Goal: Task Accomplishment & Management: Manage account settings

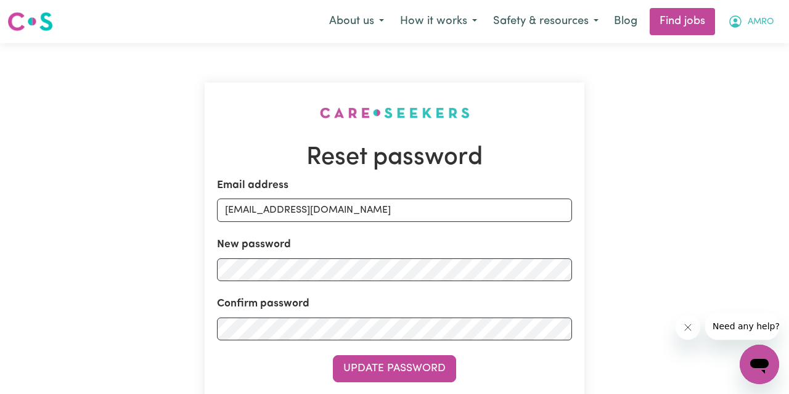
click at [726, 18] on button "AMRO" at bounding box center [751, 22] width 62 height 26
click at [734, 52] on link "My Account" at bounding box center [732, 47] width 97 height 23
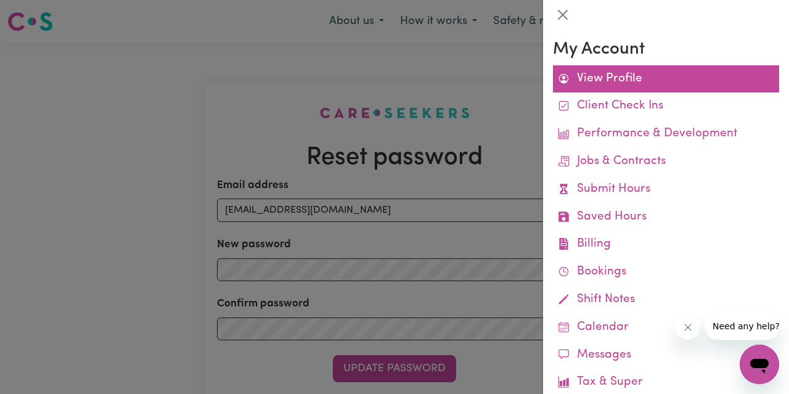
click at [630, 86] on link "View Profile" at bounding box center [666, 79] width 226 height 28
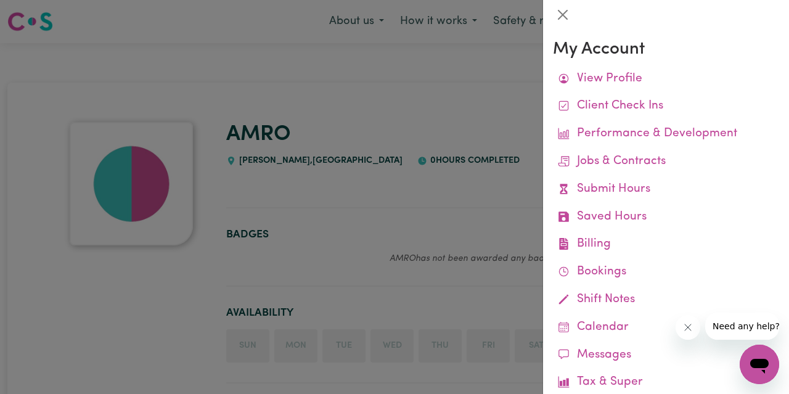
click at [361, 171] on div at bounding box center [394, 197] width 789 height 394
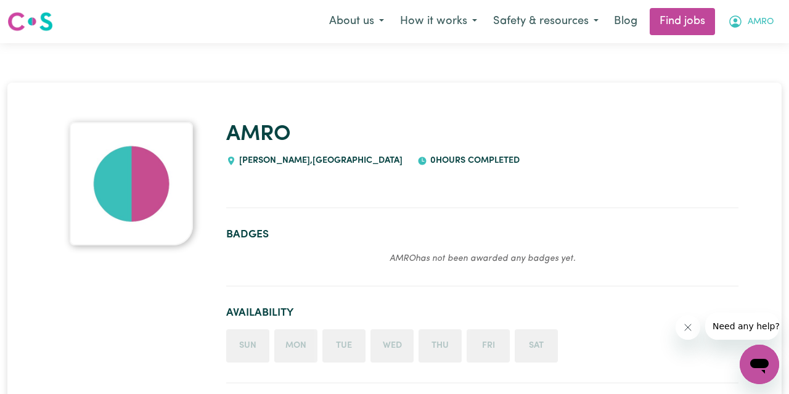
click at [739, 22] on icon "My Account" at bounding box center [735, 21] width 15 height 15
click at [727, 68] on link "My Dashboard" at bounding box center [732, 70] width 97 height 23
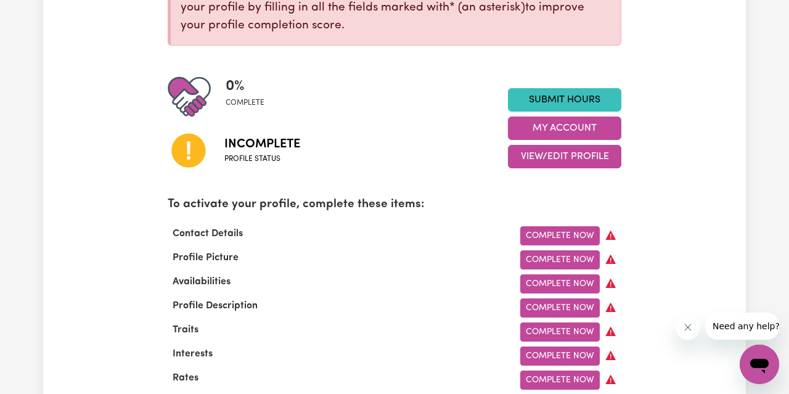
scroll to position [259, 0]
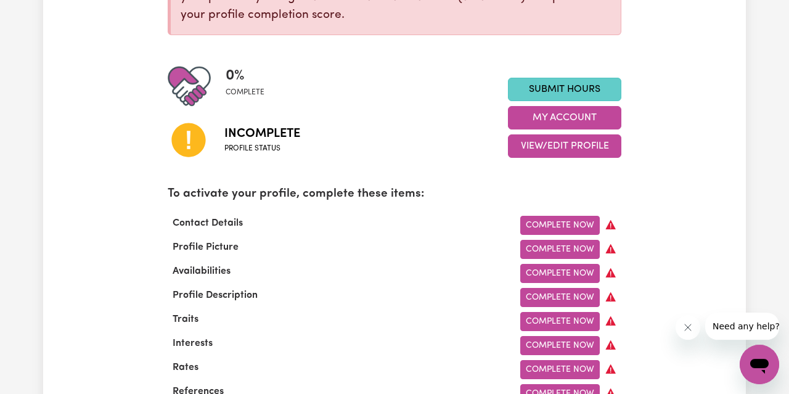
click at [596, 87] on link "Submit Hours" at bounding box center [564, 89] width 113 height 23
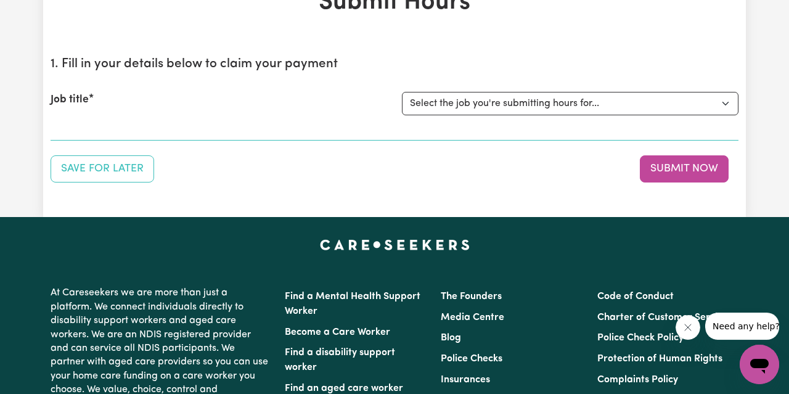
scroll to position [93, 0]
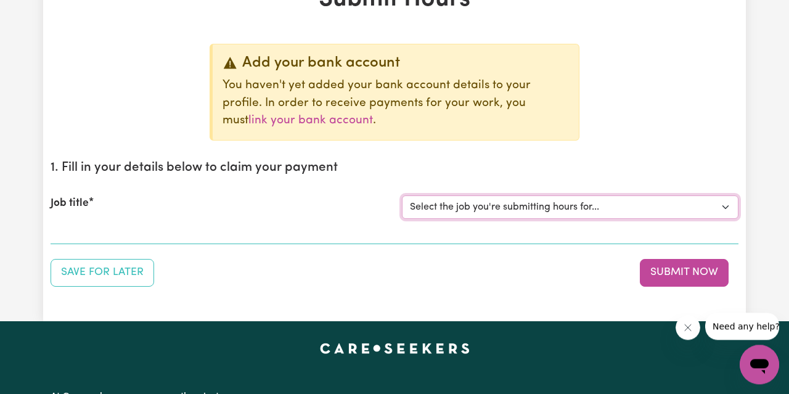
click at [557, 205] on select "Select the job you're submitting hours for..." at bounding box center [570, 206] width 337 height 23
click at [402, 195] on select "Select the job you're submitting hours for..." at bounding box center [570, 206] width 337 height 23
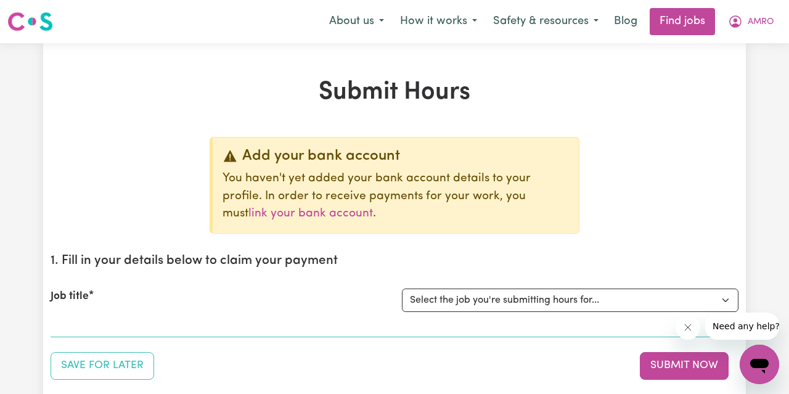
click at [522, 287] on div "Job title Select the job you're submitting hours for..." at bounding box center [395, 300] width 688 height 53
click at [402, 289] on select "Select the job you're submitting hours for..." at bounding box center [570, 300] width 337 height 23
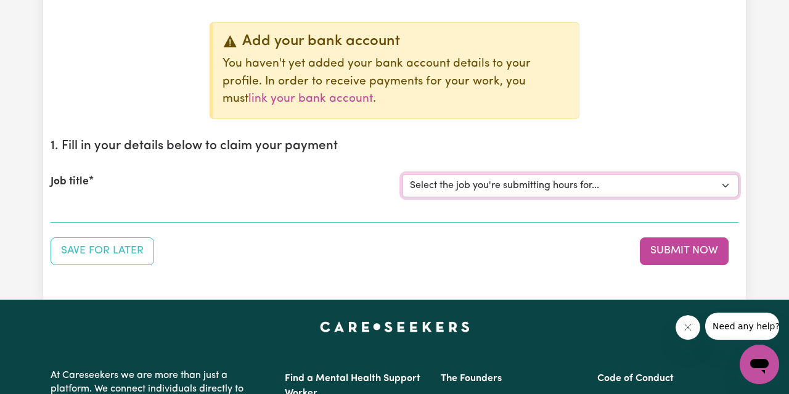
scroll to position [115, 0]
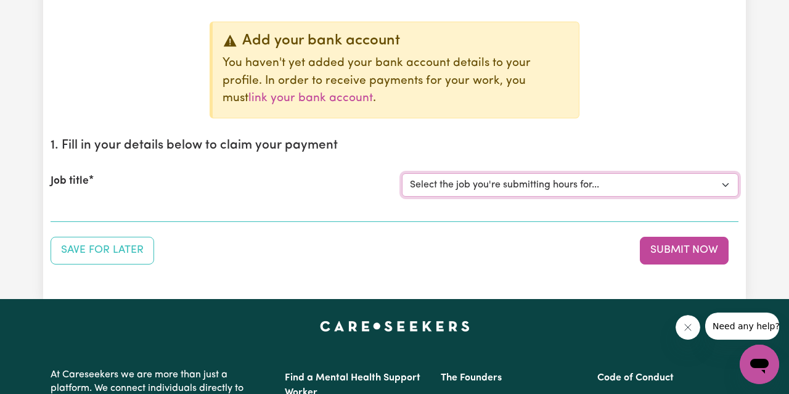
click at [402, 173] on select "Select the job you're submitting hours for..." at bounding box center [570, 184] width 337 height 23
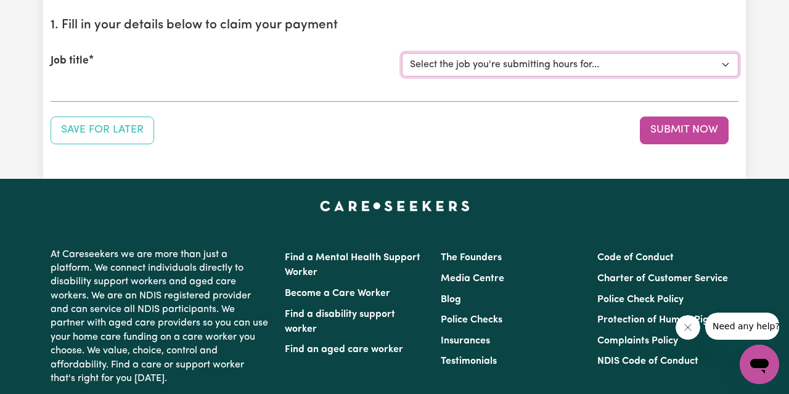
scroll to position [240, 0]
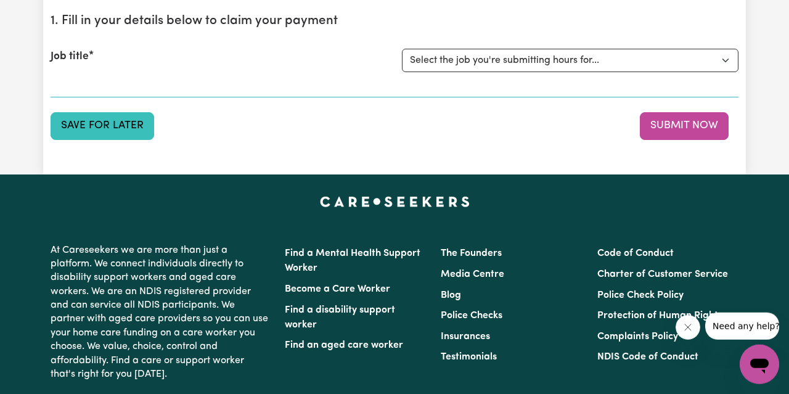
click at [107, 121] on button "Save for Later" at bounding box center [103, 125] width 104 height 27
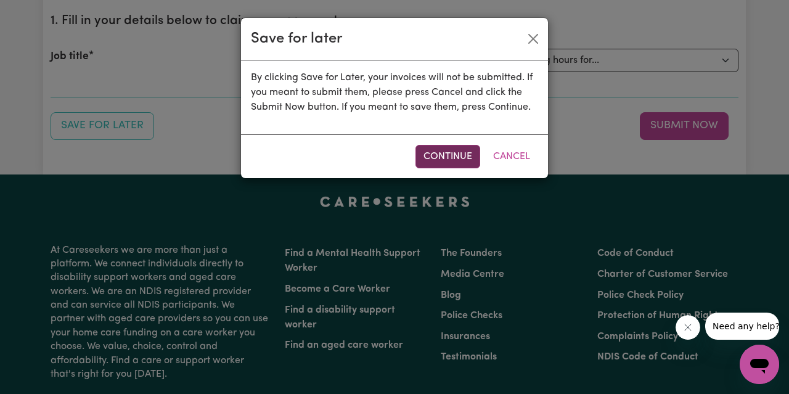
click at [434, 149] on button "Continue" at bounding box center [448, 156] width 65 height 23
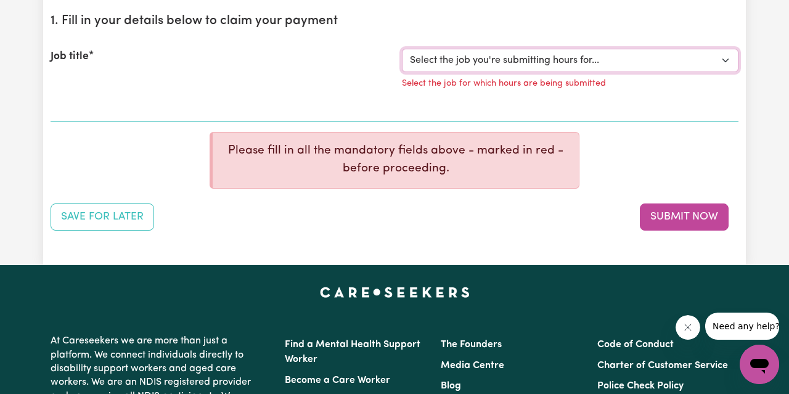
click at [402, 49] on select "Select the job you're submitting hours for..." at bounding box center [570, 60] width 337 height 23
click at [488, 65] on select "Select the job you're submitting hours for..." at bounding box center [570, 60] width 337 height 23
click at [402, 49] on select "Select the job you're submitting hours for..." at bounding box center [570, 60] width 337 height 23
click at [488, 65] on select "Select the job you're submitting hours for..." at bounding box center [570, 60] width 337 height 23
click at [684, 214] on button "Submit Now" at bounding box center [684, 217] width 89 height 27
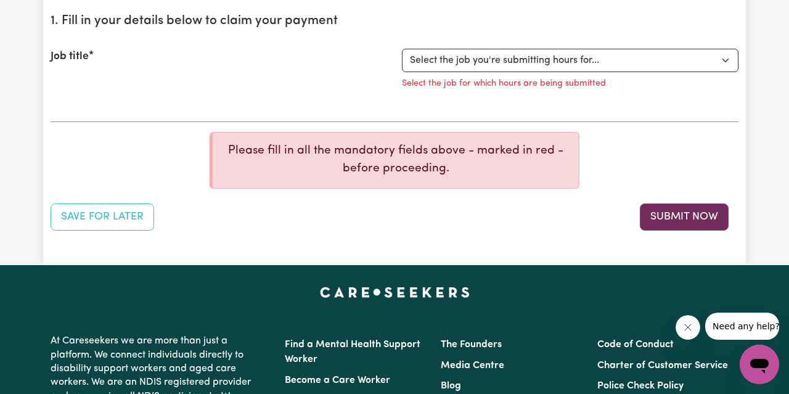
click at [675, 223] on button "Submit Now" at bounding box center [684, 217] width 89 height 27
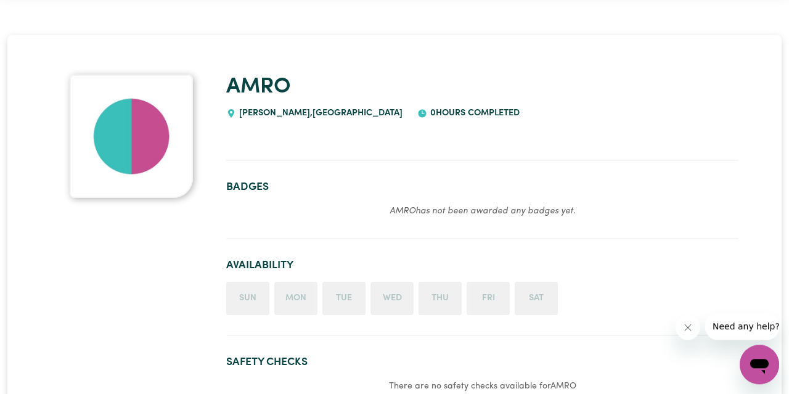
scroll to position [48, 0]
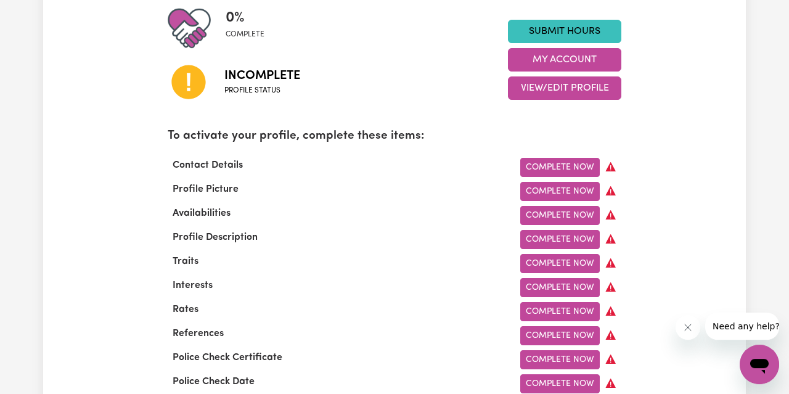
scroll to position [318, 0]
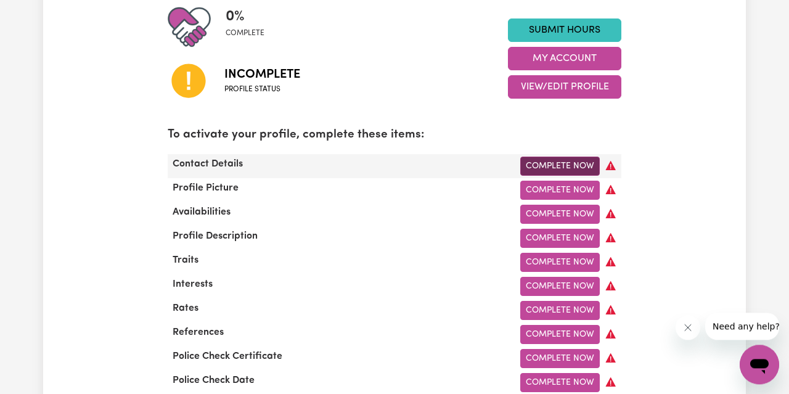
click at [537, 163] on link "Complete Now" at bounding box center [560, 166] width 80 height 19
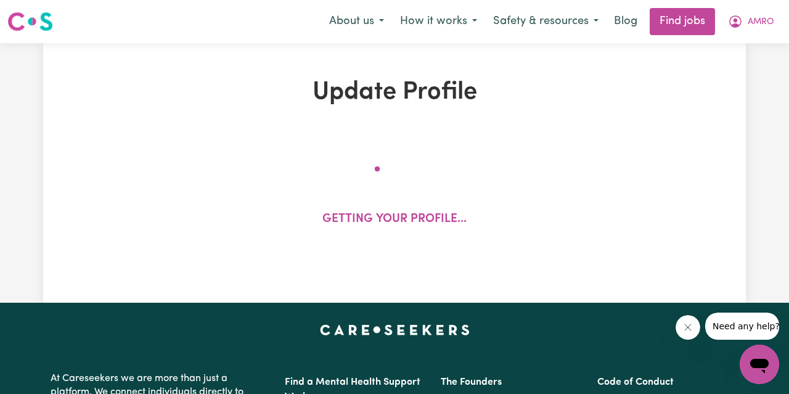
select select "Studying a healthcare related degree or qualification"
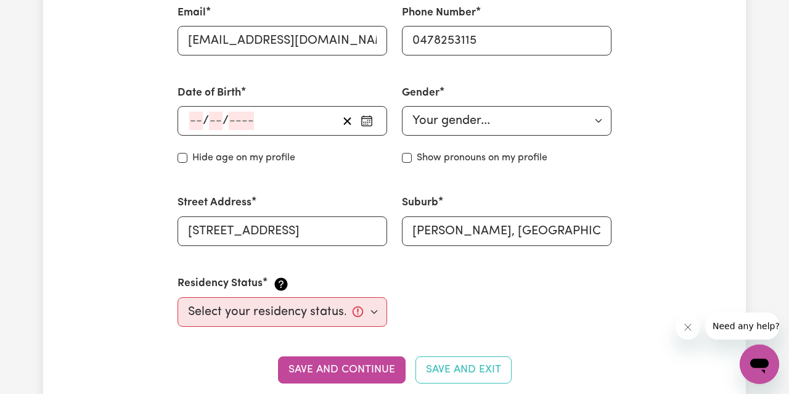
scroll to position [472, 0]
click at [402, 105] on select "Your gender... [DEMOGRAPHIC_DATA] [DEMOGRAPHIC_DATA] [DEMOGRAPHIC_DATA] Other P…" at bounding box center [507, 120] width 210 height 30
select select "[DEMOGRAPHIC_DATA]"
click option "[DEMOGRAPHIC_DATA]" at bounding box center [0, 0] width 0 height 0
click at [300, 119] on div "/ /" at bounding box center [263, 120] width 150 height 19
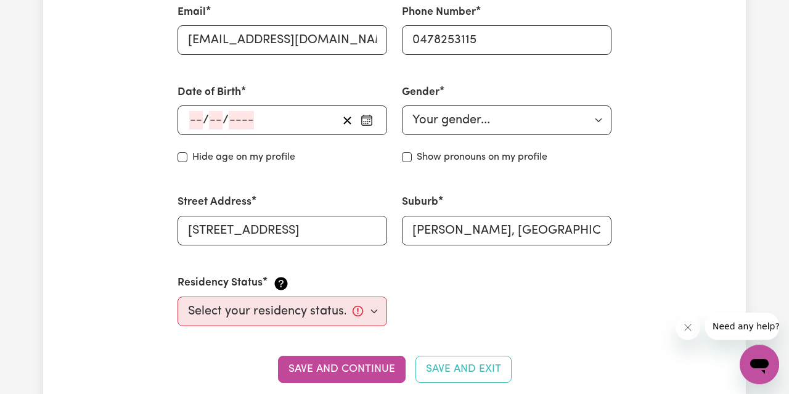
click at [257, 132] on div "/ / « ‹ [DATE] › » Mon Tue Wed Thu Fri Sat Sun 28 29 30 31 1 2 3 4 5 6 7 8 9 10…" at bounding box center [283, 120] width 210 height 30
click at [256, 124] on div "/ /" at bounding box center [263, 120] width 150 height 19
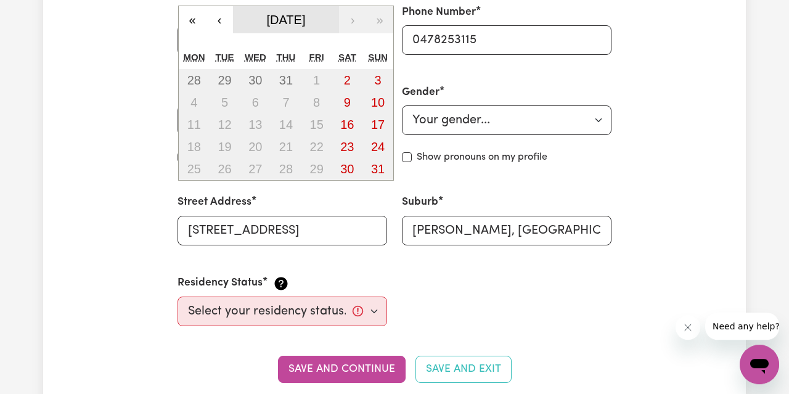
click at [274, 14] on span "[DATE]" at bounding box center [286, 20] width 39 height 14
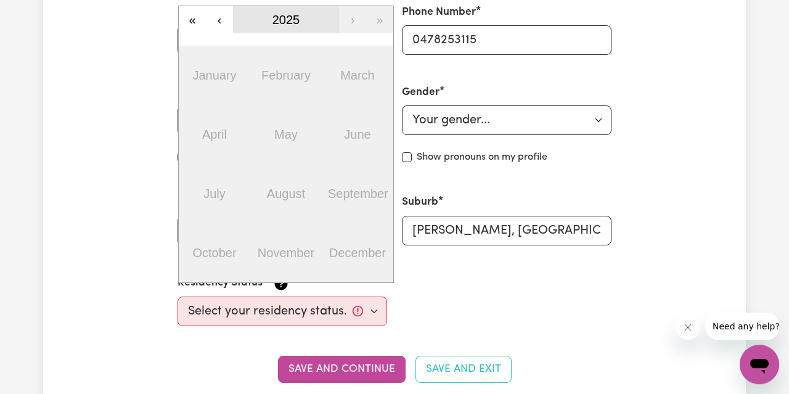
click at [258, 25] on button "2025" at bounding box center [286, 19] width 106 height 27
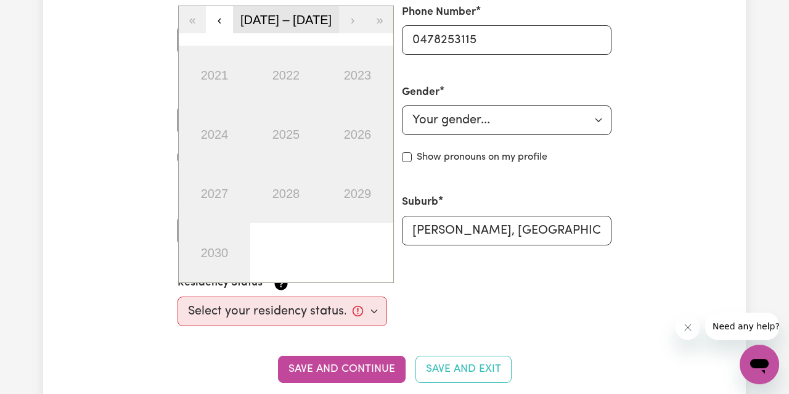
click at [258, 25] on span "[DATE] – [DATE]" at bounding box center [286, 20] width 91 height 14
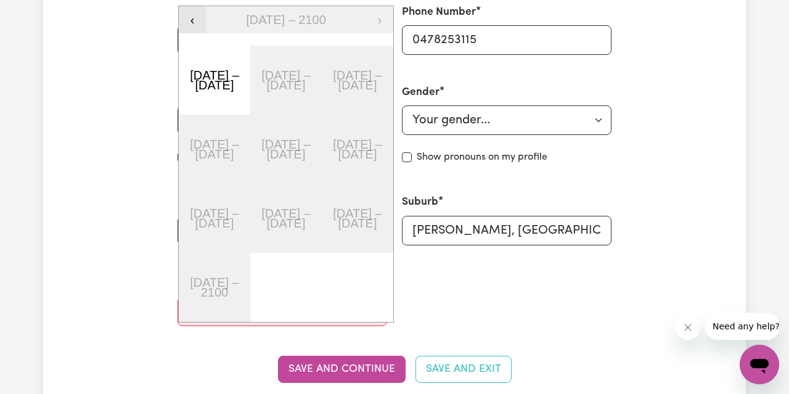
click at [192, 18] on button "‹" at bounding box center [192, 19] width 27 height 27
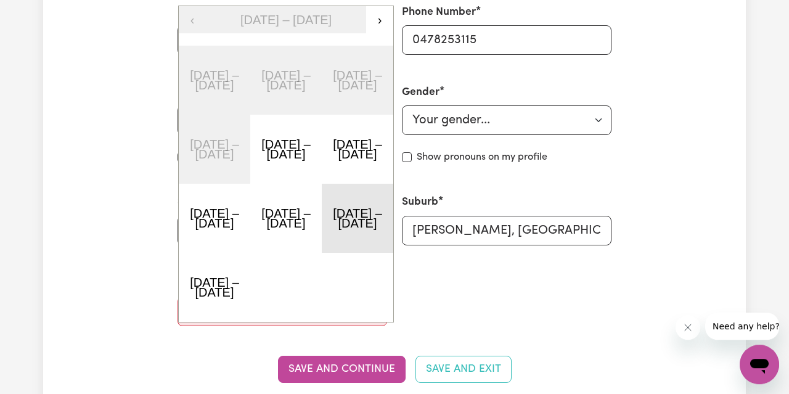
click at [353, 223] on button "[DATE] – [DATE]" at bounding box center [358, 218] width 72 height 69
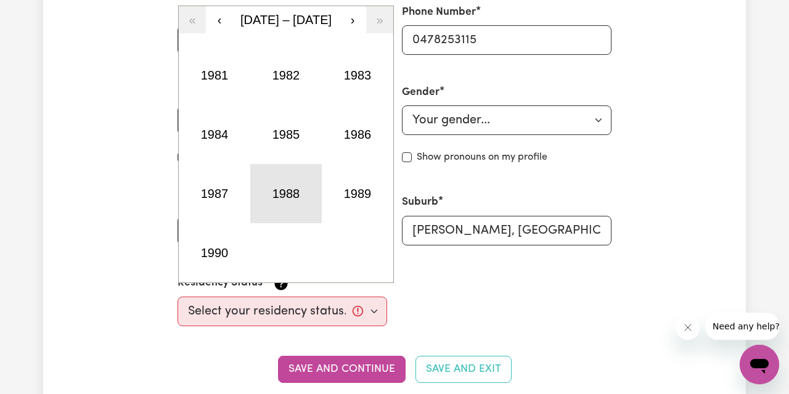
click at [276, 194] on button "1988" at bounding box center [286, 193] width 72 height 59
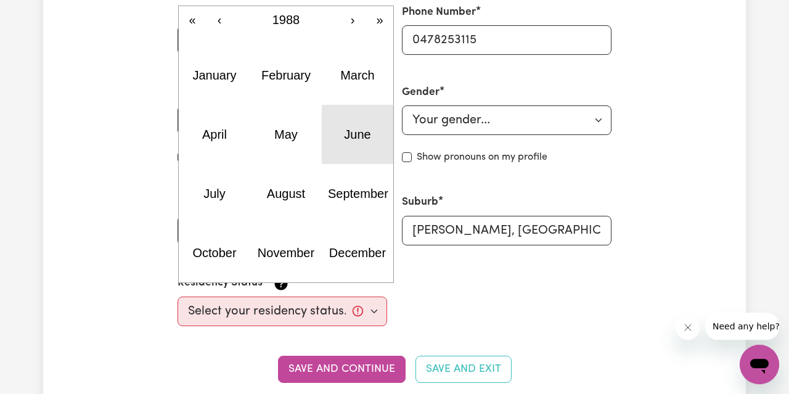
click at [369, 131] on abbr "June" at bounding box center [357, 135] width 27 height 14
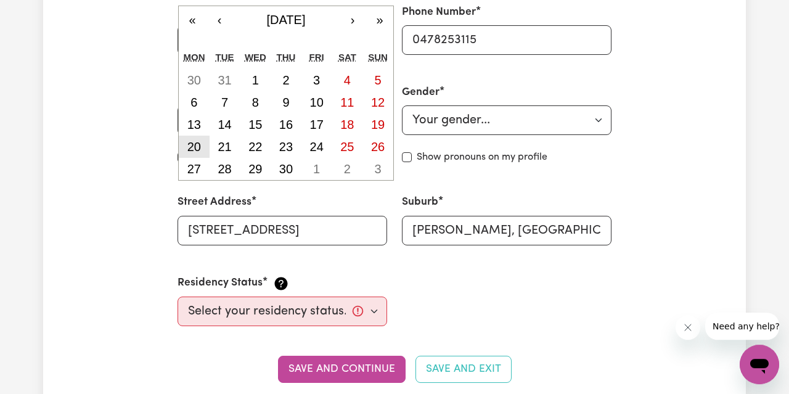
click at [189, 138] on button "20" at bounding box center [194, 147] width 31 height 22
type input "[DATE]"
type input "20"
type input "6"
type input "1988"
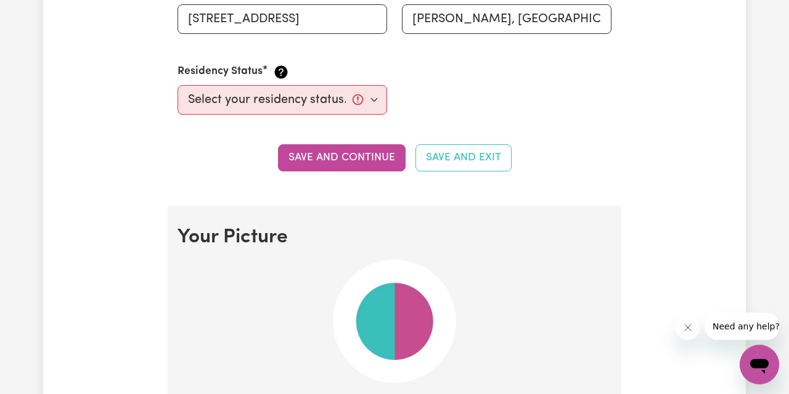
scroll to position [684, 0]
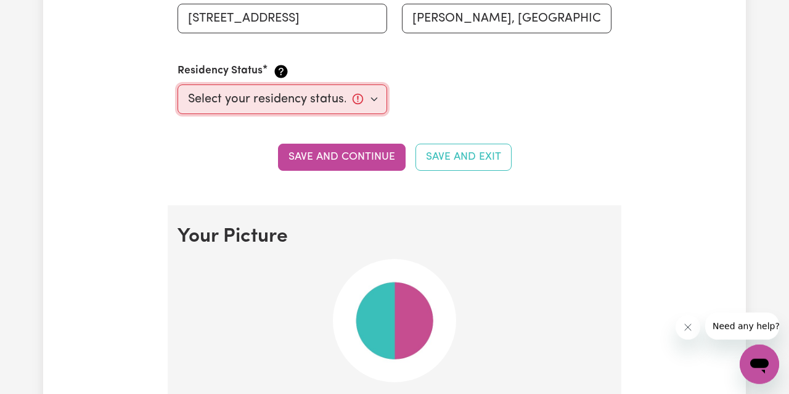
click at [178, 84] on select "Select your residency status... [DEMOGRAPHIC_DATA] citizen Australian PR [DEMOG…" at bounding box center [283, 99] width 210 height 30
select select "[DEMOGRAPHIC_DATA] Work Visa"
click option "[DEMOGRAPHIC_DATA] Work Visa" at bounding box center [0, 0] width 0 height 0
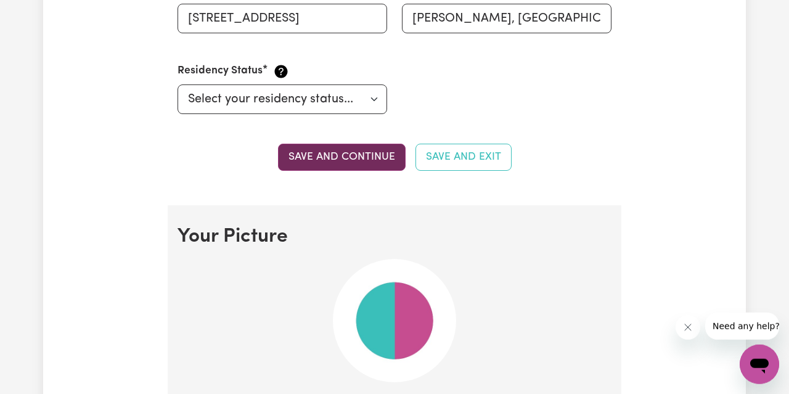
click at [327, 159] on button "Save and continue" at bounding box center [342, 157] width 128 height 27
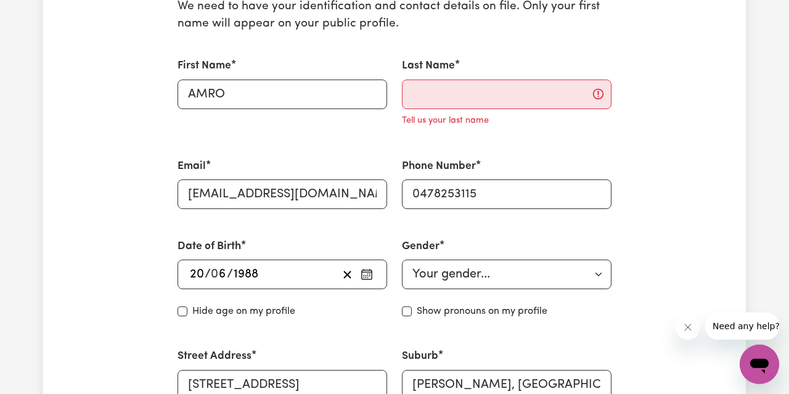
scroll to position [337, 0]
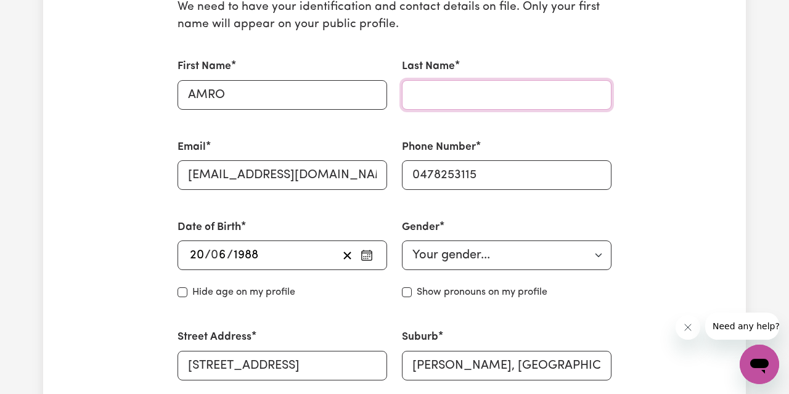
click at [450, 97] on input "Last Name" at bounding box center [507, 95] width 210 height 30
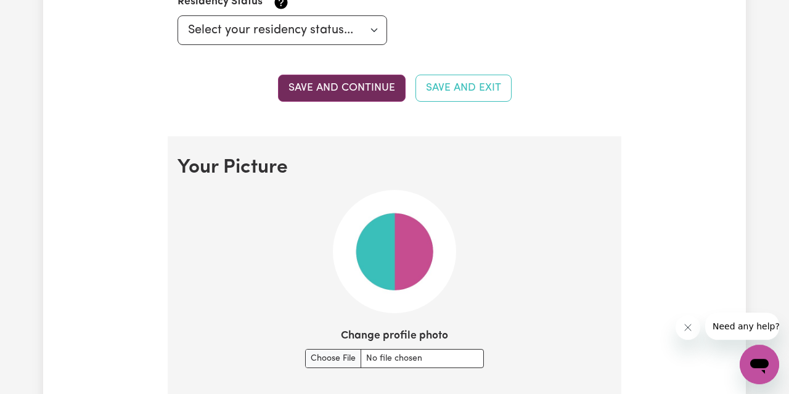
scroll to position [752, 0]
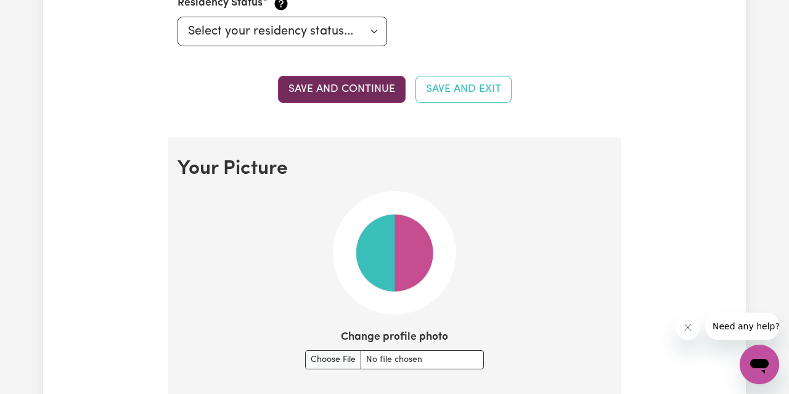
type input "Amer"
click at [379, 89] on button "Save and continue" at bounding box center [342, 89] width 128 height 27
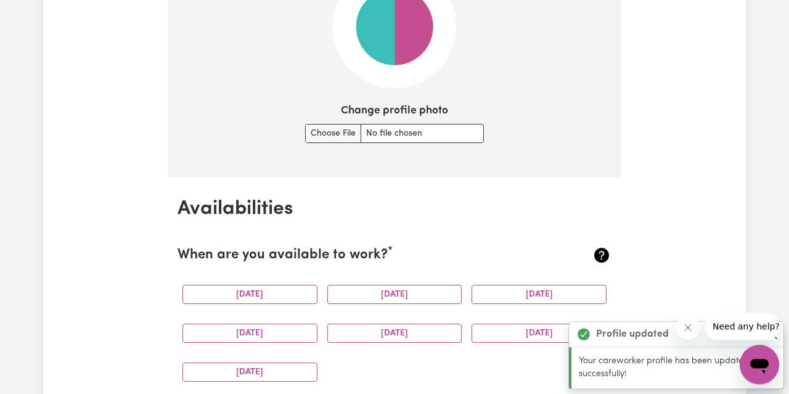
scroll to position [978, 0]
click at [357, 134] on input "Change profile photo" at bounding box center [394, 133] width 179 height 19
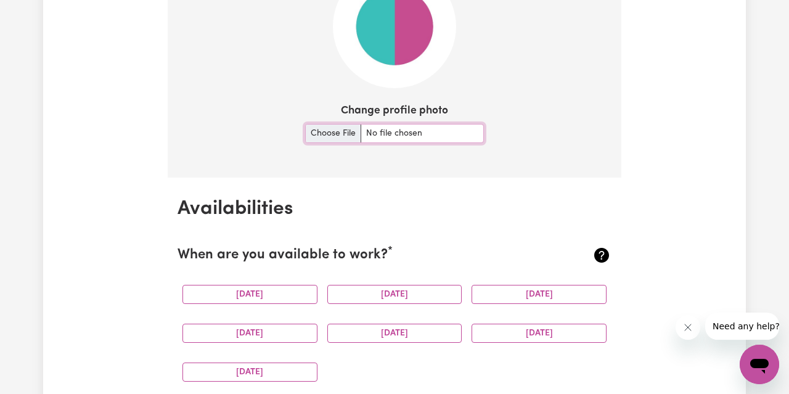
type input "C:\fakepath\344540081_159149516843249_1386564878104199316_n.jpg"
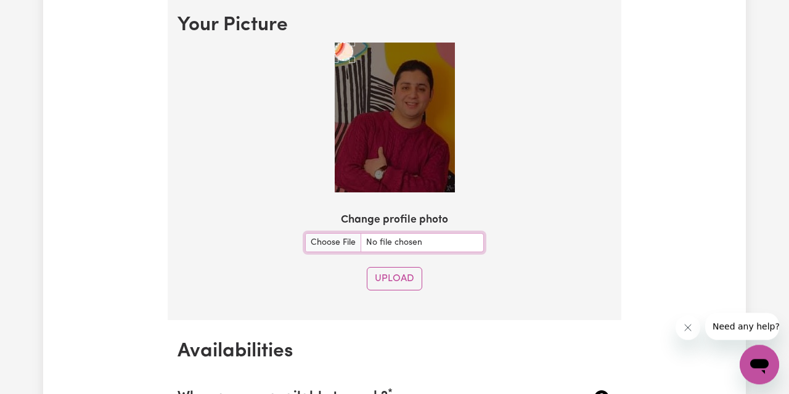
scroll to position [894, 0]
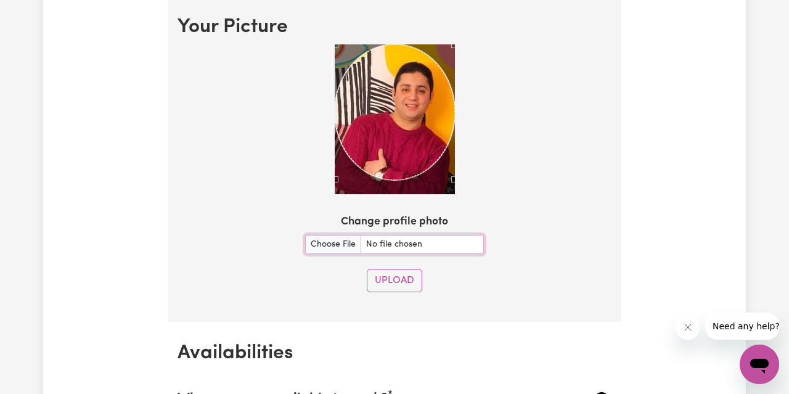
click at [472, 158] on div at bounding box center [395, 121] width 434 height 155
click at [409, 277] on button "Upload" at bounding box center [395, 280] width 56 height 23
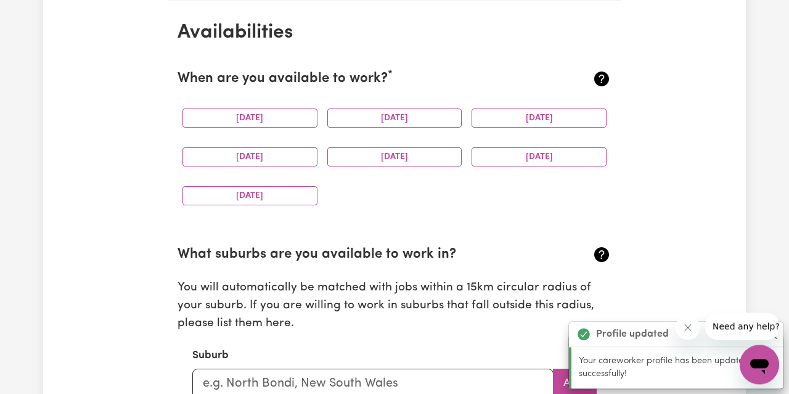
scroll to position [1199, 0]
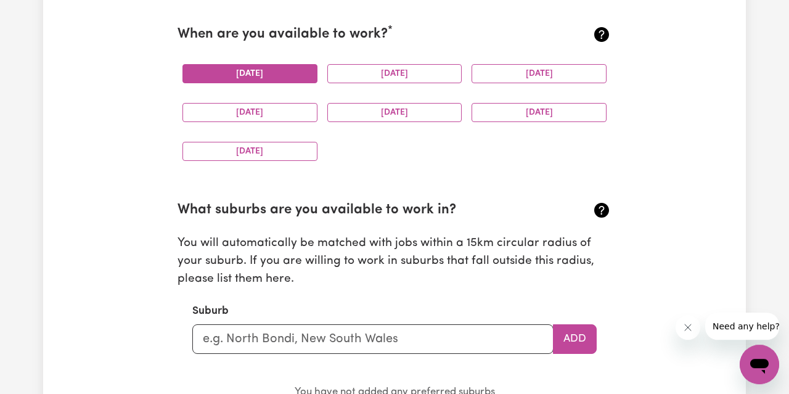
click at [258, 70] on button "[DATE]" at bounding box center [250, 73] width 135 height 19
click at [291, 150] on button "[DATE]" at bounding box center [250, 151] width 135 height 19
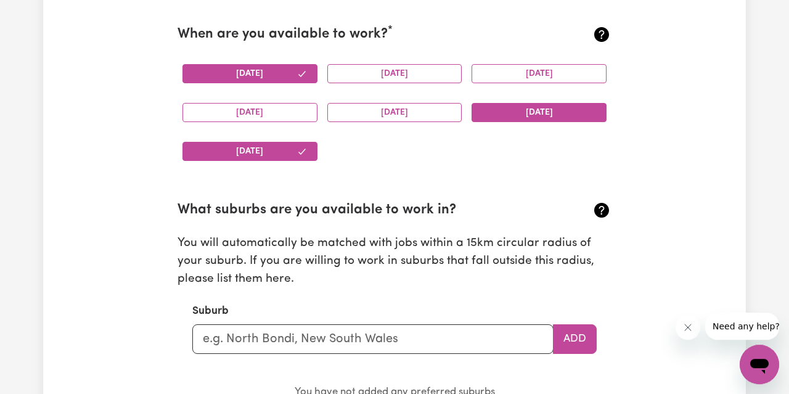
click at [562, 115] on button "[DATE]" at bounding box center [539, 112] width 135 height 19
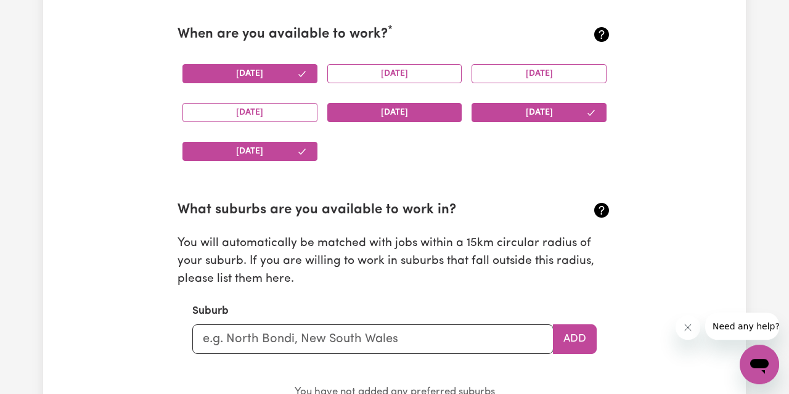
click at [421, 116] on button "[DATE]" at bounding box center [394, 112] width 135 height 19
click at [399, 73] on button "[DATE]" at bounding box center [394, 73] width 135 height 19
click at [527, 61] on div "[DATE]" at bounding box center [539, 73] width 145 height 39
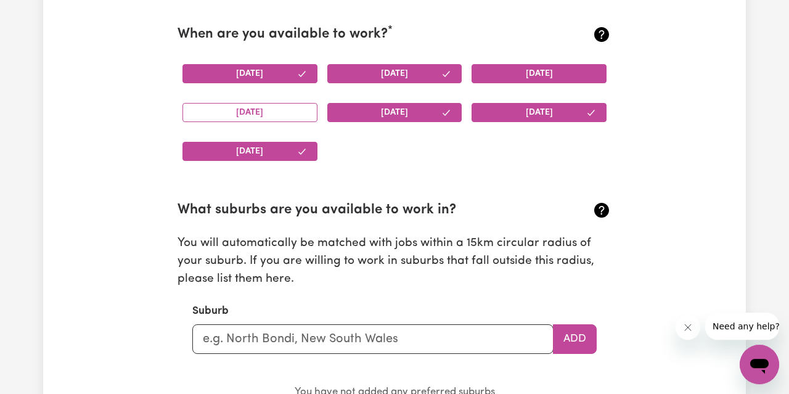
click at [524, 66] on button "[DATE]" at bounding box center [539, 73] width 135 height 19
click at [279, 108] on button "[DATE]" at bounding box center [250, 112] width 135 height 19
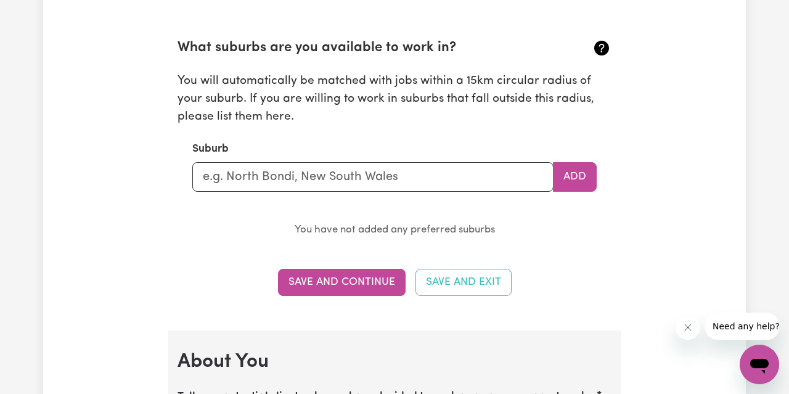
scroll to position [1362, 0]
click at [376, 176] on input "text" at bounding box center [372, 177] width 361 height 30
type input "3"
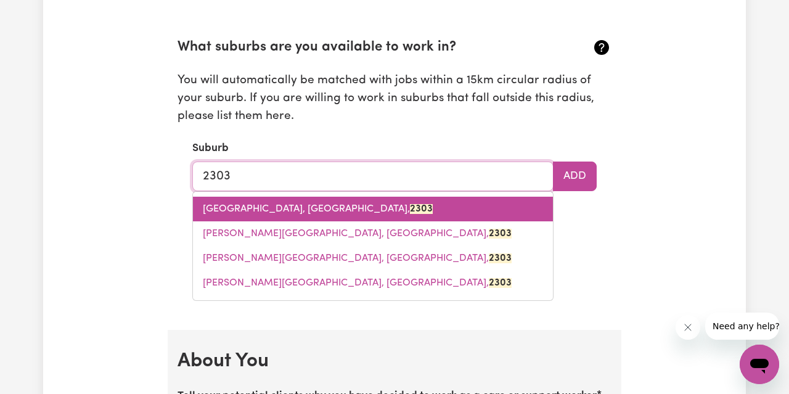
click at [350, 213] on link "[GEOGRAPHIC_DATA], [GEOGRAPHIC_DATA], 2303" at bounding box center [373, 209] width 360 height 25
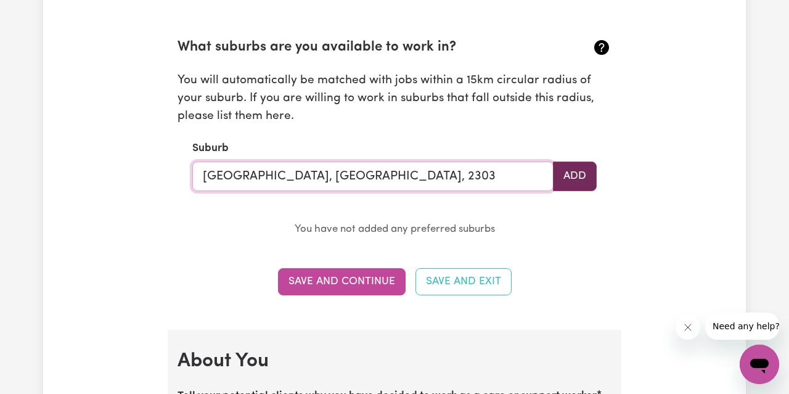
type input "[GEOGRAPHIC_DATA], [GEOGRAPHIC_DATA], 2303"
click at [569, 173] on button "Add" at bounding box center [575, 177] width 44 height 30
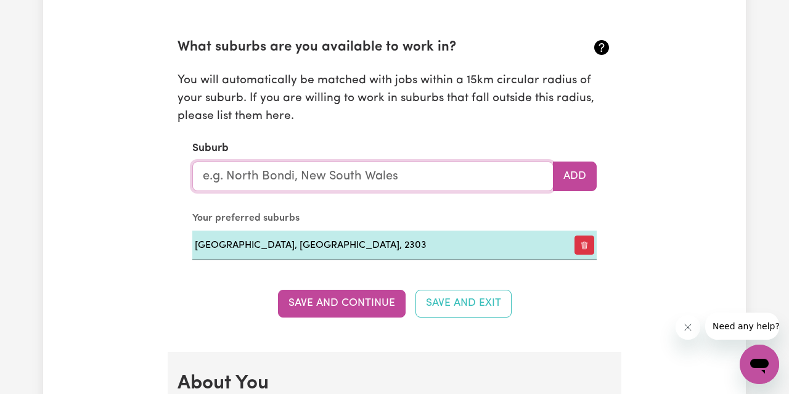
click at [403, 178] on input "text" at bounding box center [372, 177] width 361 height 30
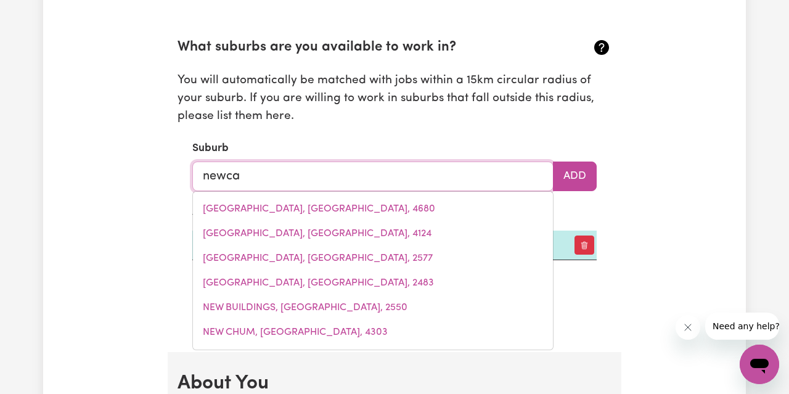
type input "newcas"
type input "newcasTLE, [GEOGRAPHIC_DATA], 2300"
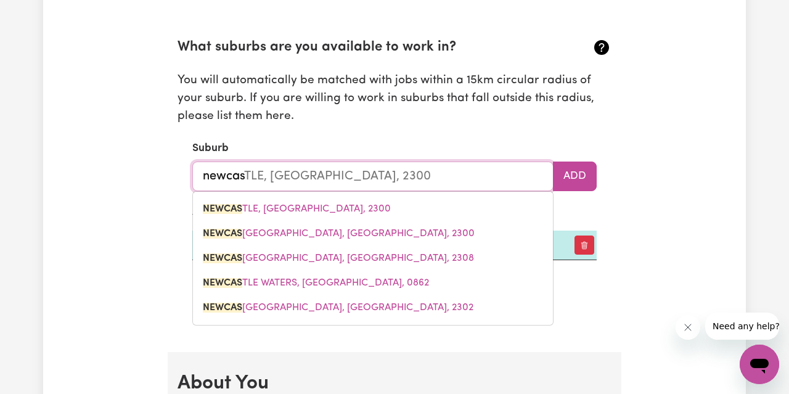
type input "newcast"
type input "newcastLE, [GEOGRAPHIC_DATA], 2300"
type input "newcastl"
type input "newcastlE, [GEOGRAPHIC_DATA], 2300"
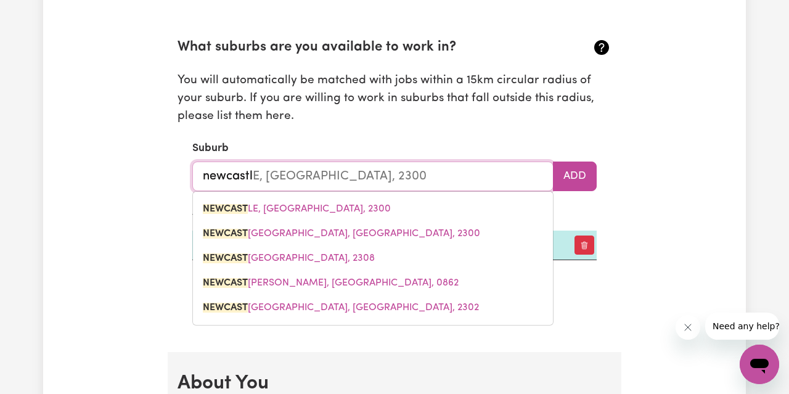
type input "[GEOGRAPHIC_DATA]"
type input "[GEOGRAPHIC_DATA], [GEOGRAPHIC_DATA], 2300"
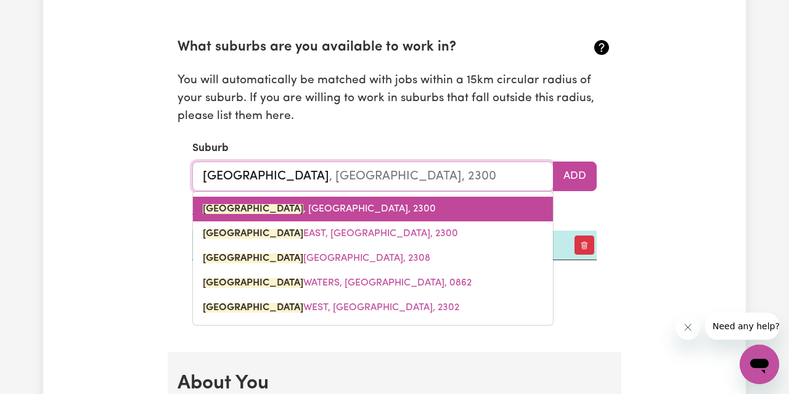
click at [285, 207] on span "[GEOGRAPHIC_DATA] , [GEOGRAPHIC_DATA], 2300" at bounding box center [319, 209] width 233 height 10
type input "[GEOGRAPHIC_DATA], [GEOGRAPHIC_DATA], 2300"
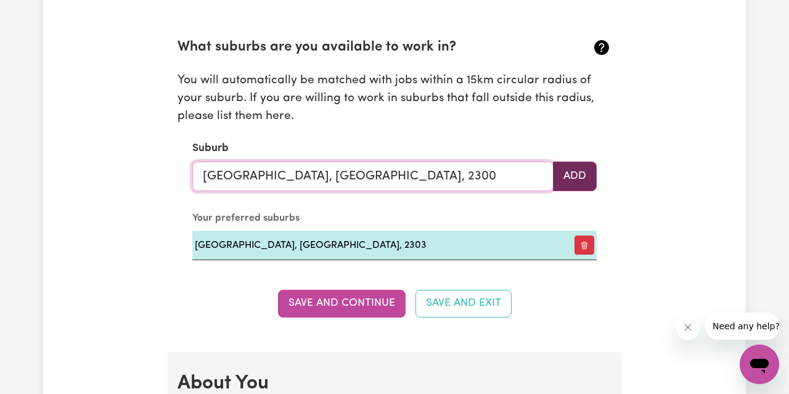
type input "[GEOGRAPHIC_DATA], [GEOGRAPHIC_DATA], 2300"
click at [577, 172] on button "Add" at bounding box center [575, 177] width 44 height 30
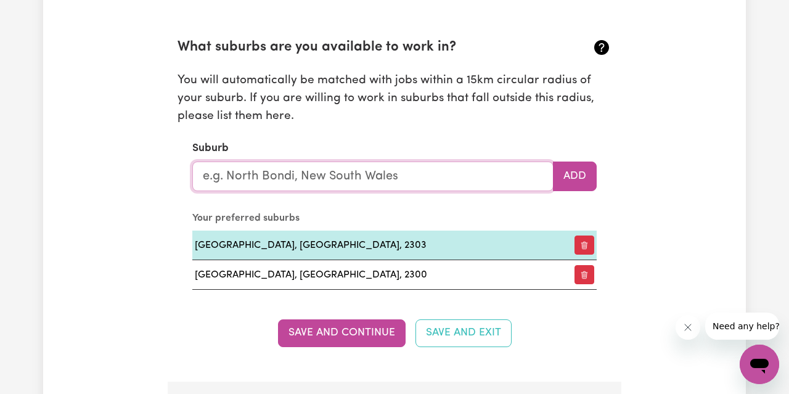
click at [454, 177] on input "text" at bounding box center [372, 177] width 361 height 30
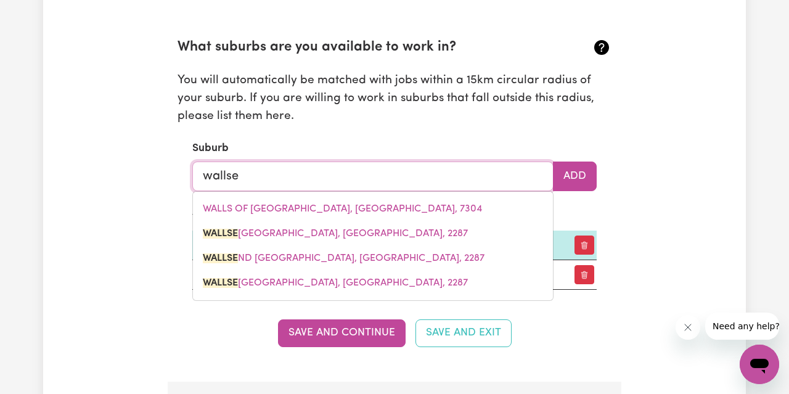
type input "wallsen"
type input "wallsenD, [GEOGRAPHIC_DATA], 2287"
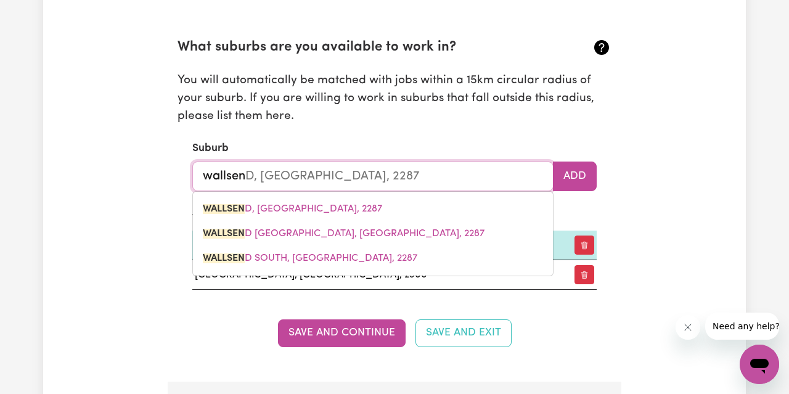
type input "wallsend"
type input "wallsend, [GEOGRAPHIC_DATA], 2287"
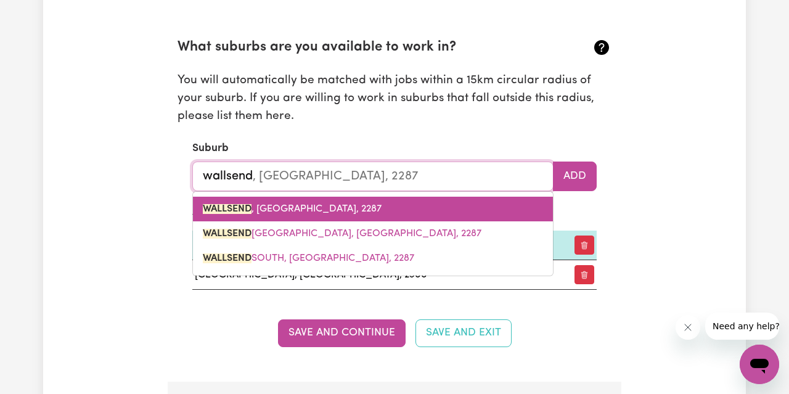
click at [482, 213] on link "[GEOGRAPHIC_DATA] , [GEOGRAPHIC_DATA], 2287" at bounding box center [373, 209] width 360 height 25
type input "[GEOGRAPHIC_DATA], [GEOGRAPHIC_DATA], 2287"
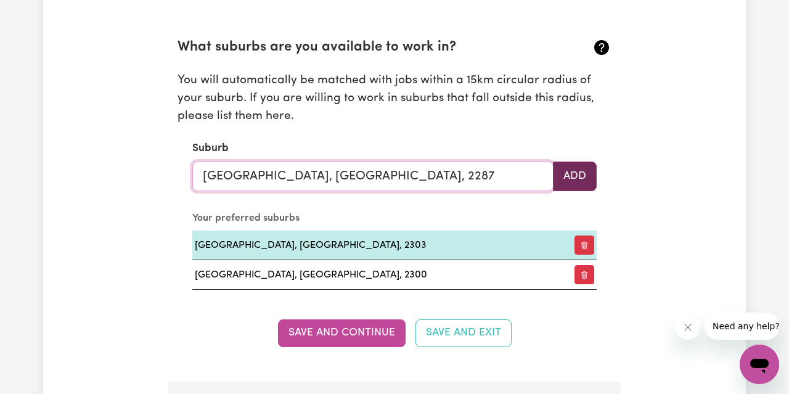
type input "[GEOGRAPHIC_DATA], [GEOGRAPHIC_DATA], 2287"
click at [556, 181] on button "Add" at bounding box center [575, 177] width 44 height 30
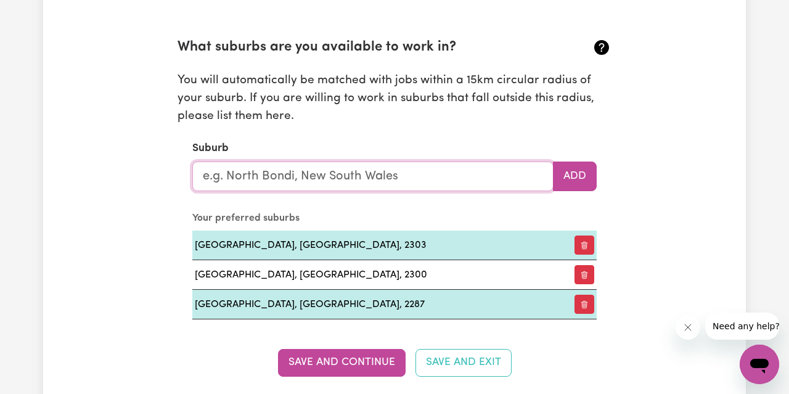
click at [457, 168] on input "text" at bounding box center [372, 177] width 361 height 30
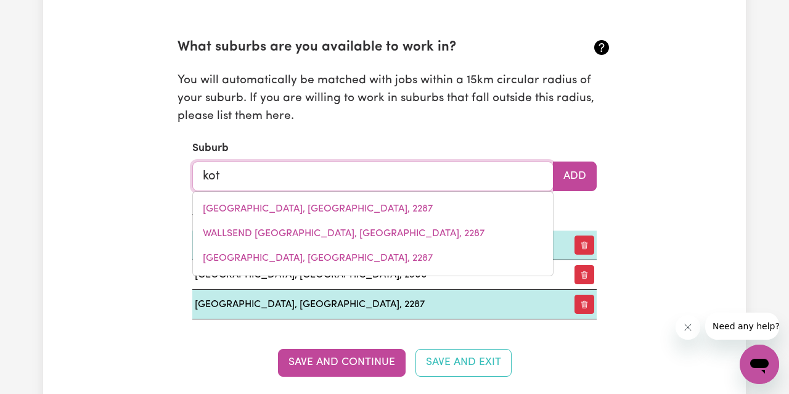
type input "kota"
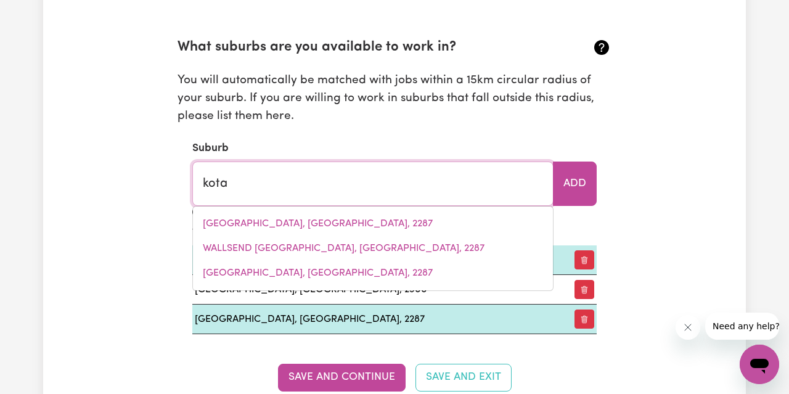
type input "[PERSON_NAME], [GEOGRAPHIC_DATA], 2289"
type input "[PERSON_NAME]"
type input "[PERSON_NAME], [GEOGRAPHIC_DATA], 2289"
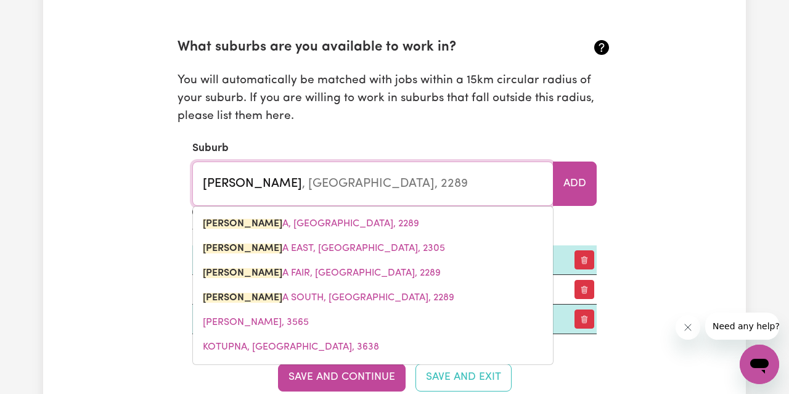
type input "[PERSON_NAME]"
type input "[PERSON_NAME], [GEOGRAPHIC_DATA], 2289"
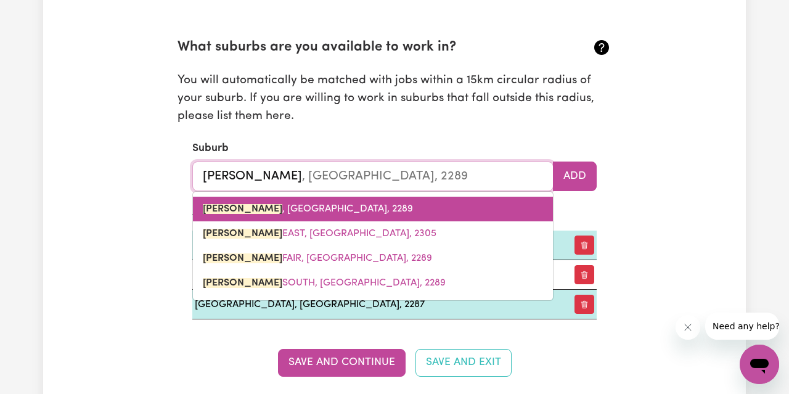
click at [459, 197] on link "[GEOGRAPHIC_DATA] , [GEOGRAPHIC_DATA], 2289" at bounding box center [373, 209] width 360 height 25
type input "[GEOGRAPHIC_DATA], [GEOGRAPHIC_DATA], 2289"
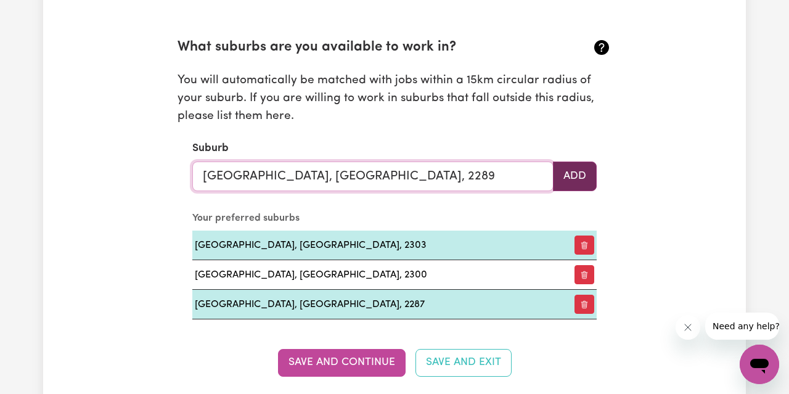
type input "[GEOGRAPHIC_DATA], [GEOGRAPHIC_DATA], 2289"
click at [559, 163] on button "Add" at bounding box center [575, 177] width 44 height 30
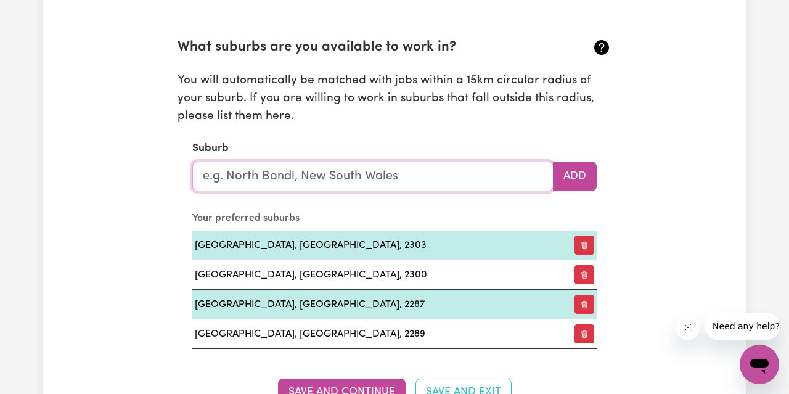
click at [471, 184] on input "text" at bounding box center [372, 177] width 361 height 30
type input "cha"
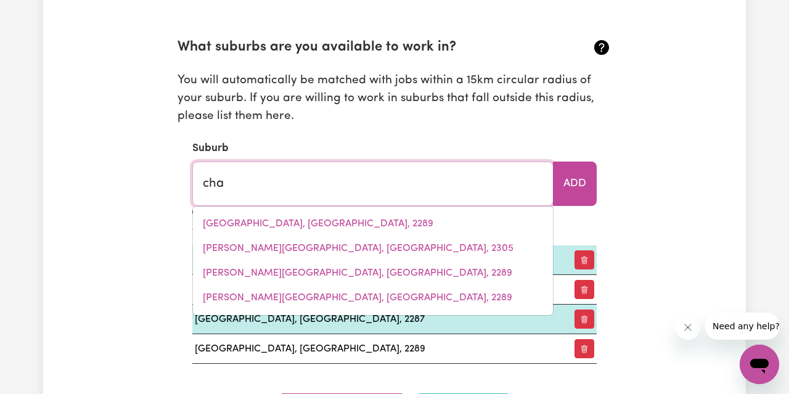
type input "chaDSTONE, [GEOGRAPHIC_DATA], 3148"
type input "char"
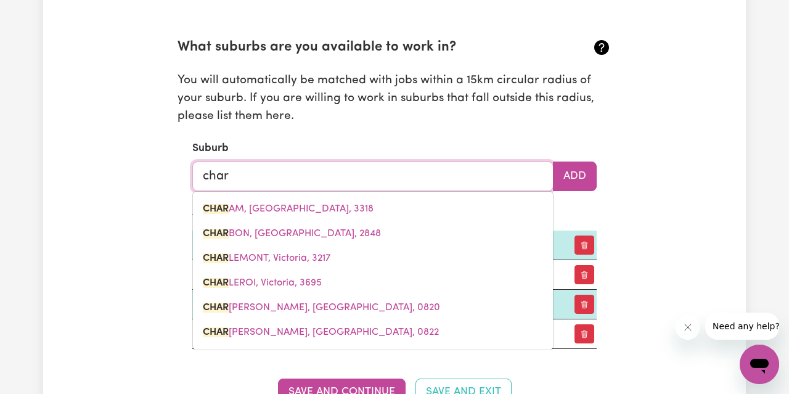
type input "charAM, [GEOGRAPHIC_DATA], 3318"
type input "charl"
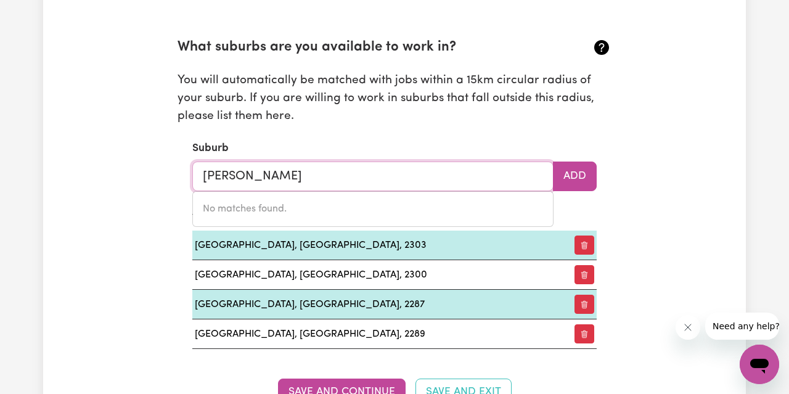
type input "[PERSON_NAME]"
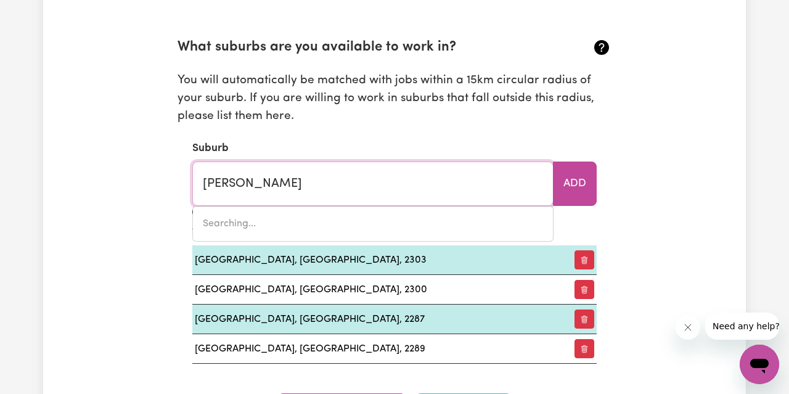
type input "[PERSON_NAME], [GEOGRAPHIC_DATA], 0820"
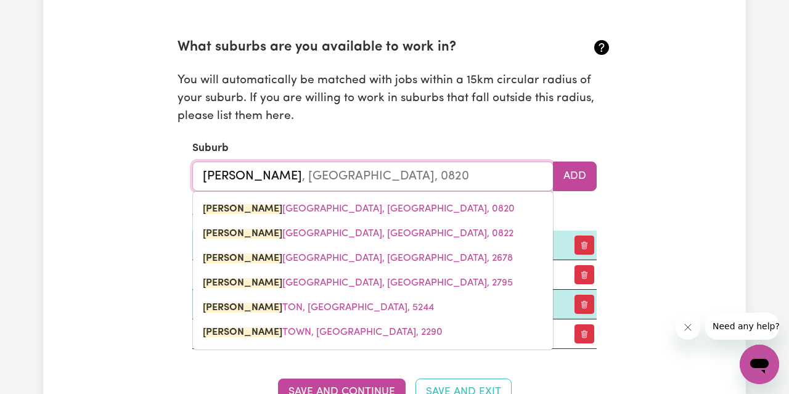
type input "charlest"
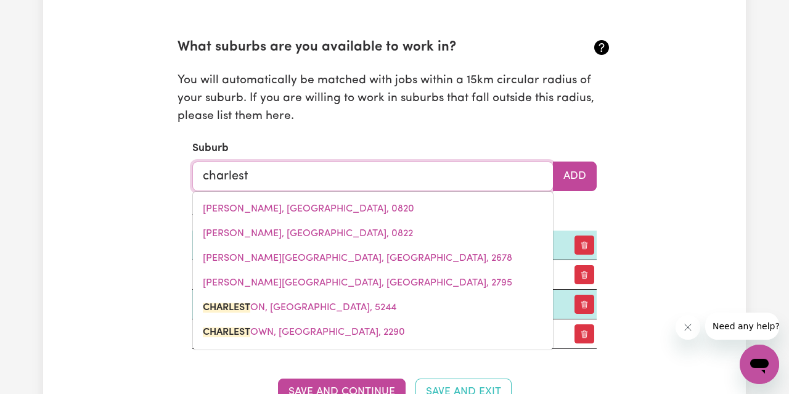
type input "charlesto"
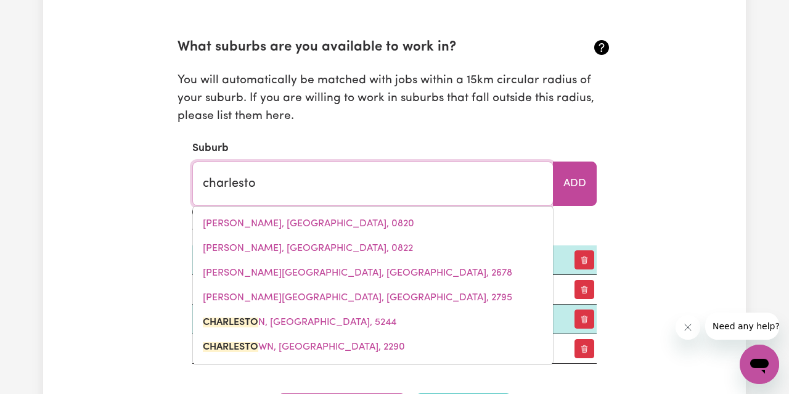
type input "charlestoN, [GEOGRAPHIC_DATA], 5244"
type input "charlestow"
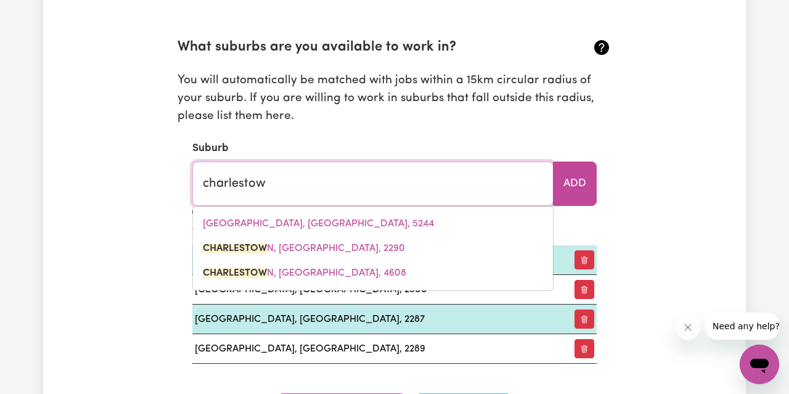
type input "charlestowN, [GEOGRAPHIC_DATA], 2290"
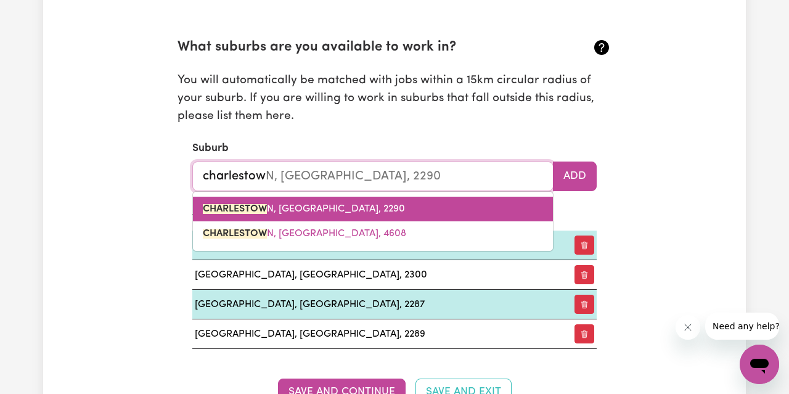
click at [329, 215] on link "CHARLESTOW N, [GEOGRAPHIC_DATA], 2290" at bounding box center [373, 209] width 360 height 25
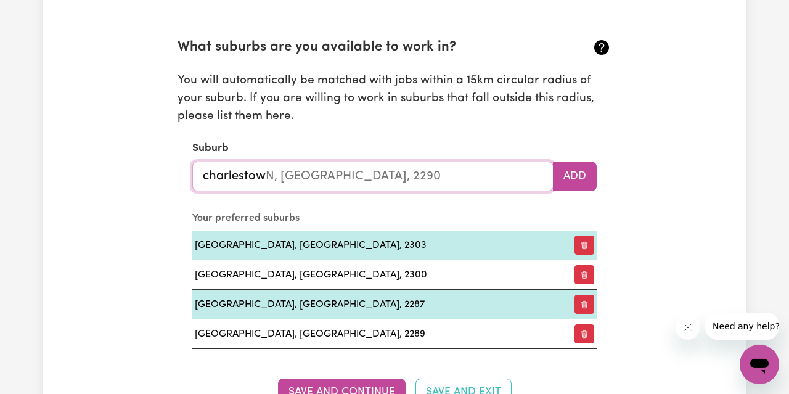
type input "[GEOGRAPHIC_DATA], [GEOGRAPHIC_DATA], 2290"
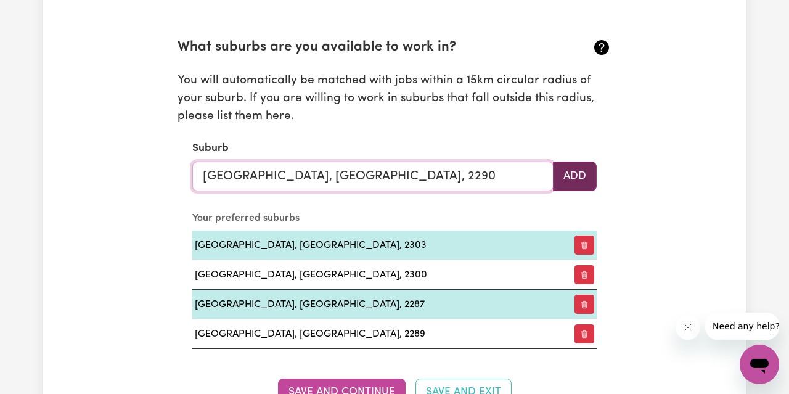
type input "[GEOGRAPHIC_DATA], [GEOGRAPHIC_DATA], 2290"
click at [567, 173] on button "Add" at bounding box center [575, 177] width 44 height 30
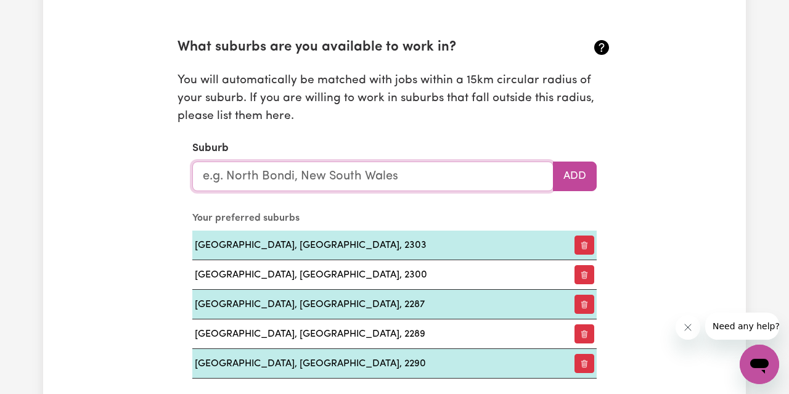
click at [482, 172] on input "text" at bounding box center [372, 177] width 361 height 30
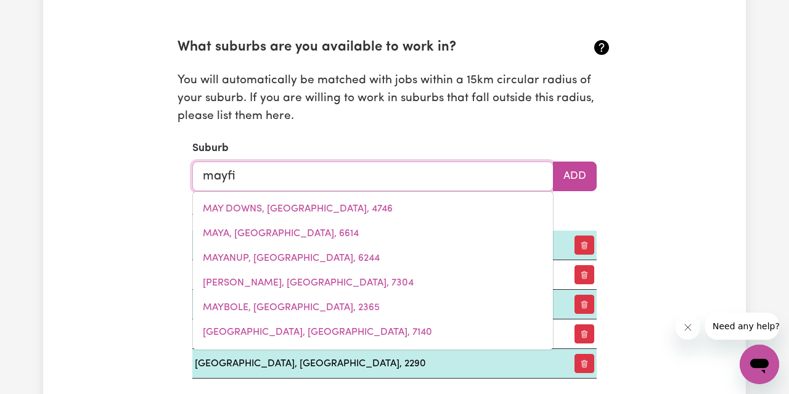
type input "mayfie"
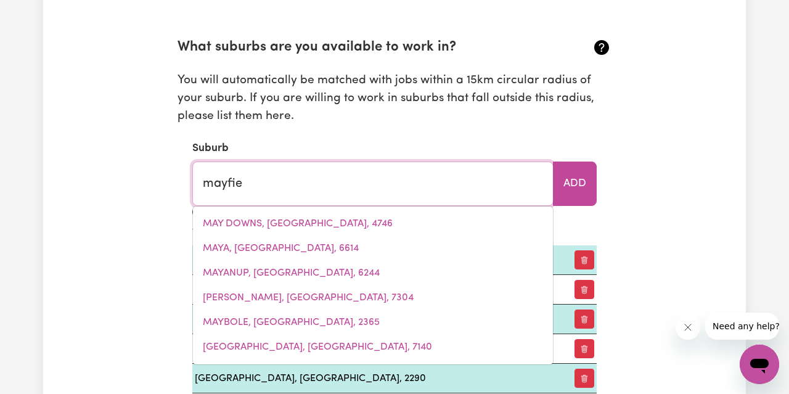
type input "[PERSON_NAME], [GEOGRAPHIC_DATA], 2304"
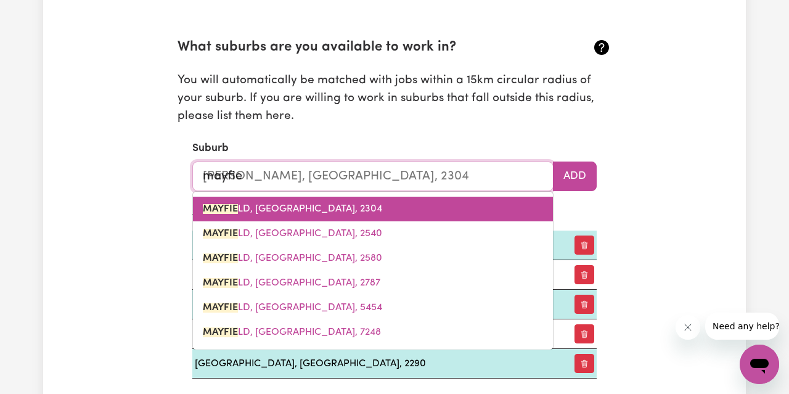
click at [341, 214] on link "MAYFIE LD, [GEOGRAPHIC_DATA], 2304" at bounding box center [373, 209] width 360 height 25
type input "[GEOGRAPHIC_DATA], [GEOGRAPHIC_DATA], 2304"
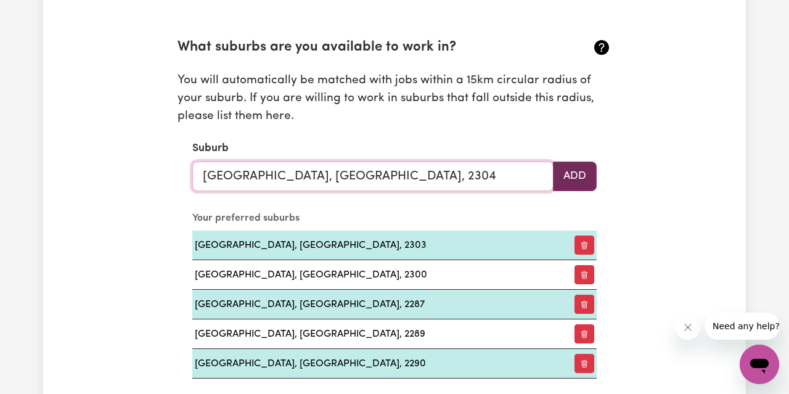
type input "[GEOGRAPHIC_DATA], [GEOGRAPHIC_DATA], 2304"
click at [562, 179] on button "Add" at bounding box center [575, 177] width 44 height 30
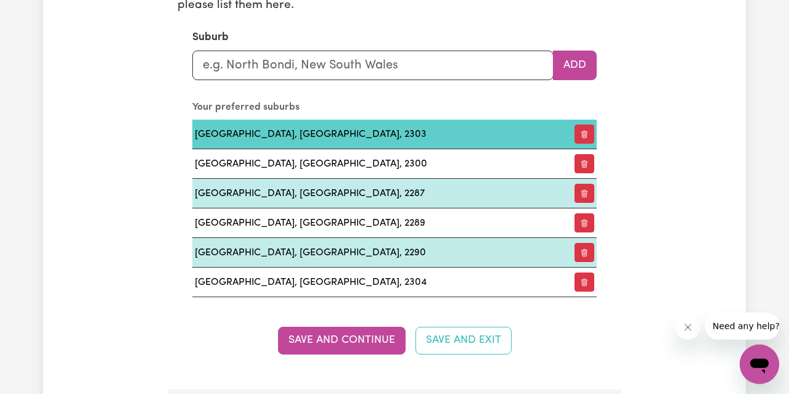
scroll to position [1473, 0]
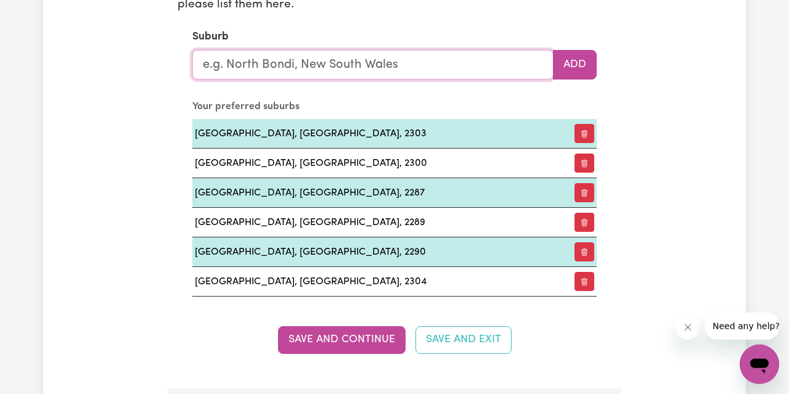
click at [389, 73] on input "text" at bounding box center [372, 65] width 361 height 30
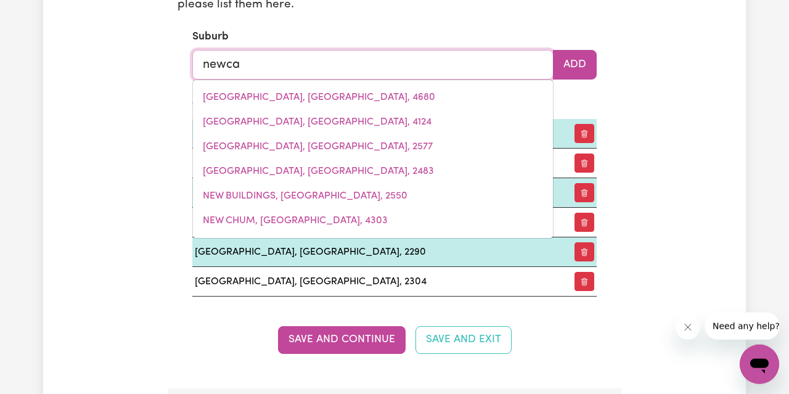
type input "newcas"
type input "newcasTLE, [GEOGRAPHIC_DATA], 2300"
type input "newcast"
type input "newcastLE, [GEOGRAPHIC_DATA], 2300"
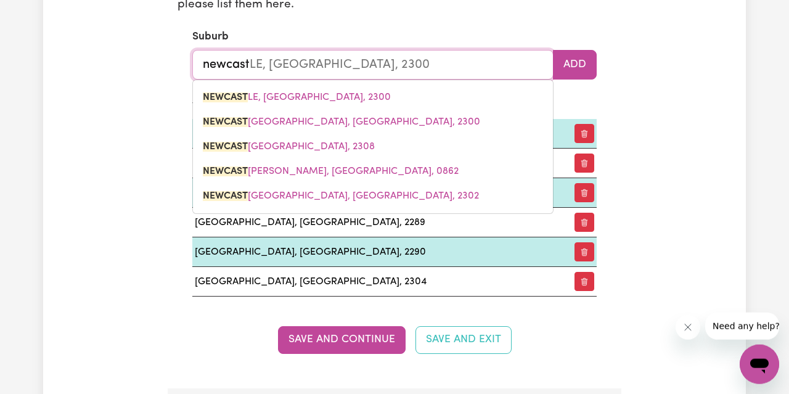
type input "newcastl"
type input "newcastlE, [GEOGRAPHIC_DATA], 2300"
type input "[GEOGRAPHIC_DATA]"
type input "[GEOGRAPHIC_DATA], [GEOGRAPHIC_DATA], 2300"
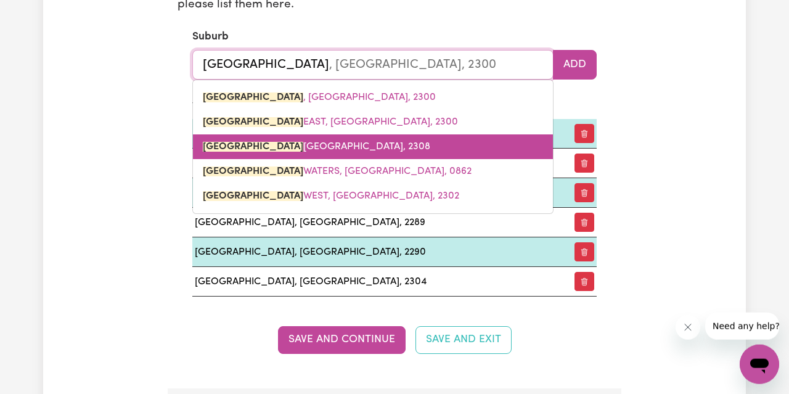
click at [417, 146] on span "[GEOGRAPHIC_DATA], [GEOGRAPHIC_DATA], 2308" at bounding box center [317, 147] width 228 height 10
type input "[GEOGRAPHIC_DATA], [GEOGRAPHIC_DATA], 2308"
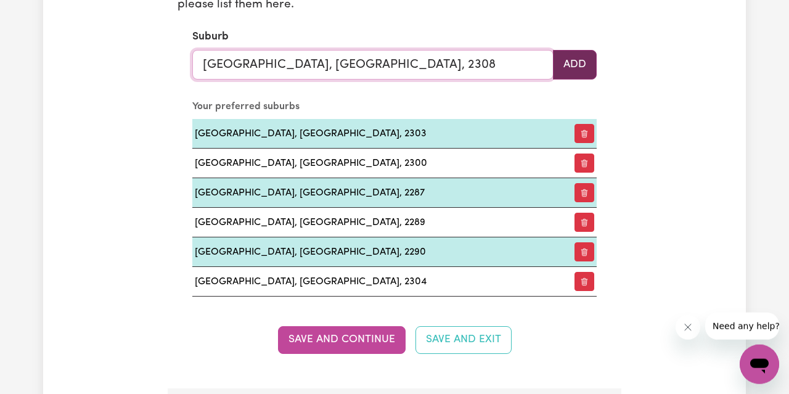
type input "[GEOGRAPHIC_DATA], [GEOGRAPHIC_DATA], 2308"
click at [572, 59] on button "Add" at bounding box center [575, 65] width 44 height 30
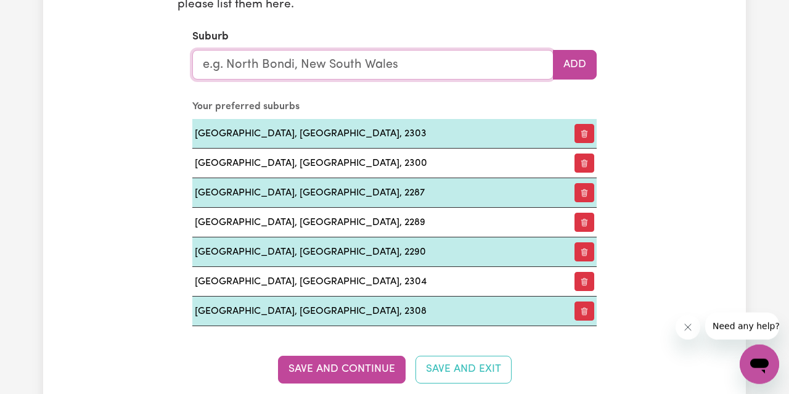
click at [461, 65] on input "text" at bounding box center [372, 65] width 361 height 30
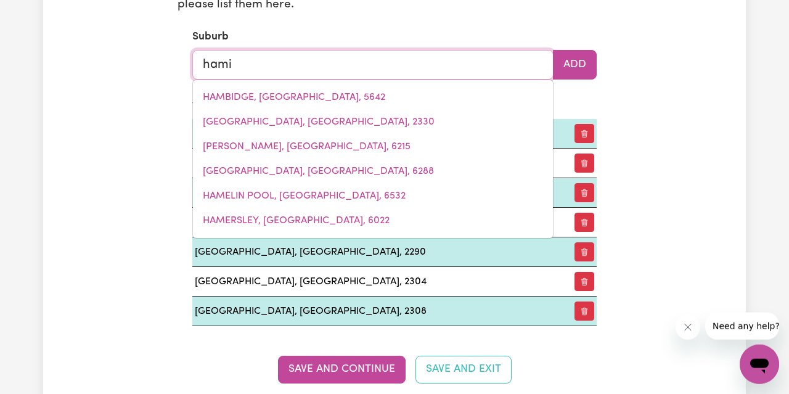
type input "[PERSON_NAME]"
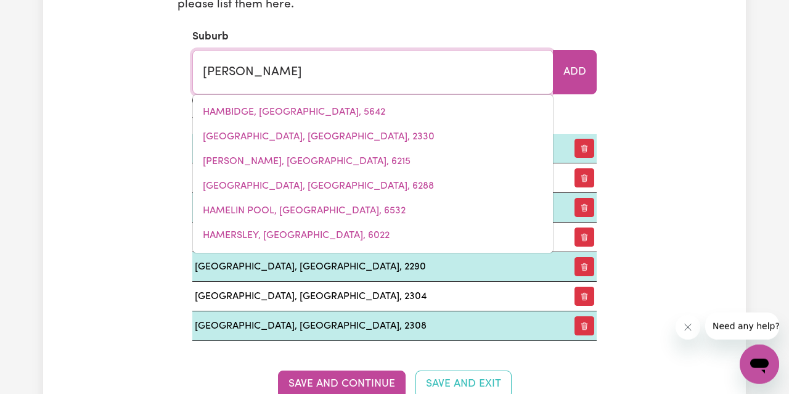
type input "[PERSON_NAME], [GEOGRAPHIC_DATA], 2303"
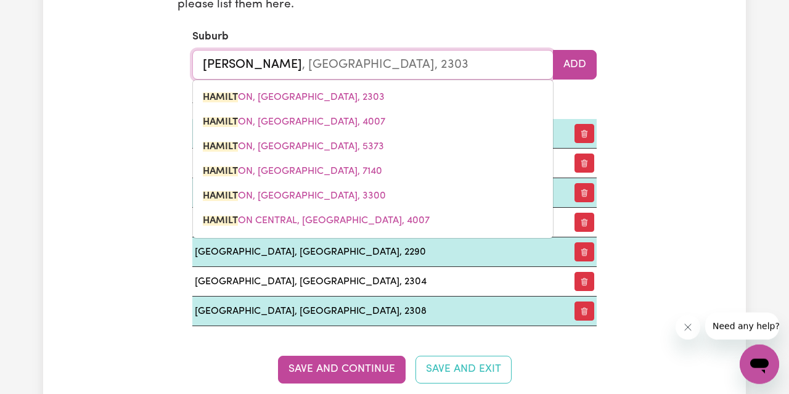
type input "hamilt"
type input "[PERSON_NAME], [GEOGRAPHIC_DATA], 2303"
type input "hamilti"
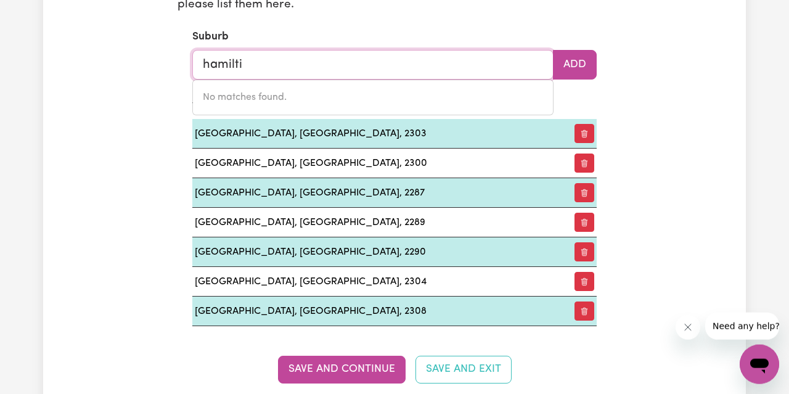
type input "hamilt"
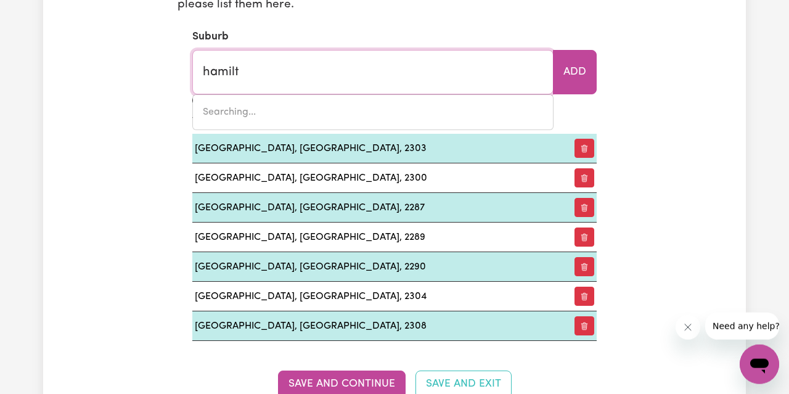
type input "[PERSON_NAME], [GEOGRAPHIC_DATA], 2303"
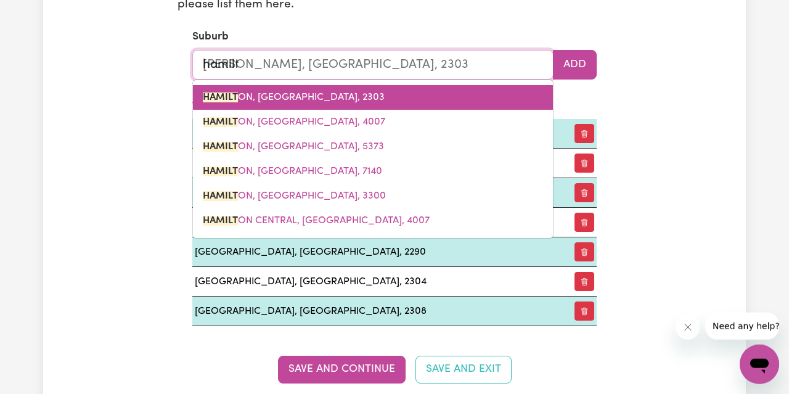
type input "hamilto"
type input "[PERSON_NAME], [GEOGRAPHIC_DATA], 2303"
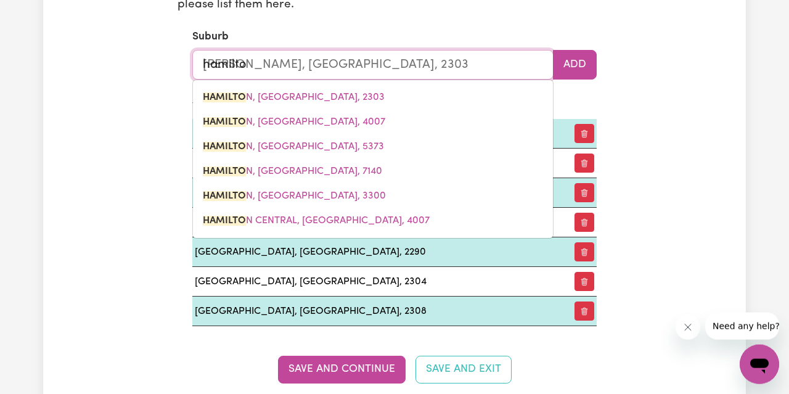
type input "[PERSON_NAME]"
type input "[GEOGRAPHIC_DATA], [GEOGRAPHIC_DATA], 2303"
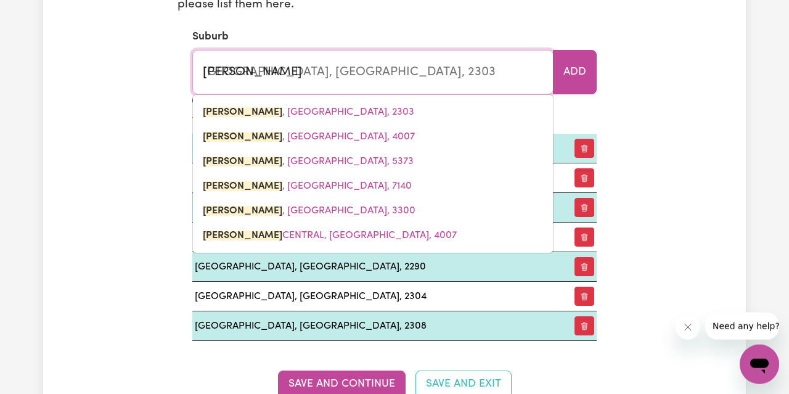
type input "[PERSON_NAME]"
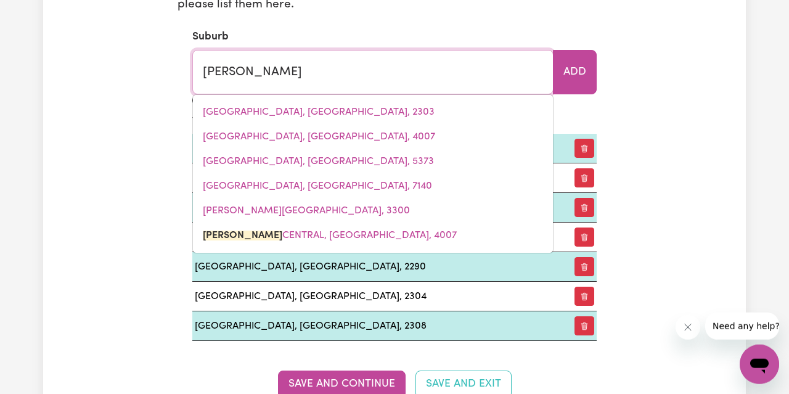
type input "[PERSON_NAME][GEOGRAPHIC_DATA], [GEOGRAPHIC_DATA], 4007"
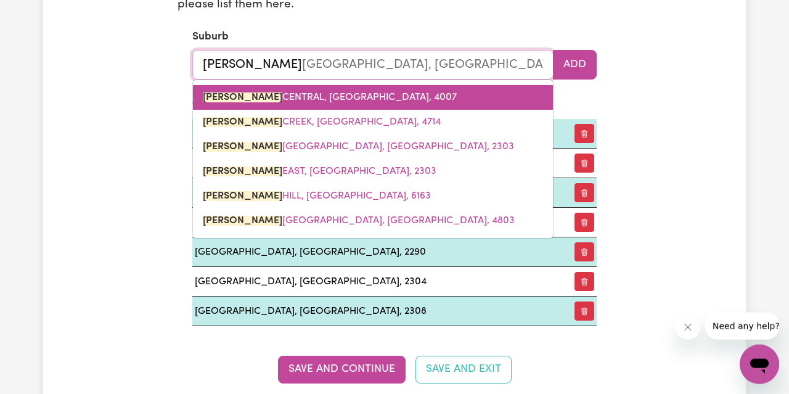
type input "n"
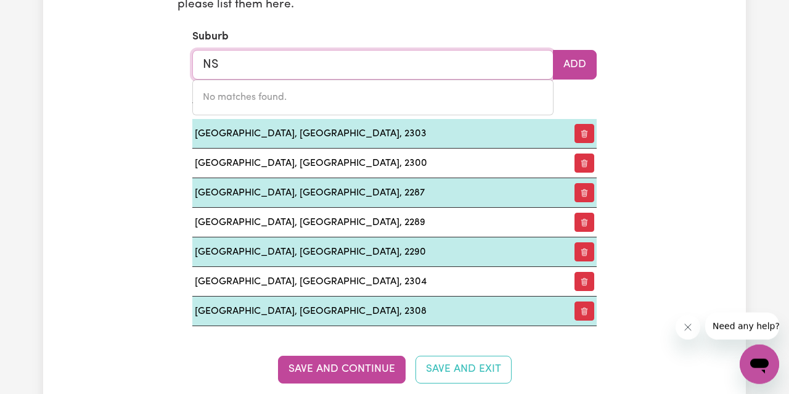
type input "N"
type input "[PERSON_NAME]"
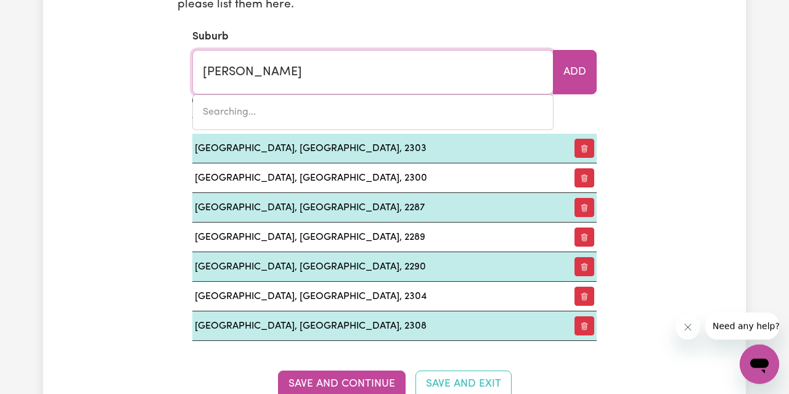
type input "[GEOGRAPHIC_DATA], [GEOGRAPHIC_DATA], 2289"
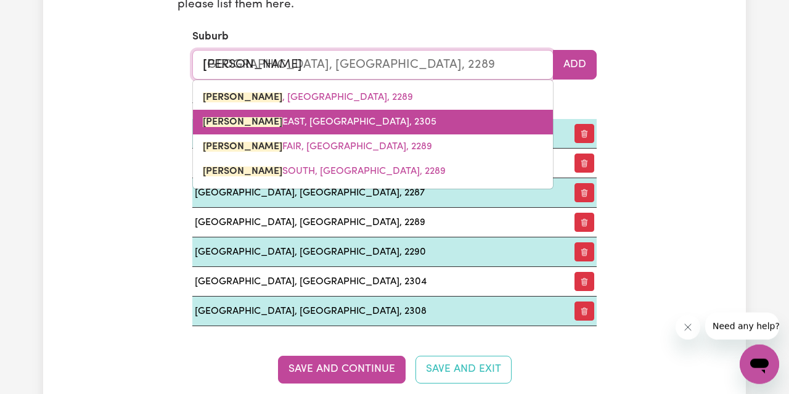
click at [343, 119] on span "[PERSON_NAME][GEOGRAPHIC_DATA], [GEOGRAPHIC_DATA], 2305" at bounding box center [320, 122] width 234 height 10
type input "[PERSON_NAME][GEOGRAPHIC_DATA], [GEOGRAPHIC_DATA], 2305"
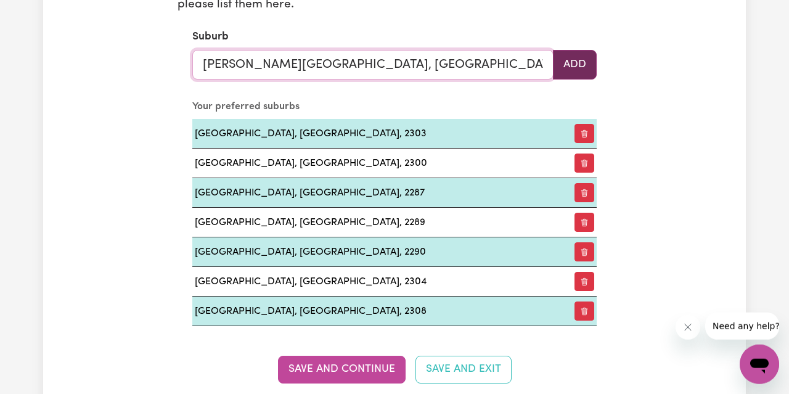
type input "[PERSON_NAME][GEOGRAPHIC_DATA], [GEOGRAPHIC_DATA], 2305"
click at [572, 70] on button "Add" at bounding box center [575, 65] width 44 height 30
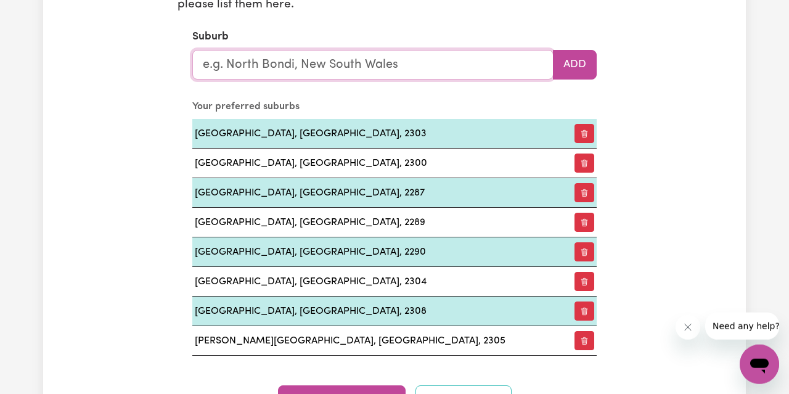
click at [488, 72] on input "text" at bounding box center [372, 65] width 361 height 30
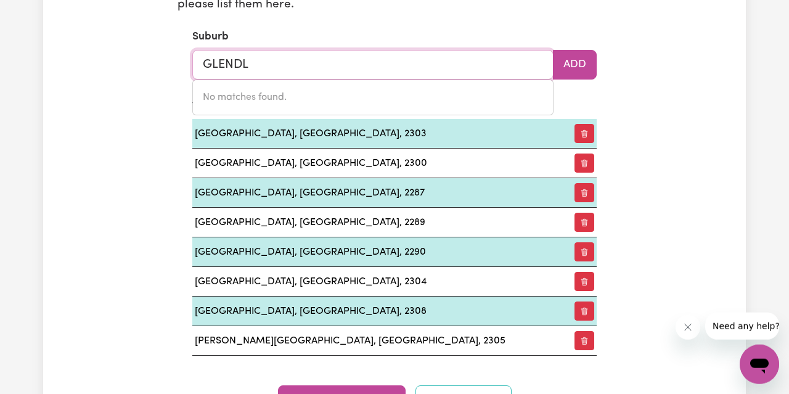
type input "GLEND"
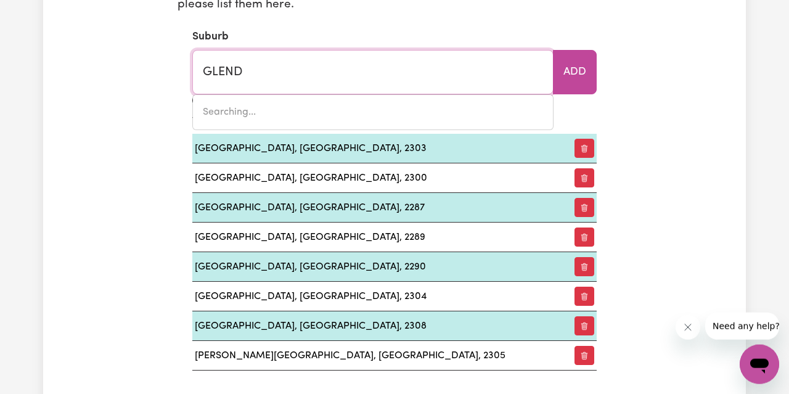
type input "[GEOGRAPHIC_DATA], [GEOGRAPHIC_DATA], 2285"
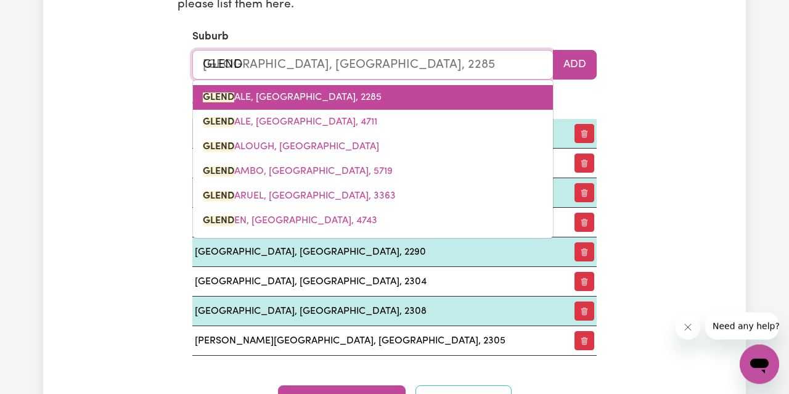
click at [355, 93] on span "GLEND ALE, [GEOGRAPHIC_DATA], 2285" at bounding box center [292, 98] width 179 height 10
type input "[GEOGRAPHIC_DATA], [GEOGRAPHIC_DATA], 2285"
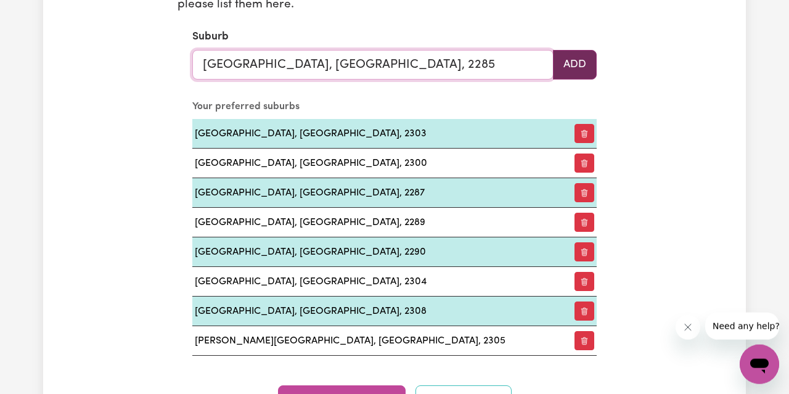
type input "[GEOGRAPHIC_DATA], [GEOGRAPHIC_DATA], 2285"
click at [579, 65] on button "Add" at bounding box center [575, 65] width 44 height 30
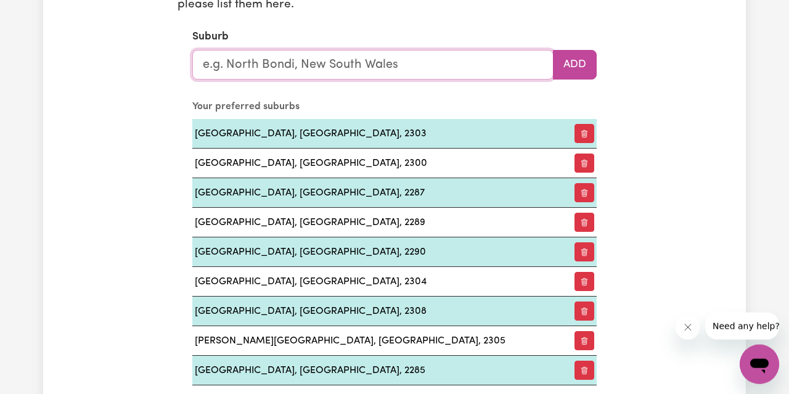
click at [437, 62] on input "text" at bounding box center [372, 65] width 361 height 30
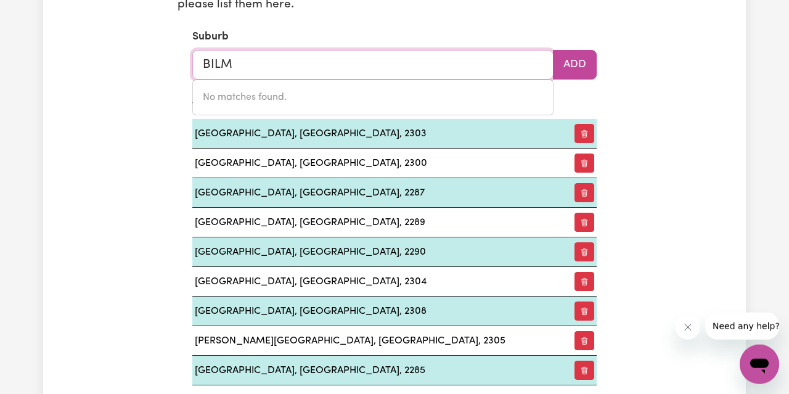
type input "BIL"
type input "[GEOGRAPHIC_DATA], [GEOGRAPHIC_DATA], 2486"
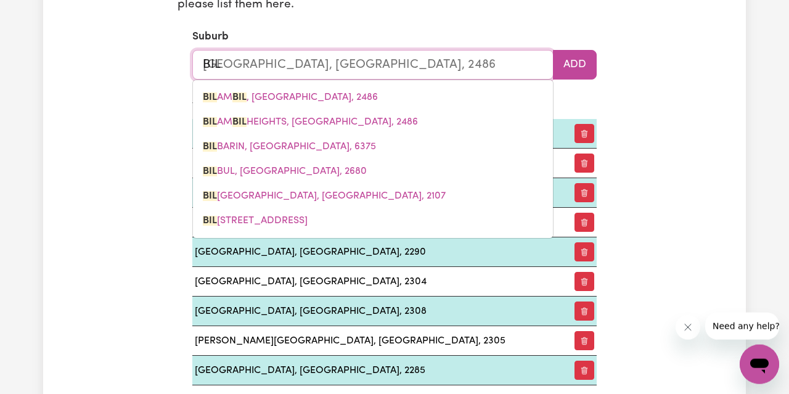
type input "BILM"
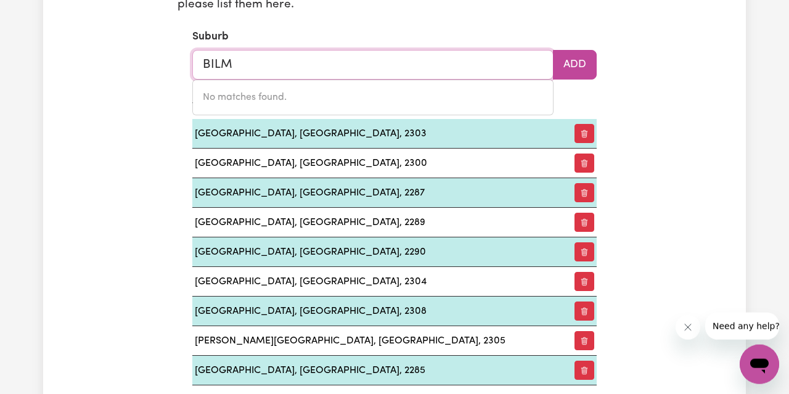
type input "BIL"
type input "[GEOGRAPHIC_DATA], [GEOGRAPHIC_DATA], 2486"
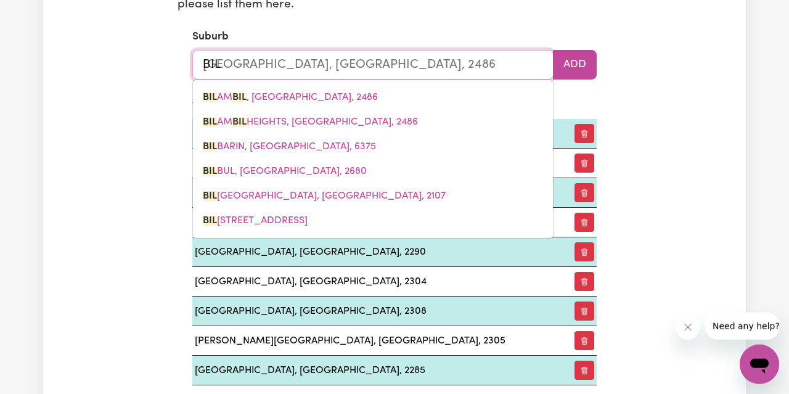
type input "BI"
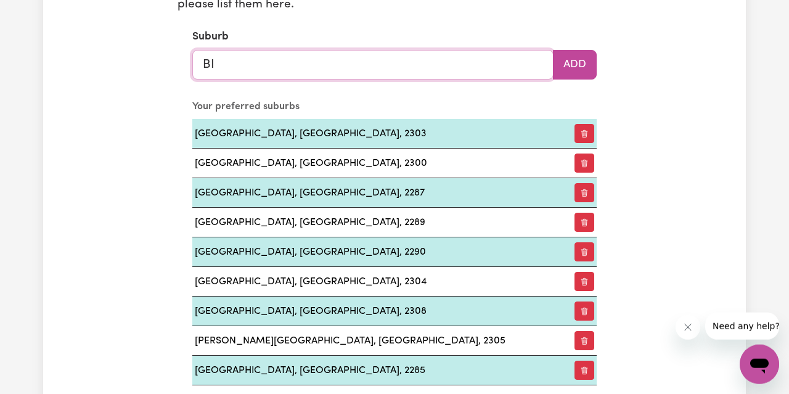
type input "B"
type input "VIL"
type input "[GEOGRAPHIC_DATA], [GEOGRAPHIC_DATA], 2163"
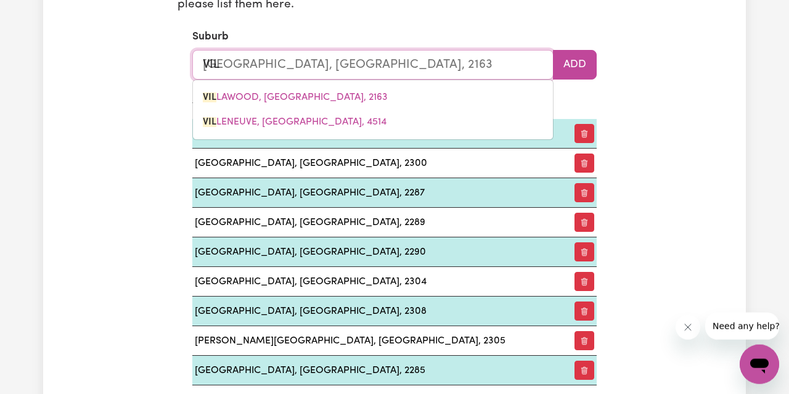
type input "VI"
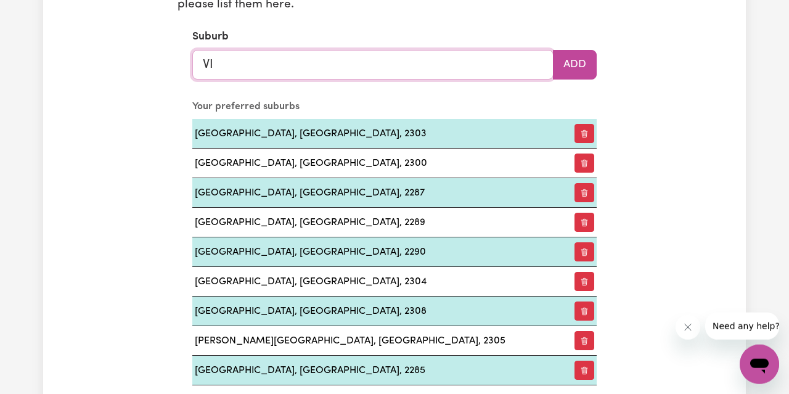
type input "V"
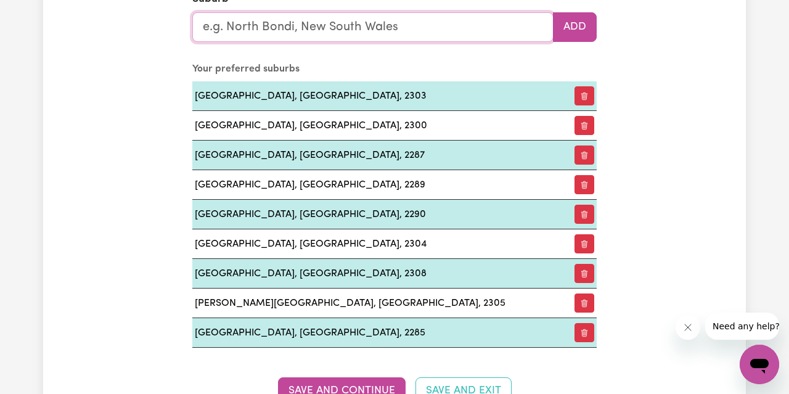
scroll to position [1512, 0]
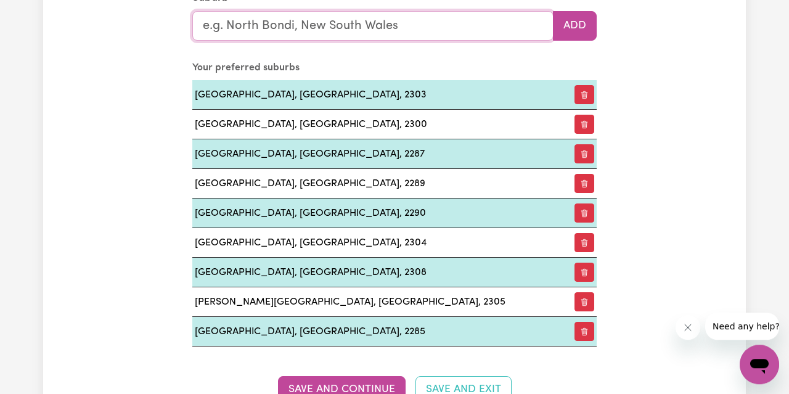
click at [316, 36] on input "text" at bounding box center [372, 26] width 361 height 30
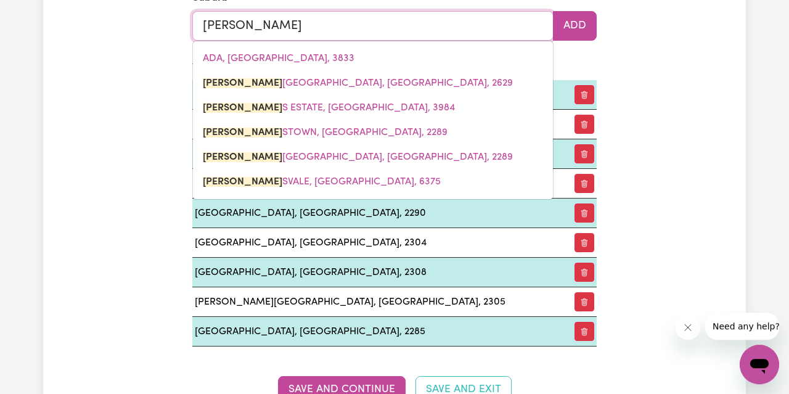
type input "[PERSON_NAME]"
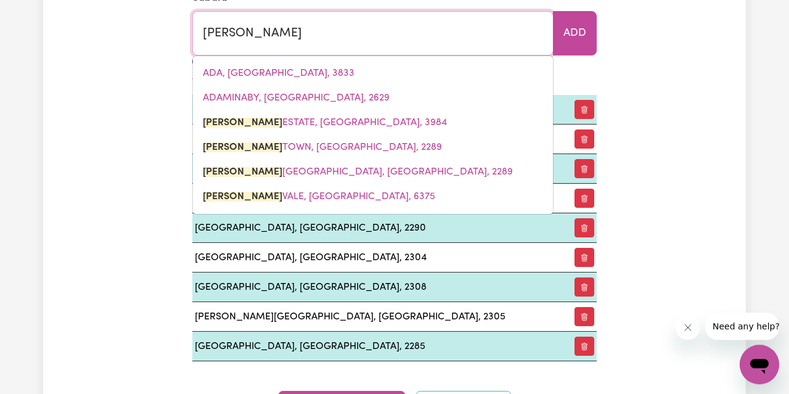
type input "[PERSON_NAME][STREET_ADDRESS]"
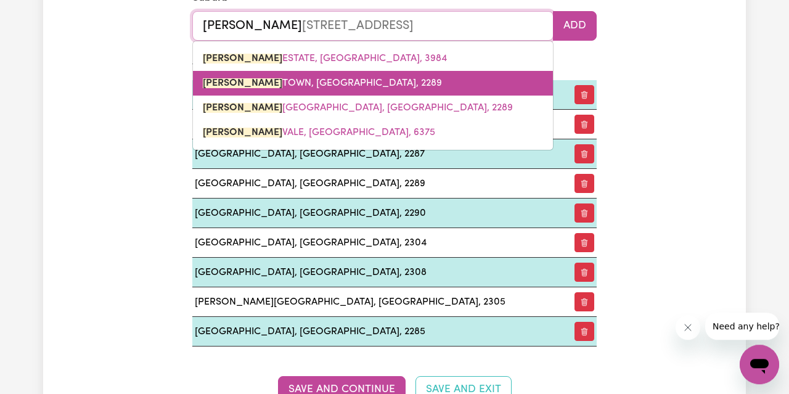
click at [299, 85] on span "[PERSON_NAME][GEOGRAPHIC_DATA], [GEOGRAPHIC_DATA], 2289" at bounding box center [322, 83] width 239 height 10
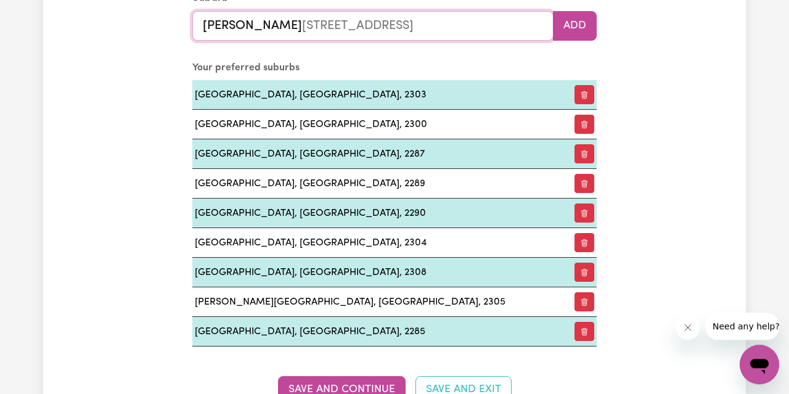
type input "[GEOGRAPHIC_DATA], [GEOGRAPHIC_DATA], 2289"
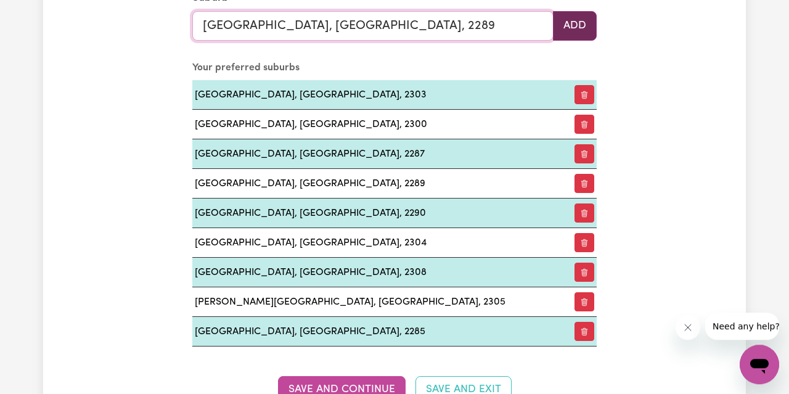
type input "[GEOGRAPHIC_DATA], [GEOGRAPHIC_DATA], 2289"
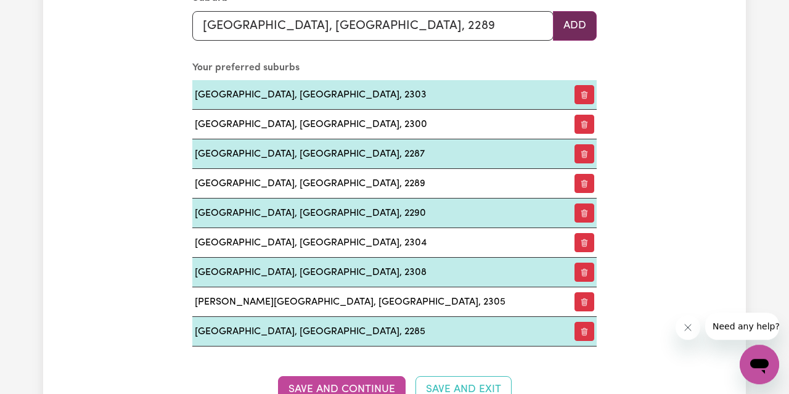
click at [591, 16] on button "Add" at bounding box center [575, 26] width 44 height 30
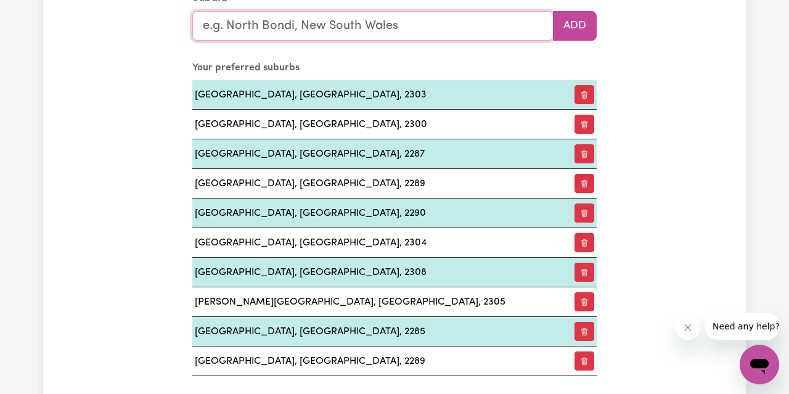
click at [457, 21] on input "text" at bounding box center [372, 26] width 361 height 30
type input "ADA"
type input "[PERSON_NAME][STREET_ADDRESS]"
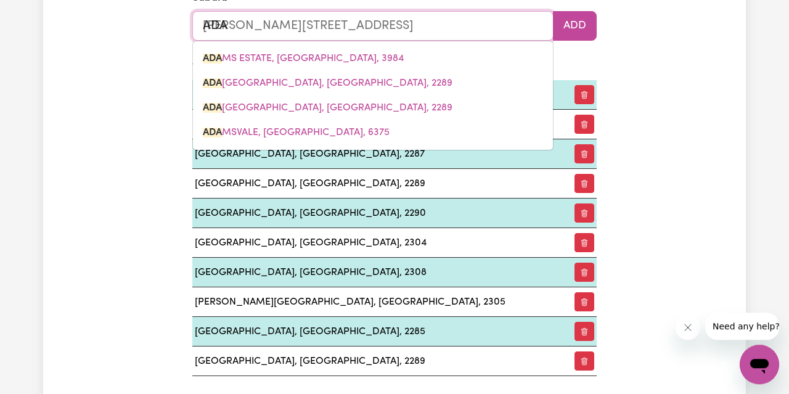
type input "[PERSON_NAME]"
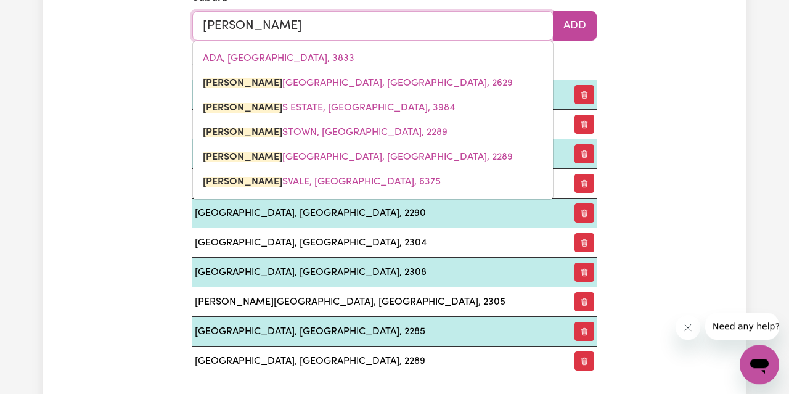
type input "[PERSON_NAME]"
type input "[PERSON_NAME][STREET_ADDRESS]"
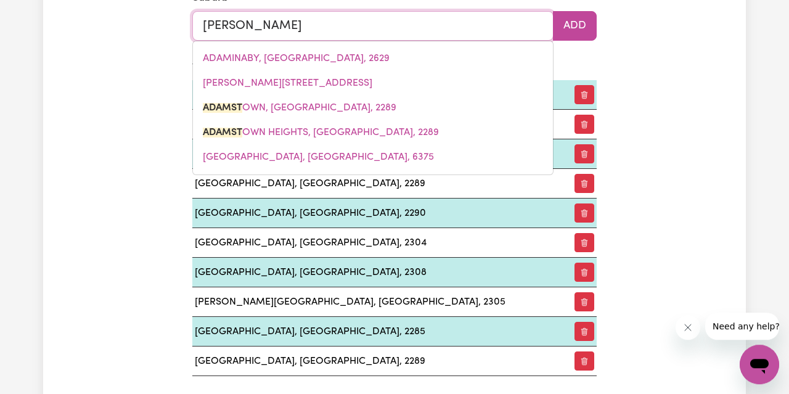
type input "ADAMST"
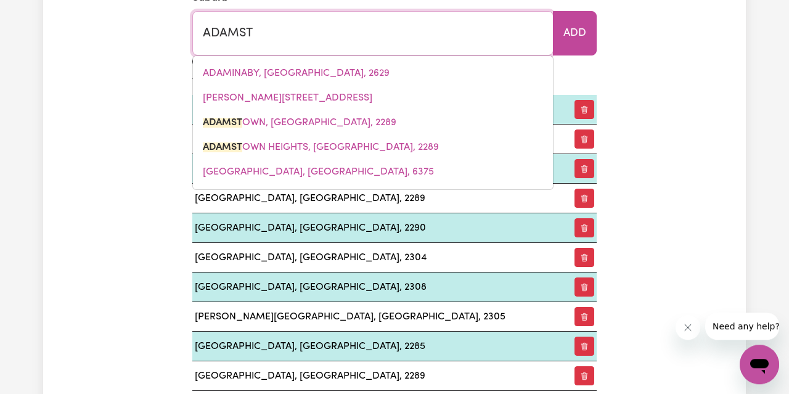
type input "[GEOGRAPHIC_DATA], [GEOGRAPHIC_DATA], 2289"
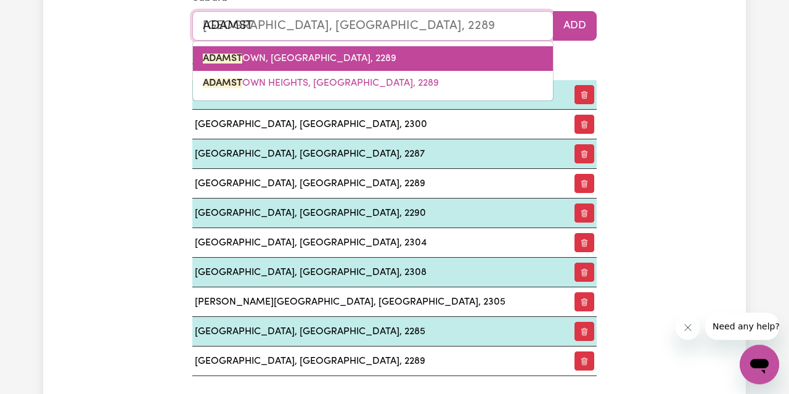
click at [337, 62] on link "ADAMST OWN, [GEOGRAPHIC_DATA], 2289" at bounding box center [373, 58] width 360 height 25
type input "[GEOGRAPHIC_DATA], [GEOGRAPHIC_DATA], 2289"
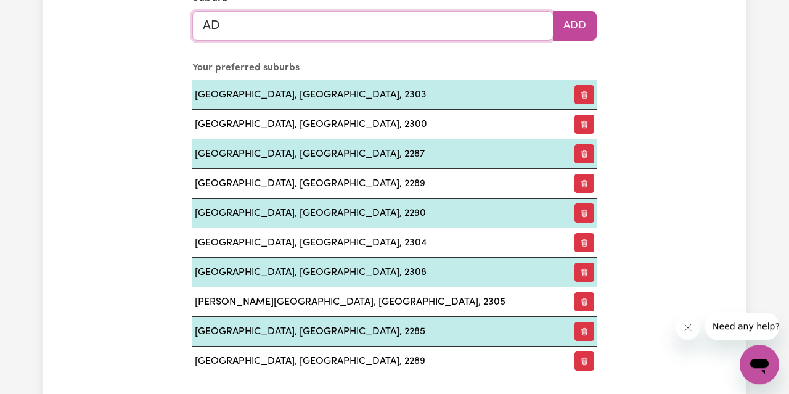
type input "ADA"
type input "[GEOGRAPHIC_DATA], [GEOGRAPHIC_DATA], 2289"
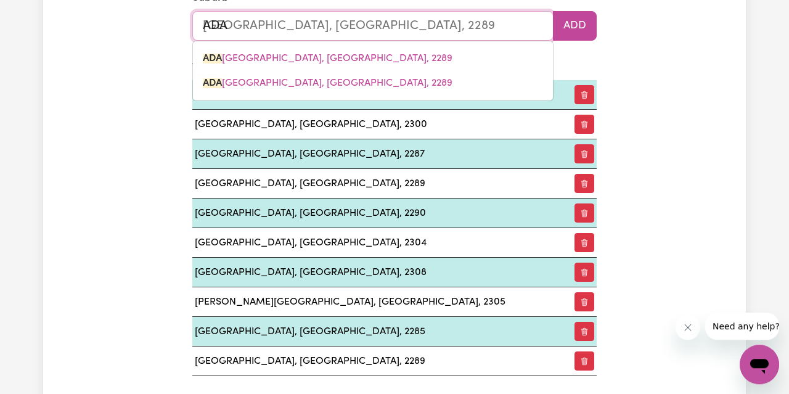
type input "[PERSON_NAME]"
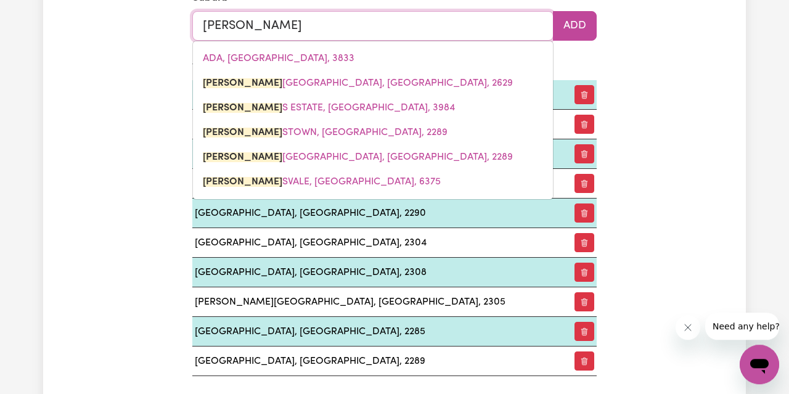
type input "ADAMINABY, [GEOGRAPHIC_DATA], 2629"
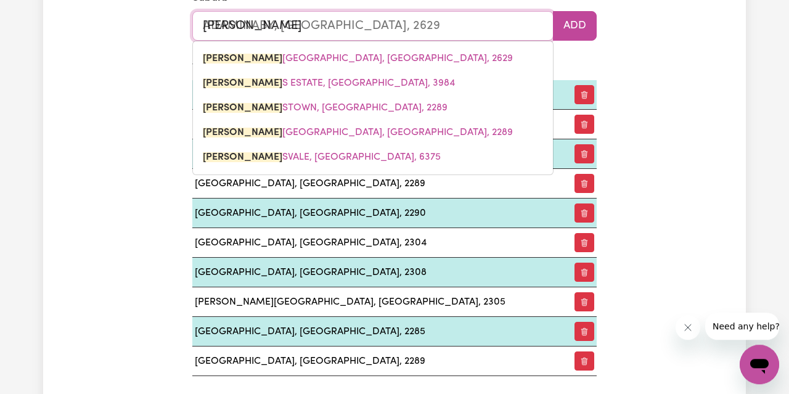
type input "[PERSON_NAME]"
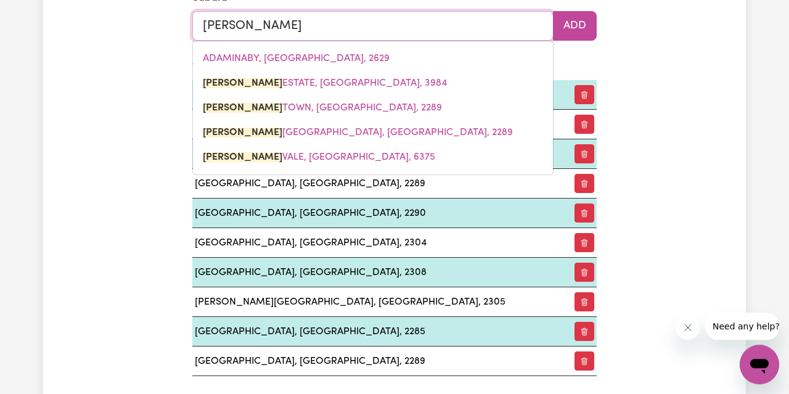
type input "[PERSON_NAME][STREET_ADDRESS]"
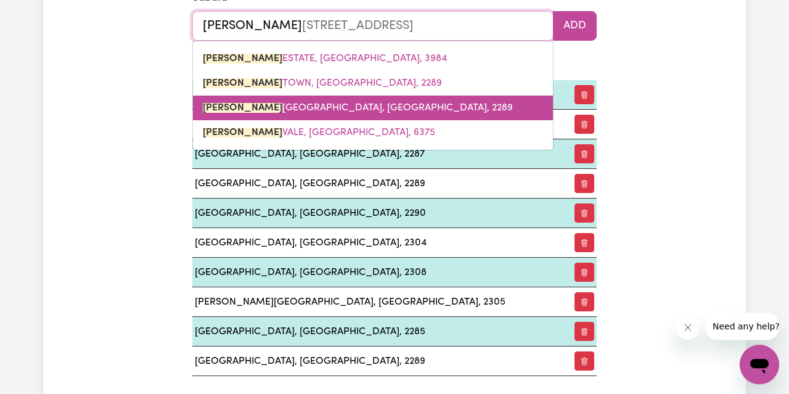
click at [343, 109] on span "[PERSON_NAME][GEOGRAPHIC_DATA], [GEOGRAPHIC_DATA], 2289" at bounding box center [358, 108] width 310 height 10
type input "[GEOGRAPHIC_DATA], [GEOGRAPHIC_DATA], 2289"
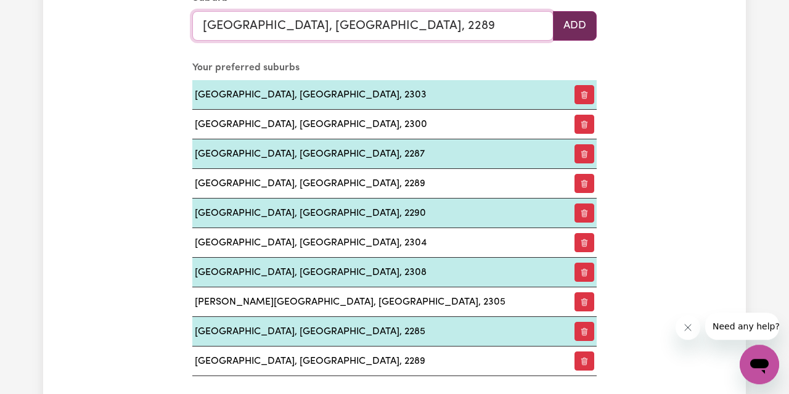
type input "[GEOGRAPHIC_DATA], [GEOGRAPHIC_DATA], 2289"
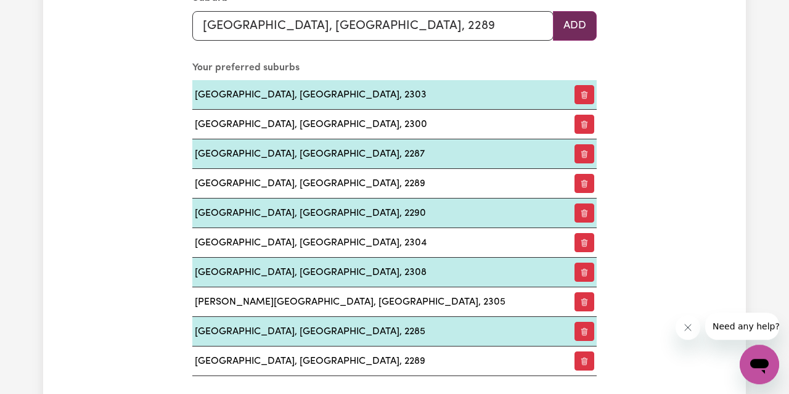
click at [575, 17] on button "Add" at bounding box center [575, 26] width 44 height 30
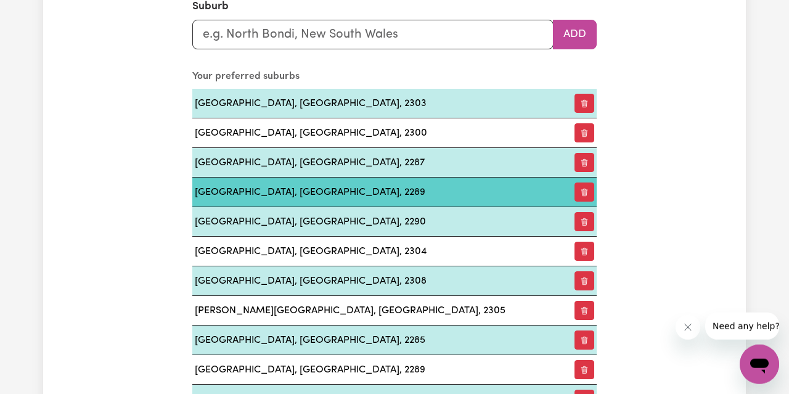
scroll to position [1491, 0]
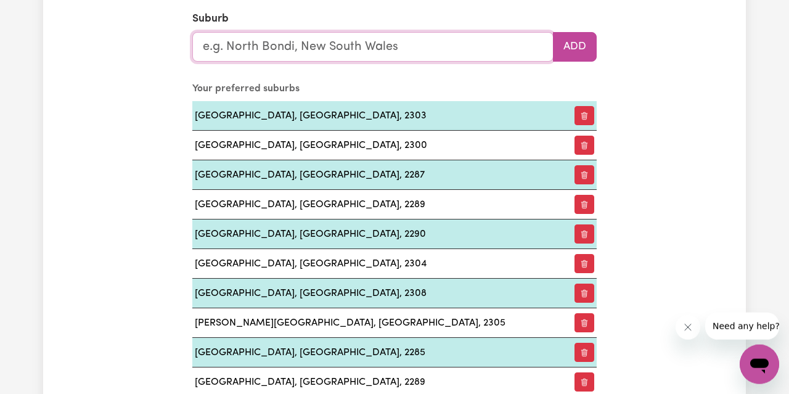
click at [353, 54] on input "text" at bounding box center [372, 47] width 361 height 30
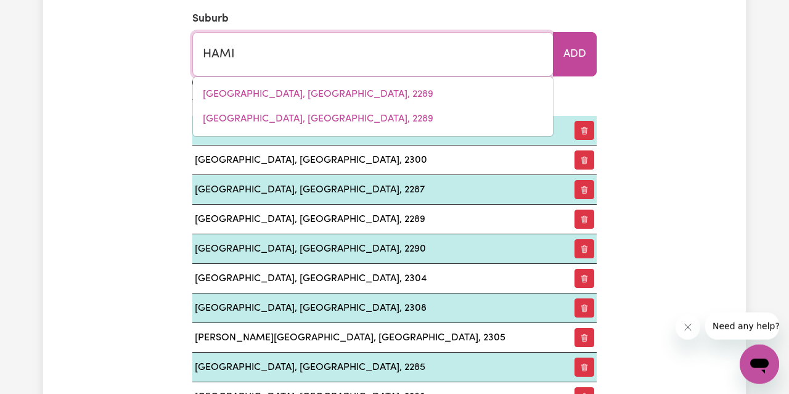
type input "[PERSON_NAME]"
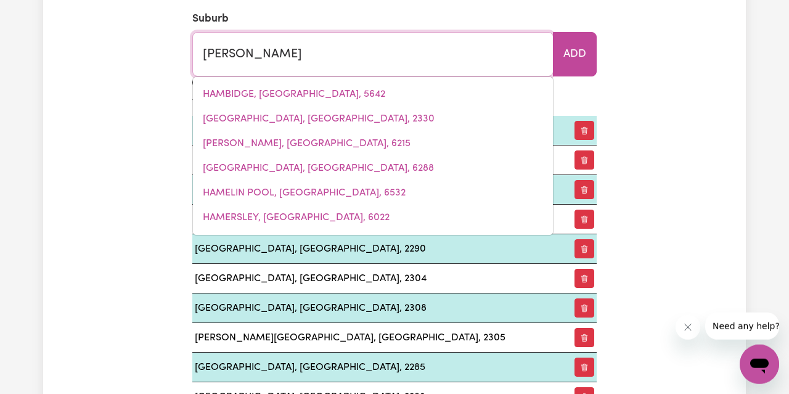
type input "[GEOGRAPHIC_DATA], [GEOGRAPHIC_DATA], 2303"
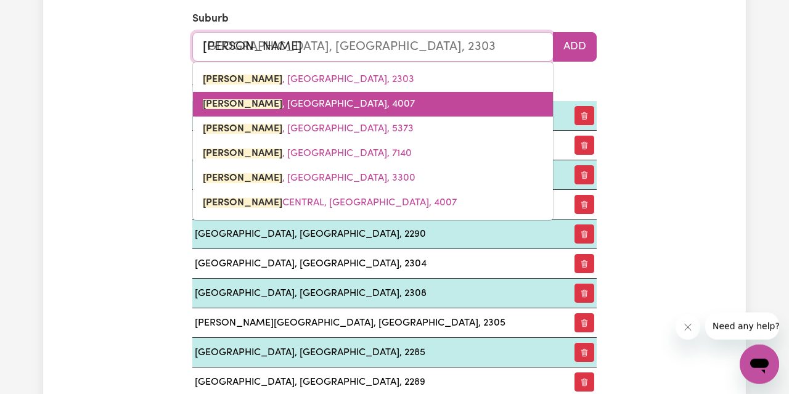
type input "[PERSON_NAME]"
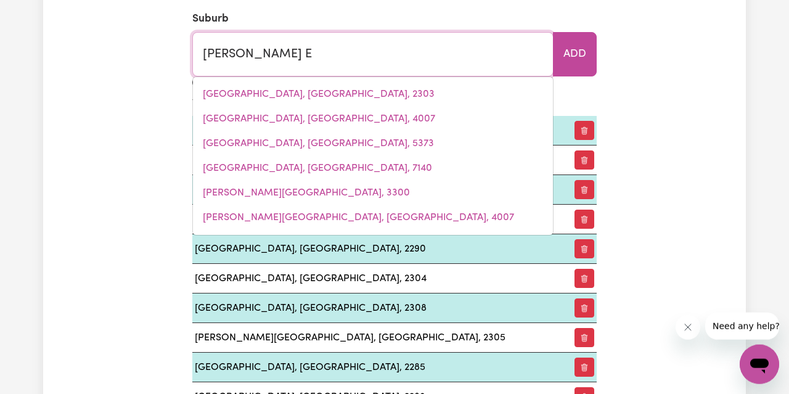
type input "[PERSON_NAME]"
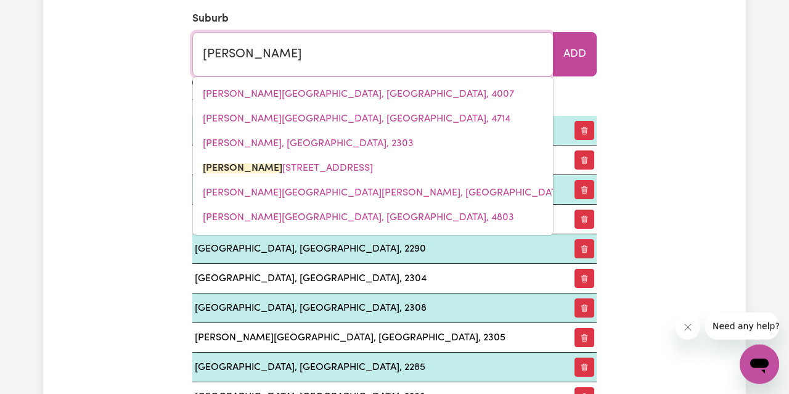
type input "[PERSON_NAME][GEOGRAPHIC_DATA], [GEOGRAPHIC_DATA], 2303"
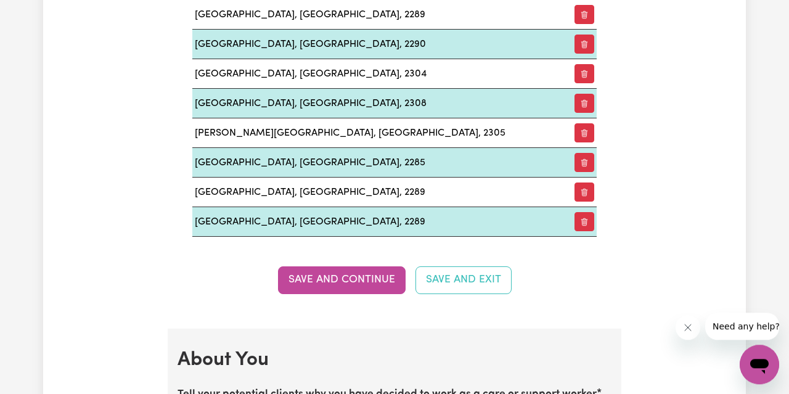
scroll to position [1682, 0]
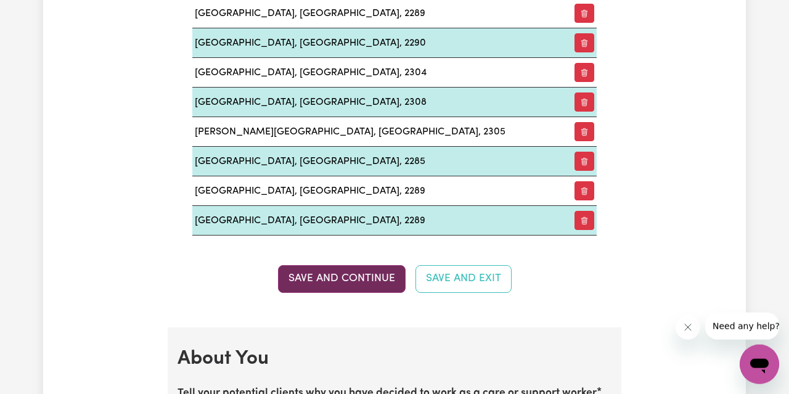
click at [377, 271] on button "Save and Continue" at bounding box center [342, 278] width 128 height 27
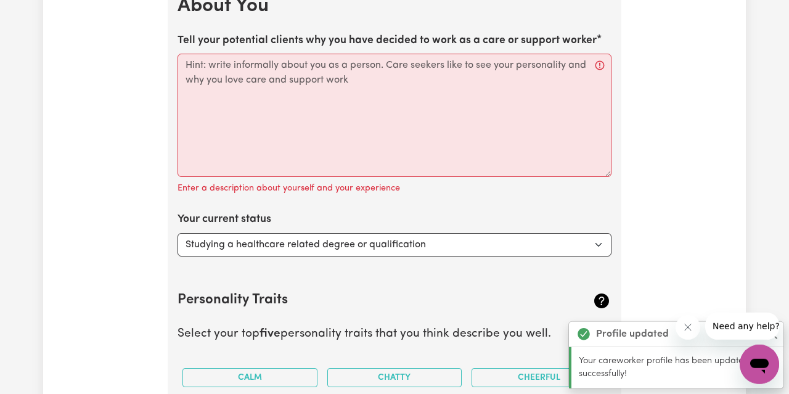
scroll to position [2030, 0]
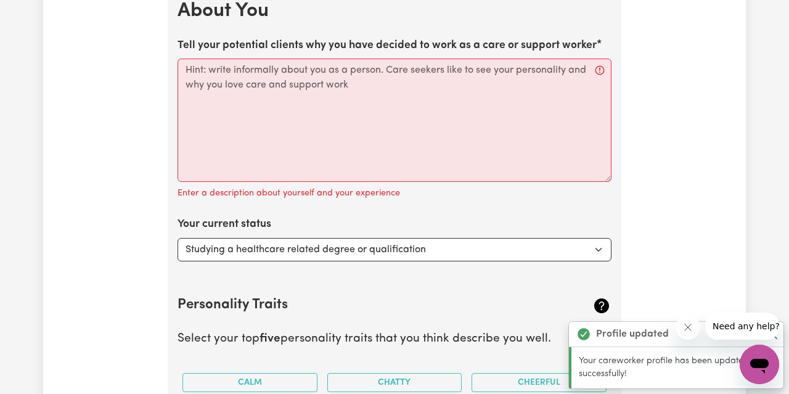
click at [368, 40] on label "Tell your potential clients why you have decided to work as a care or support w…" at bounding box center [387, 46] width 419 height 16
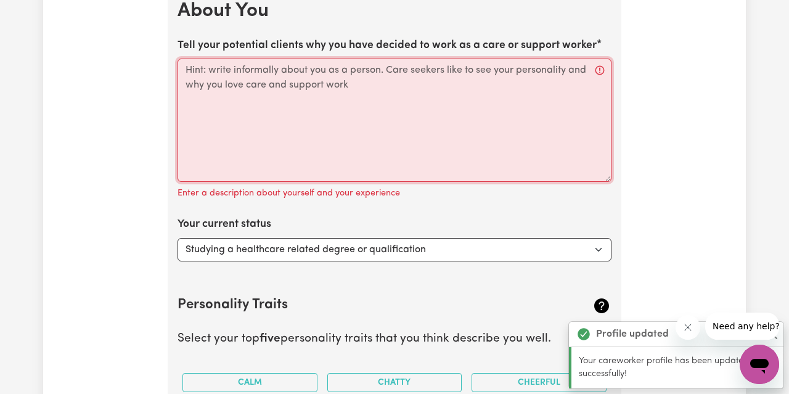
click at [368, 59] on textarea "Tell your potential clients why you have decided to work as a care or support w…" at bounding box center [395, 120] width 434 height 123
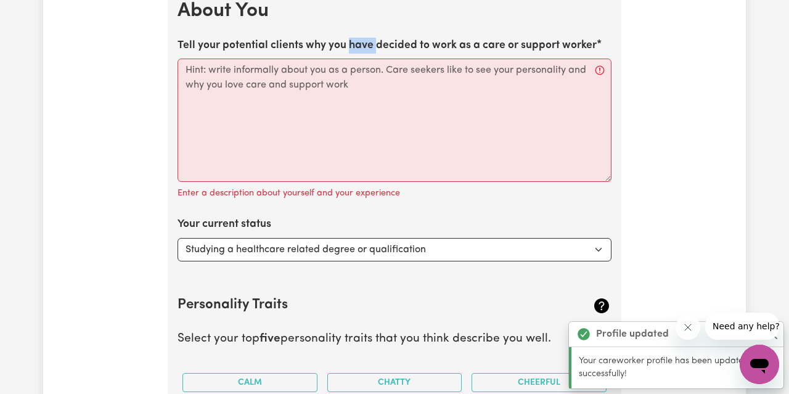
click at [368, 40] on label "Tell your potential clients why you have decided to work as a care or support w…" at bounding box center [387, 46] width 419 height 16
click at [368, 59] on textarea "Tell your potential clients why you have decided to work as a care or support w…" at bounding box center [395, 120] width 434 height 123
click at [368, 40] on label "Tell your potential clients why you have decided to work as a care or support w…" at bounding box center [387, 46] width 419 height 16
click at [368, 59] on textarea "Tell your potential clients why you have decided to work as a care or support w…" at bounding box center [395, 120] width 434 height 123
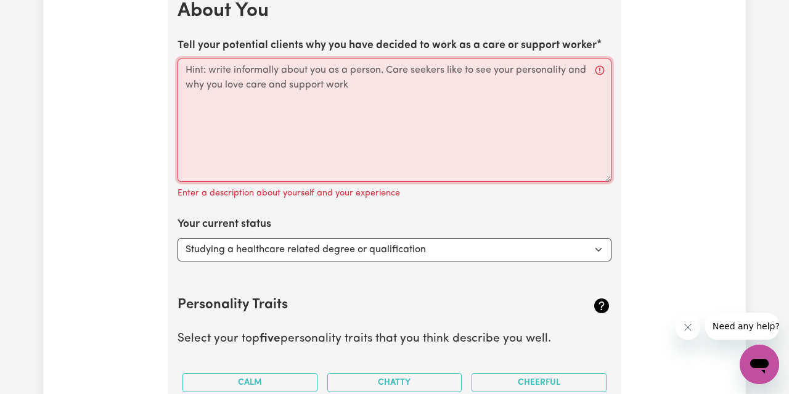
click at [335, 107] on textarea "Tell your potential clients why you have decided to work as a care or support w…" at bounding box center [395, 120] width 434 height 123
paste textarea "Lo ipsumdol si ametco a elit sed doeiusm tempor incid utla e dolo magnaaliqu en…"
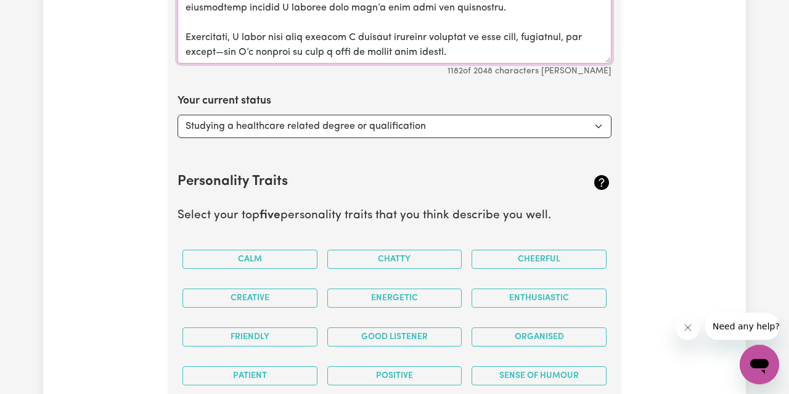
scroll to position [2149, 0]
type textarea "Lo ipsumdol si ametco a elit sed doeiusm tempor incid utla e dolo magnaaliqu en…"
click at [178, 115] on select "Select... Studying a healthcare related degree or qualification Studying a non-…" at bounding box center [395, 126] width 434 height 23
select select "Looking for extra work to fill my week and/or weekends"
click option "Looking for extra work to fill my week and/or weekends" at bounding box center [0, 0] width 0 height 0
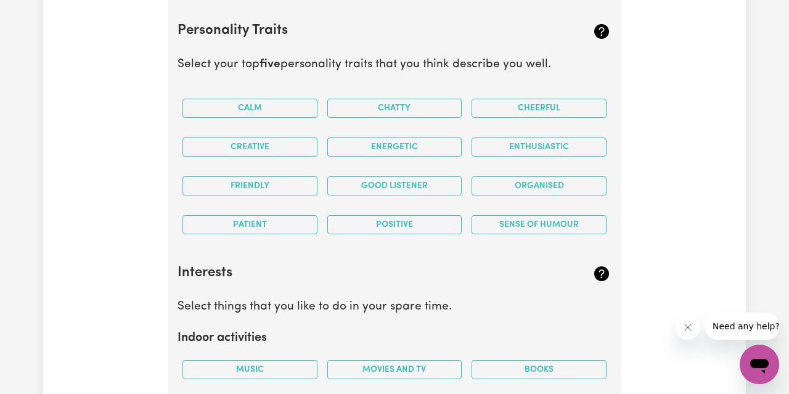
scroll to position [2300, 0]
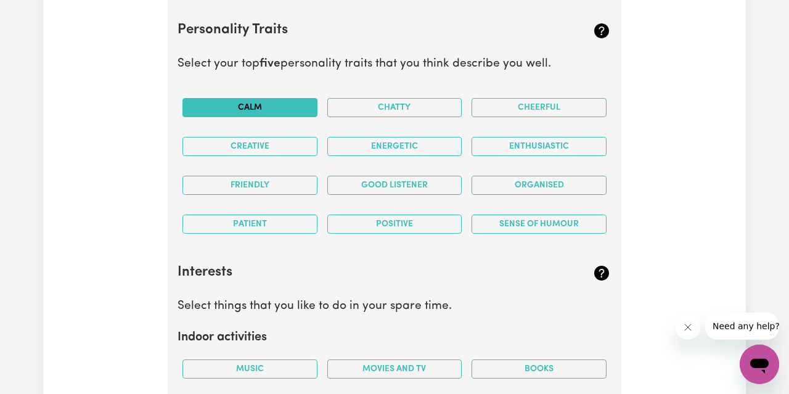
click at [303, 98] on button "Calm" at bounding box center [250, 107] width 135 height 19
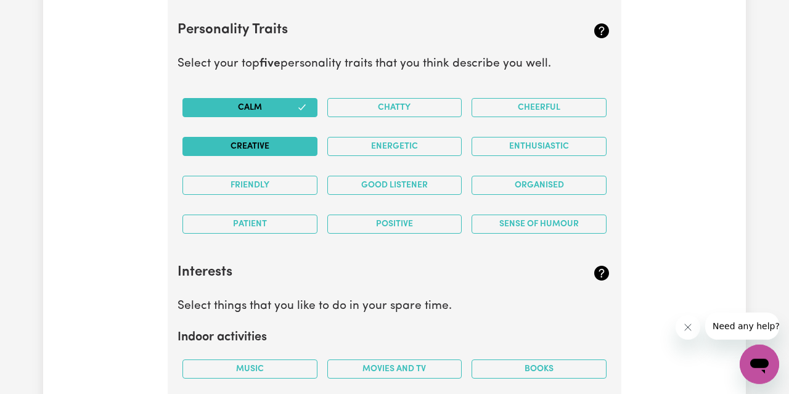
click at [277, 137] on button "Creative" at bounding box center [250, 146] width 135 height 19
click at [265, 176] on button "Friendly" at bounding box center [250, 185] width 135 height 19
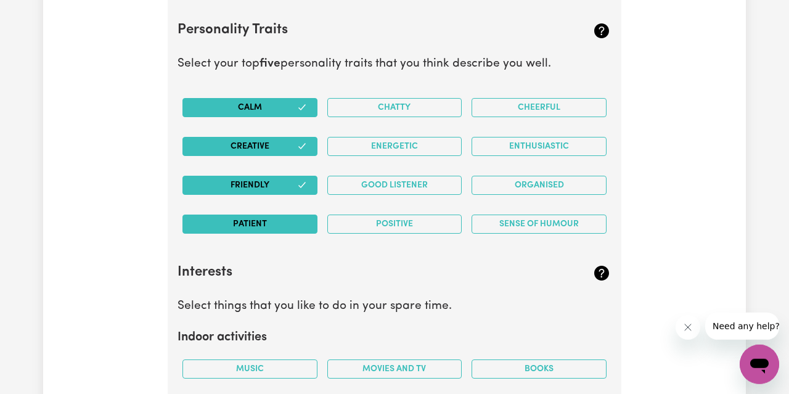
click at [284, 215] on button "Patient" at bounding box center [250, 224] width 135 height 19
click at [359, 217] on button "Positive" at bounding box center [394, 224] width 135 height 19
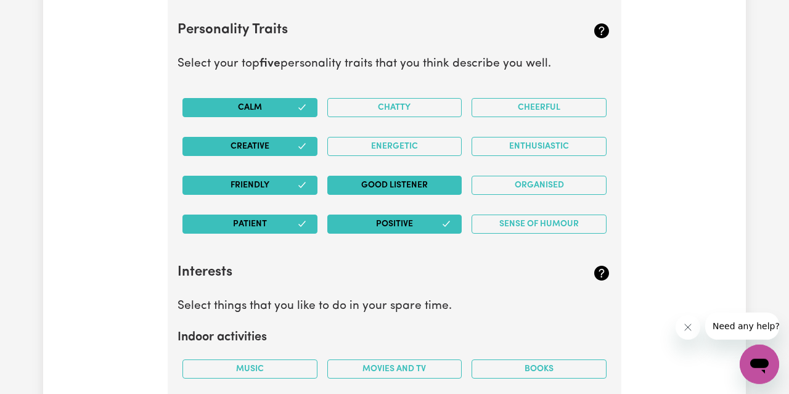
click at [372, 178] on button "Good Listener" at bounding box center [394, 185] width 135 height 19
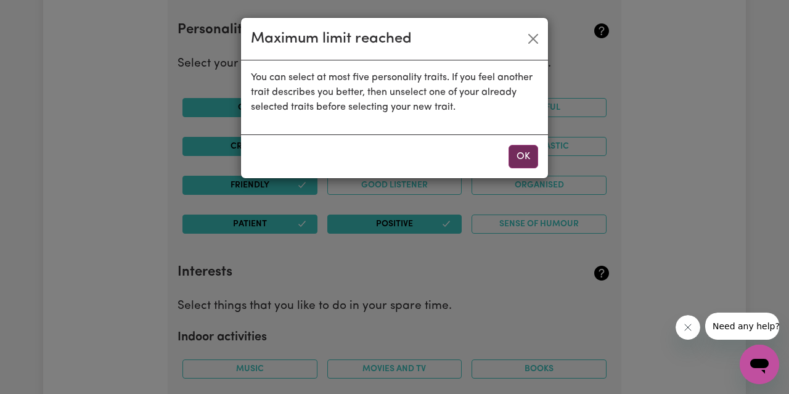
click at [510, 152] on button "OK" at bounding box center [524, 156] width 30 height 23
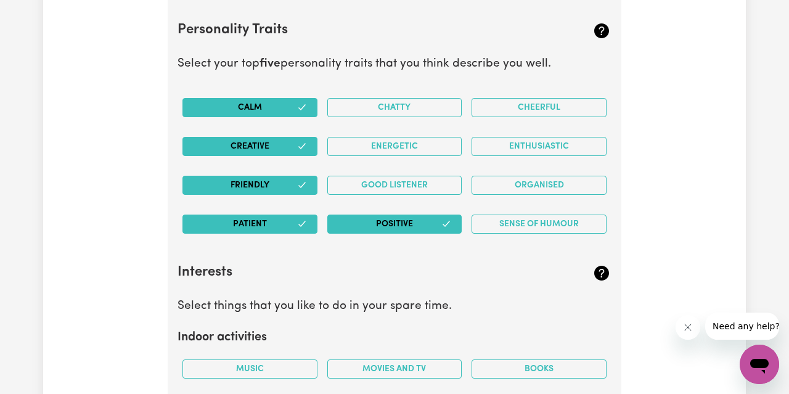
click at [269, 215] on button "Patient" at bounding box center [250, 224] width 135 height 19
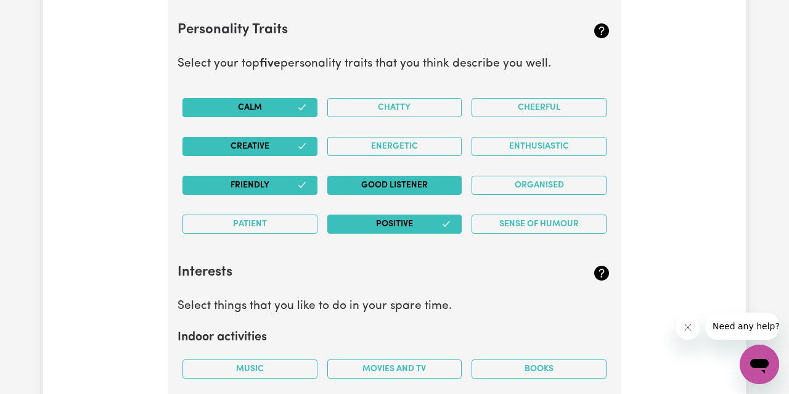
click at [413, 176] on button "Good Listener" at bounding box center [394, 185] width 135 height 19
click at [408, 218] on button "Positive" at bounding box center [394, 224] width 135 height 19
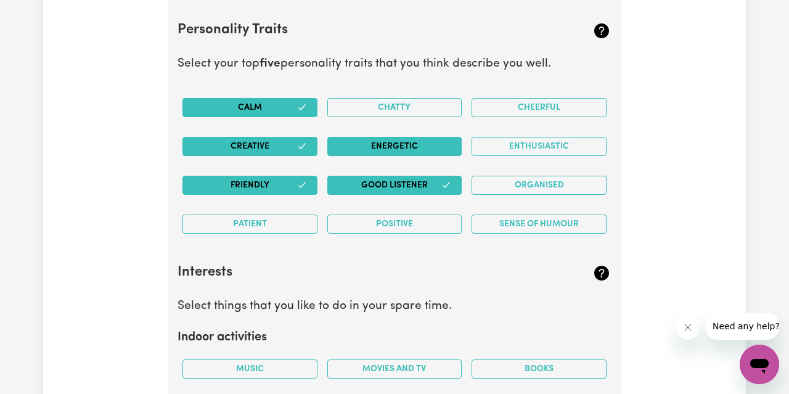
click at [396, 141] on button "Energetic" at bounding box center [394, 146] width 135 height 19
drag, startPoint x: 540, startPoint y: 87, endPoint x: 528, endPoint y: 96, distance: 14.1
click at [528, 96] on div "Cheerful" at bounding box center [539, 107] width 145 height 39
click at [528, 98] on button "Cheerful" at bounding box center [539, 107] width 135 height 19
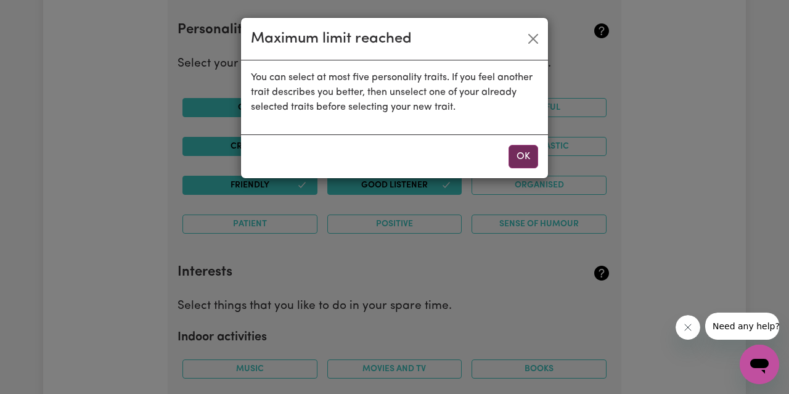
click at [525, 149] on button "OK" at bounding box center [524, 156] width 30 height 23
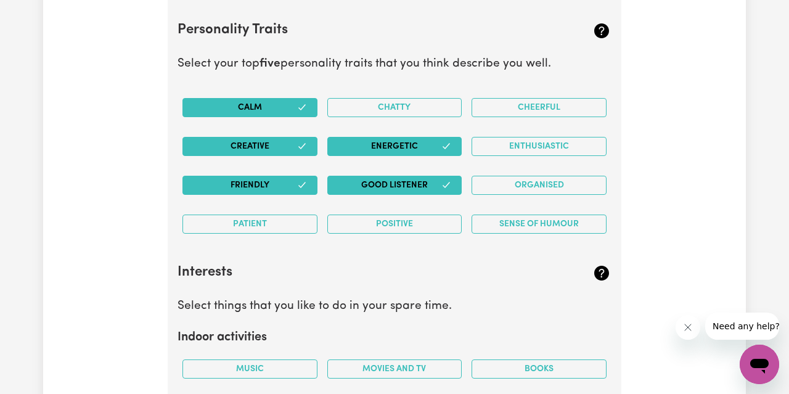
click at [260, 137] on button "Creative" at bounding box center [250, 146] width 135 height 19
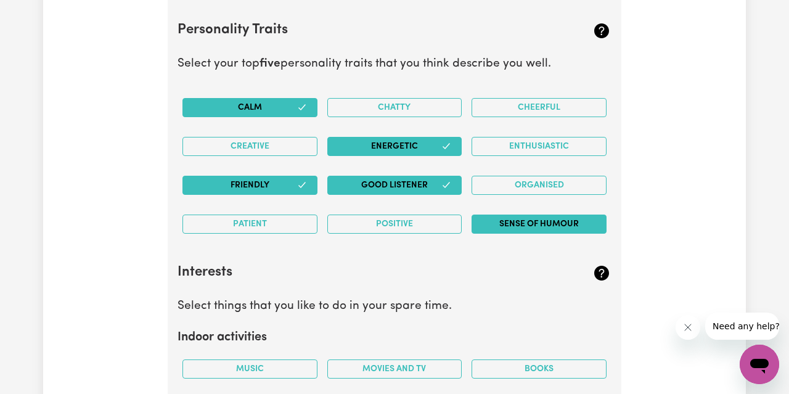
click at [537, 215] on button "Sense of Humour" at bounding box center [539, 224] width 135 height 19
click at [517, 176] on button "Organised" at bounding box center [539, 185] width 135 height 19
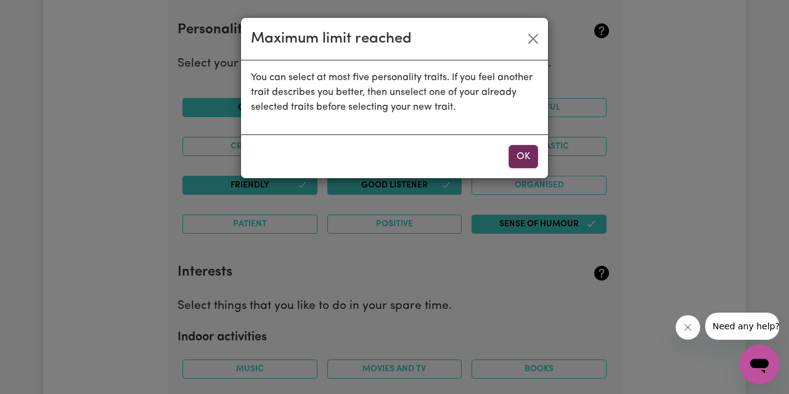
click at [537, 158] on button "OK" at bounding box center [524, 156] width 30 height 23
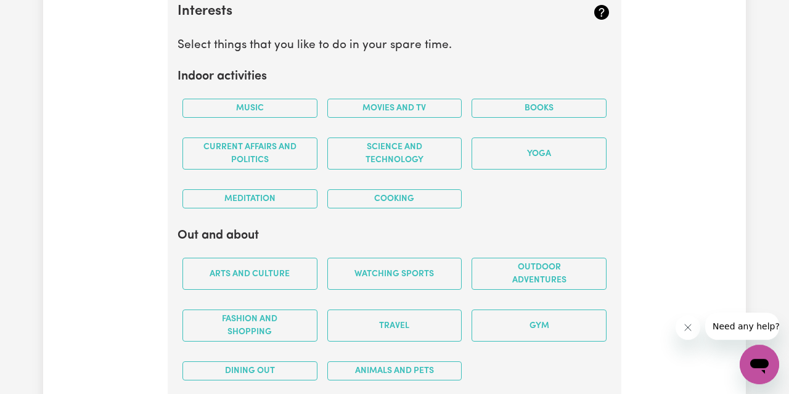
scroll to position [2562, 0]
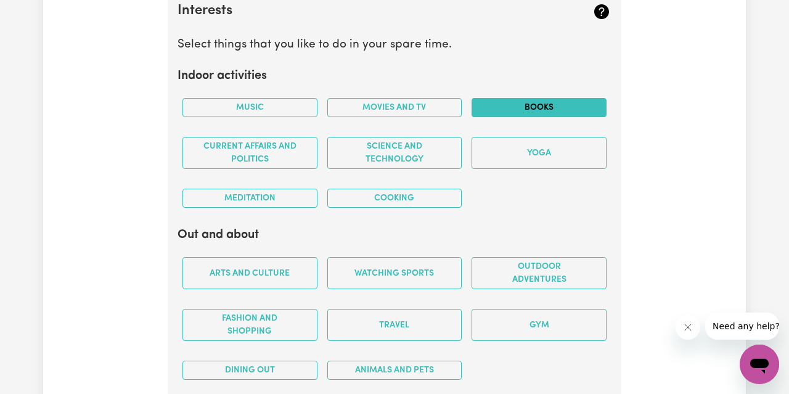
click at [537, 98] on button "Books" at bounding box center [539, 107] width 135 height 19
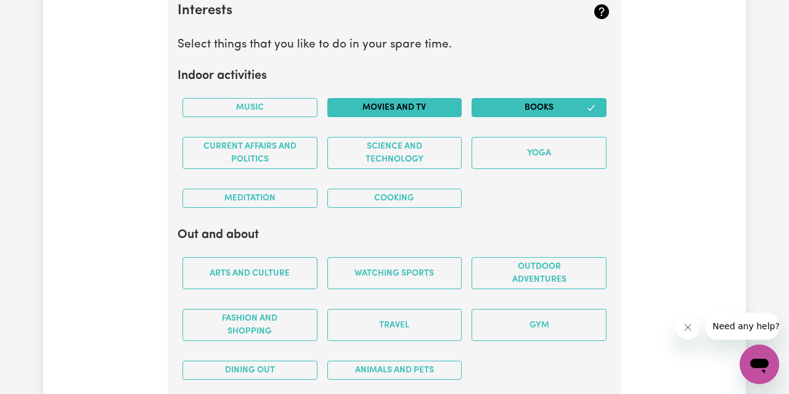
click at [434, 98] on button "Movies and TV" at bounding box center [394, 107] width 135 height 19
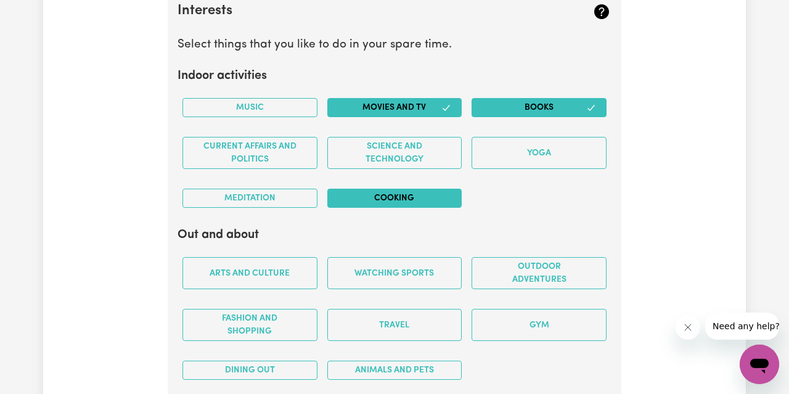
click at [405, 189] on button "Cooking" at bounding box center [394, 198] width 135 height 19
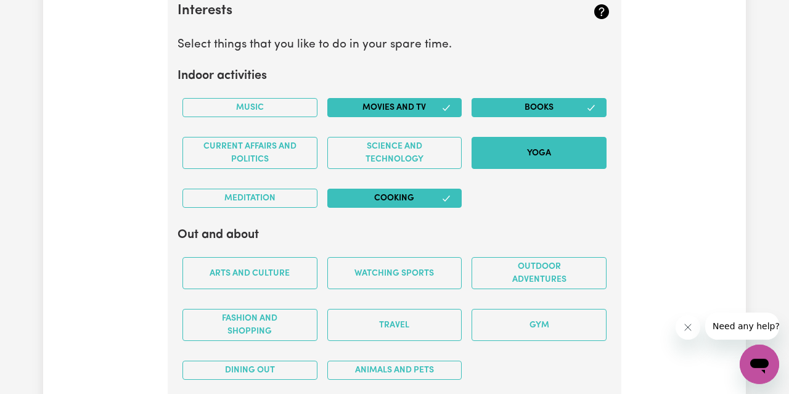
click at [514, 146] on button "Yoga" at bounding box center [539, 153] width 135 height 32
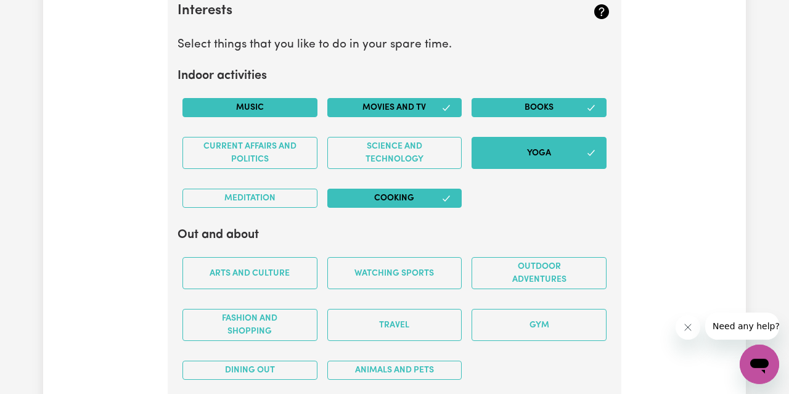
click at [256, 98] on button "Music" at bounding box center [250, 107] width 135 height 19
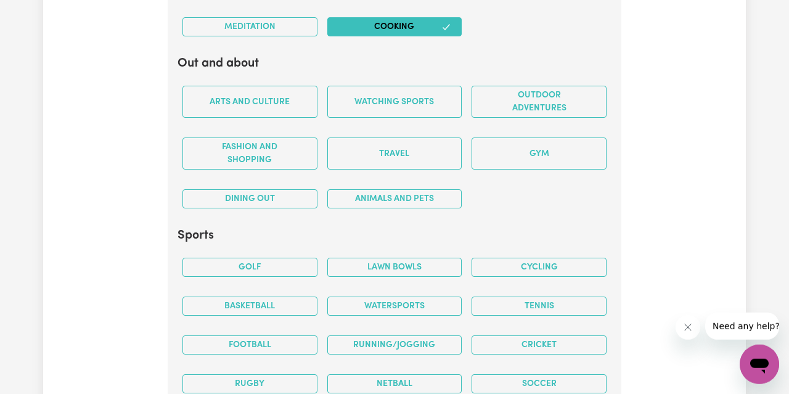
scroll to position [2736, 0]
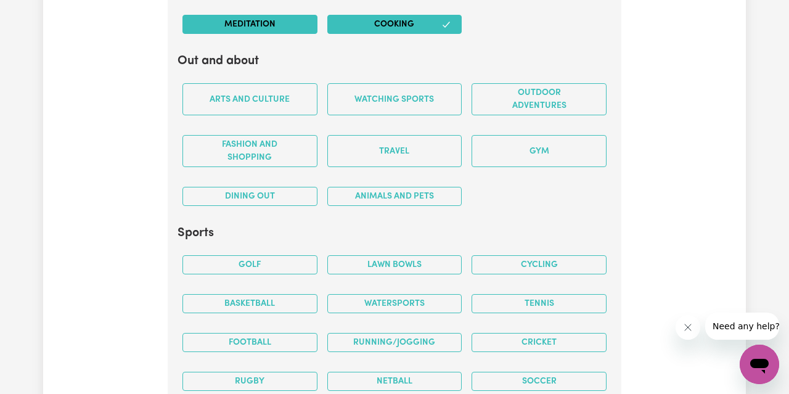
click at [257, 18] on button "Meditation" at bounding box center [250, 24] width 135 height 19
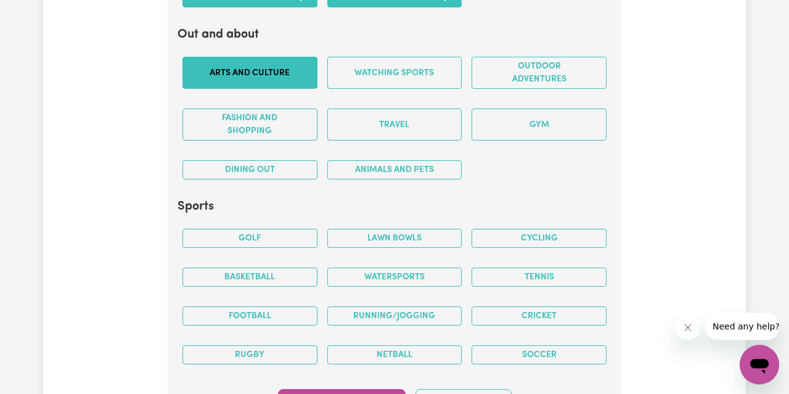
scroll to position [2764, 0]
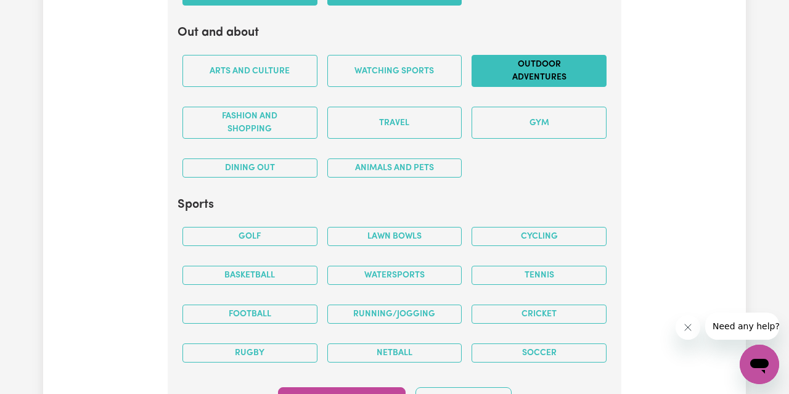
click at [514, 63] on button "Outdoor adventures" at bounding box center [539, 71] width 135 height 32
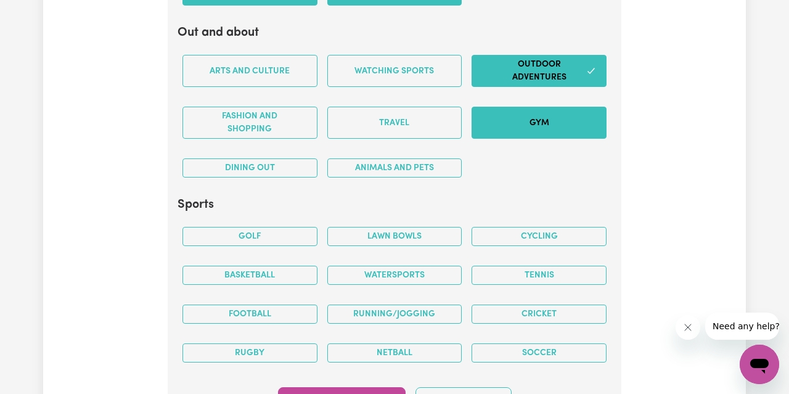
click at [517, 107] on button "Gym" at bounding box center [539, 123] width 135 height 32
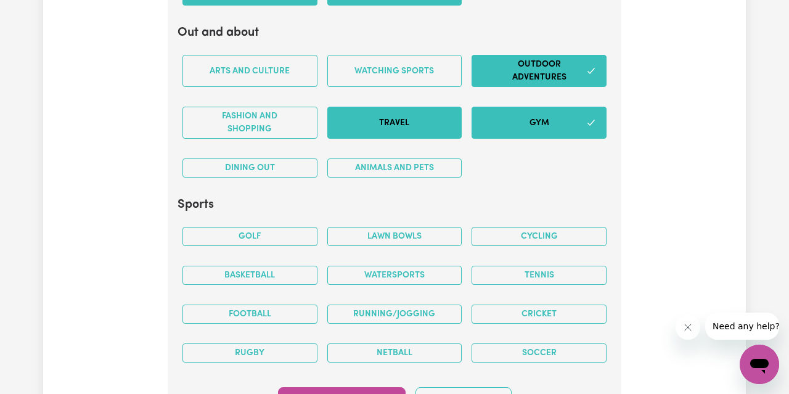
click at [425, 107] on button "Travel" at bounding box center [394, 123] width 135 height 32
click at [277, 160] on button "Dining out" at bounding box center [250, 167] width 135 height 19
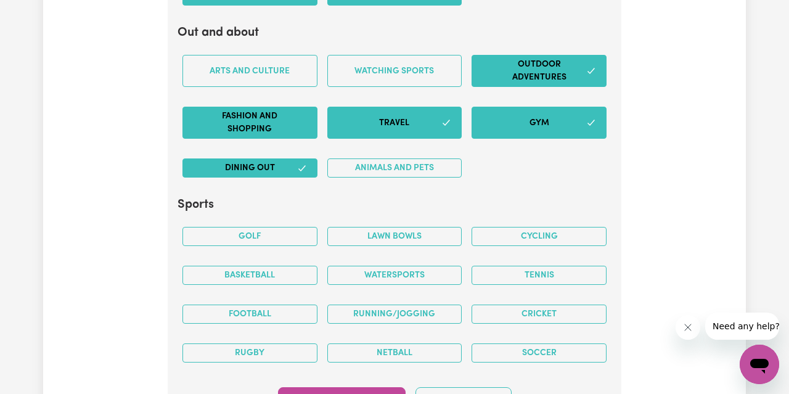
click at [266, 107] on button "Fashion and shopping" at bounding box center [250, 123] width 135 height 32
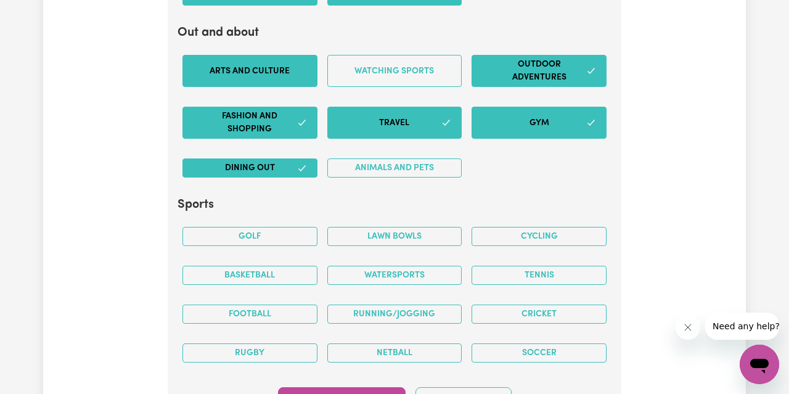
click at [295, 70] on button "Arts and Culture" at bounding box center [250, 71] width 135 height 32
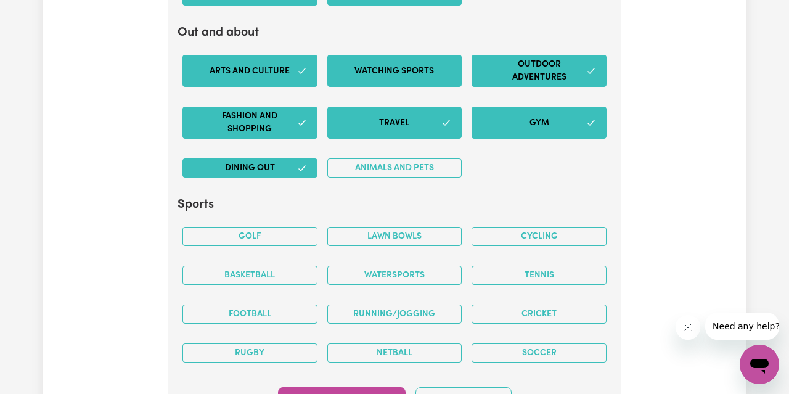
click at [399, 55] on button "Watching sports" at bounding box center [394, 71] width 135 height 32
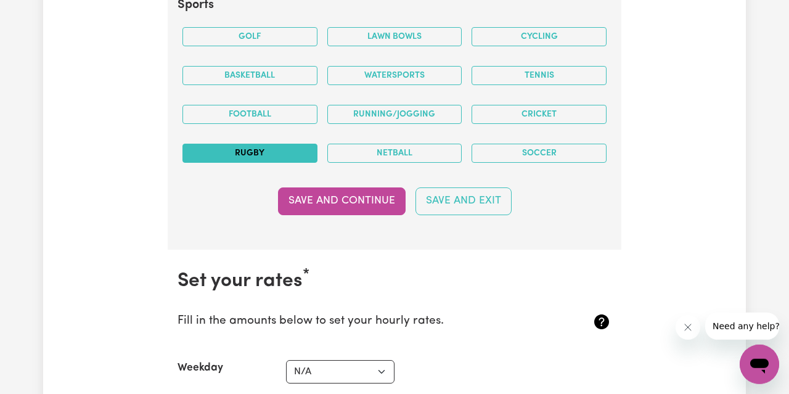
scroll to position [2930, 0]
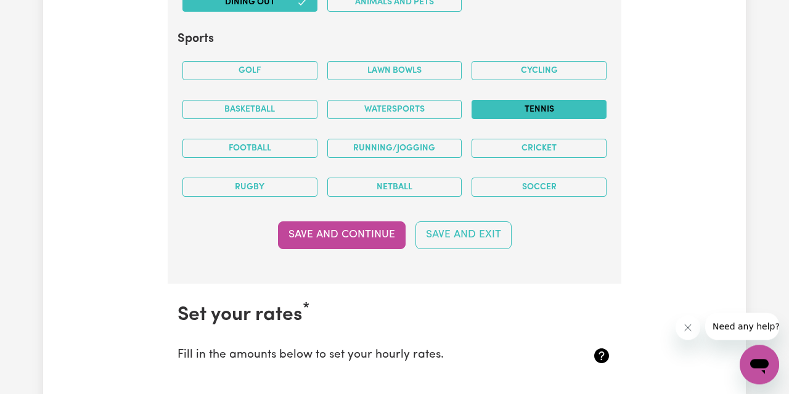
click at [533, 100] on button "Tennis" at bounding box center [539, 109] width 135 height 19
click at [535, 178] on button "Soccer" at bounding box center [539, 187] width 135 height 19
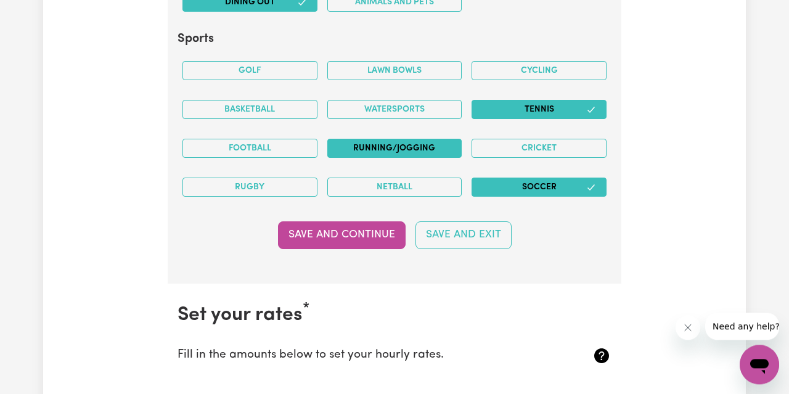
click at [404, 139] on button "Running/Jogging" at bounding box center [394, 148] width 135 height 19
click at [392, 100] on button "Watersports" at bounding box center [394, 109] width 135 height 19
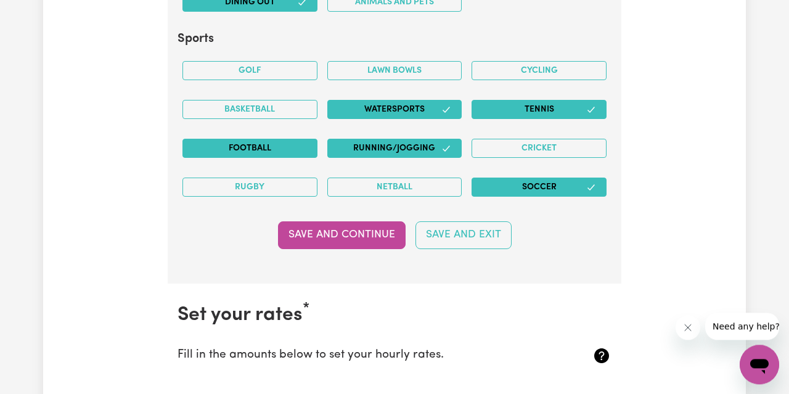
click at [271, 142] on button "Football" at bounding box center [250, 148] width 135 height 19
click at [260, 100] on button "Basketball" at bounding box center [250, 109] width 135 height 19
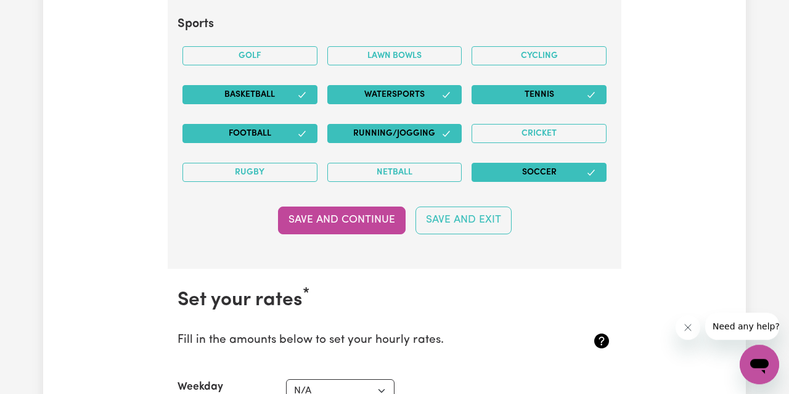
scroll to position [2947, 0]
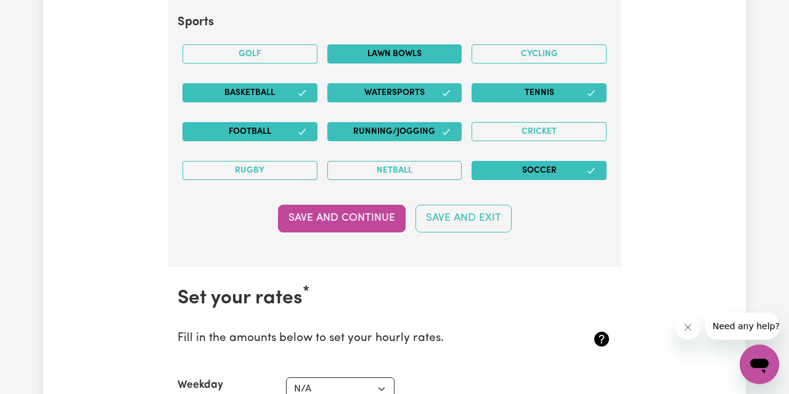
click at [413, 44] on button "Lawn bowls" at bounding box center [394, 53] width 135 height 19
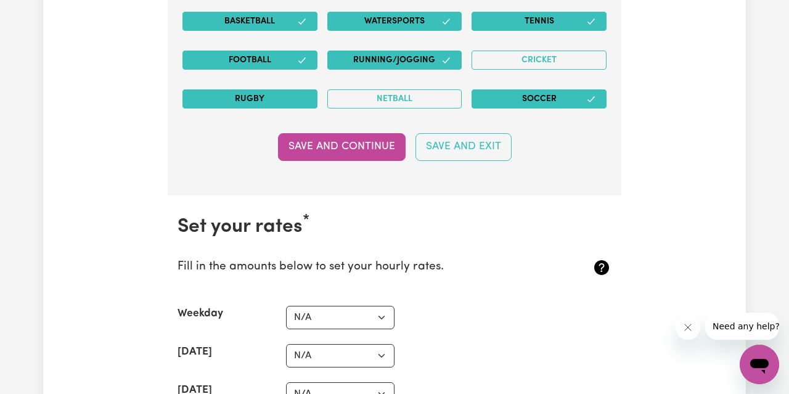
scroll to position [3018, 0]
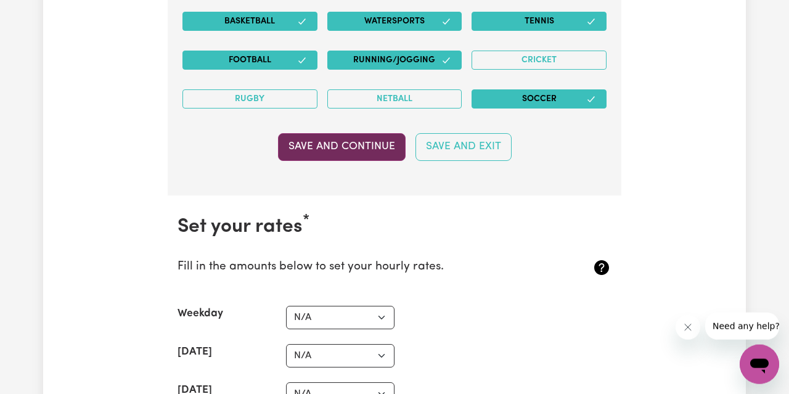
click at [307, 139] on button "Save and Continue" at bounding box center [342, 146] width 128 height 27
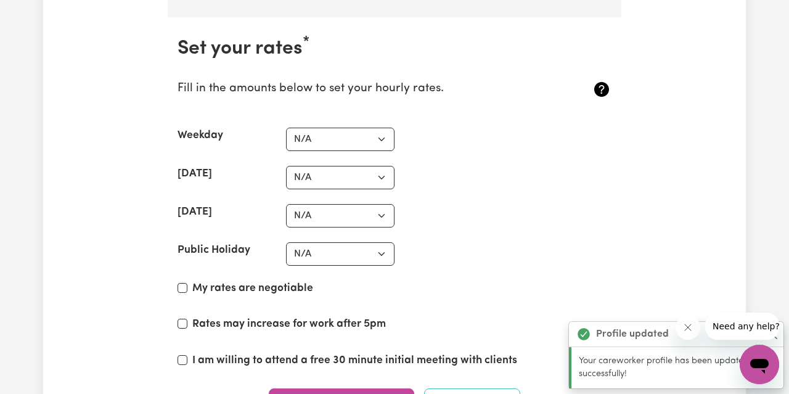
scroll to position [3197, 0]
